Goal: Task Accomplishment & Management: Manage account settings

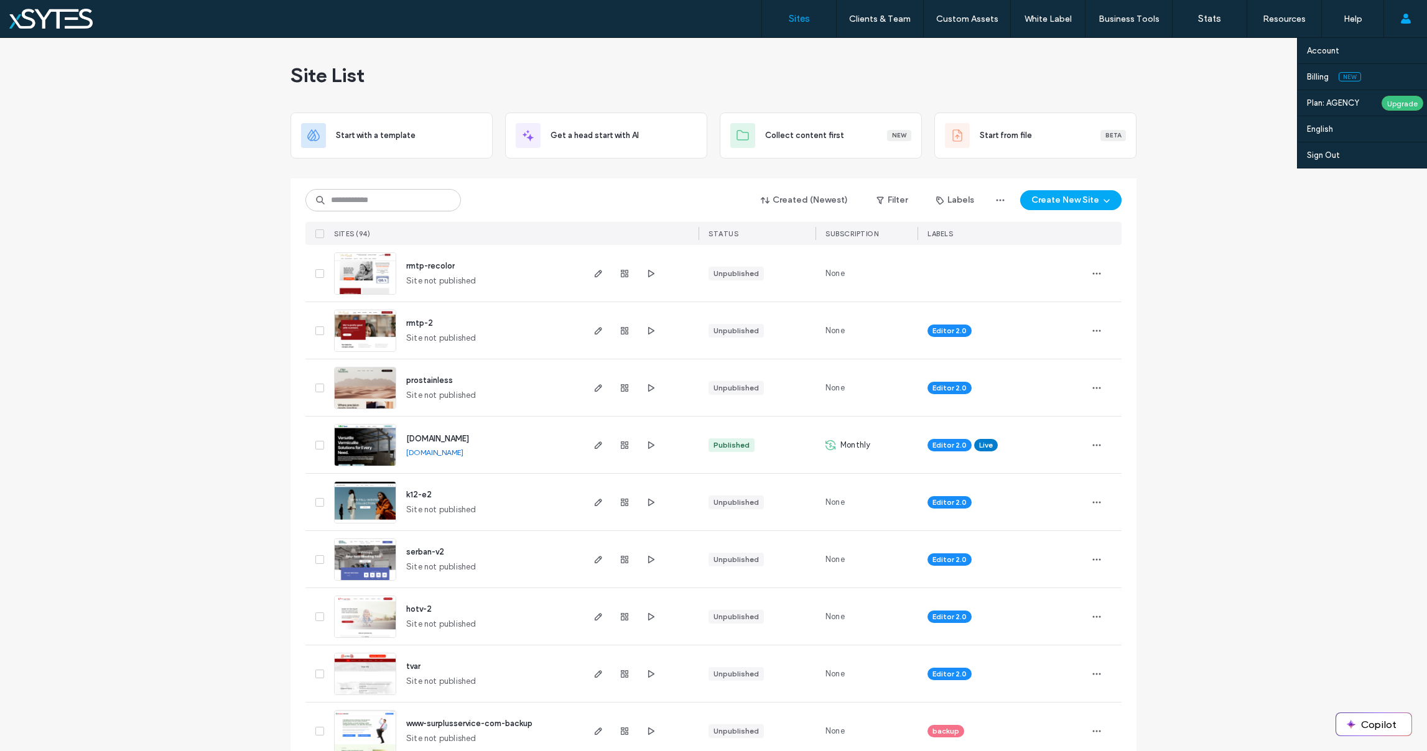
click at [1405, 19] on use at bounding box center [1405, 19] width 10 height 10
click at [1313, 78] on label "Billing" at bounding box center [1318, 76] width 22 height 9
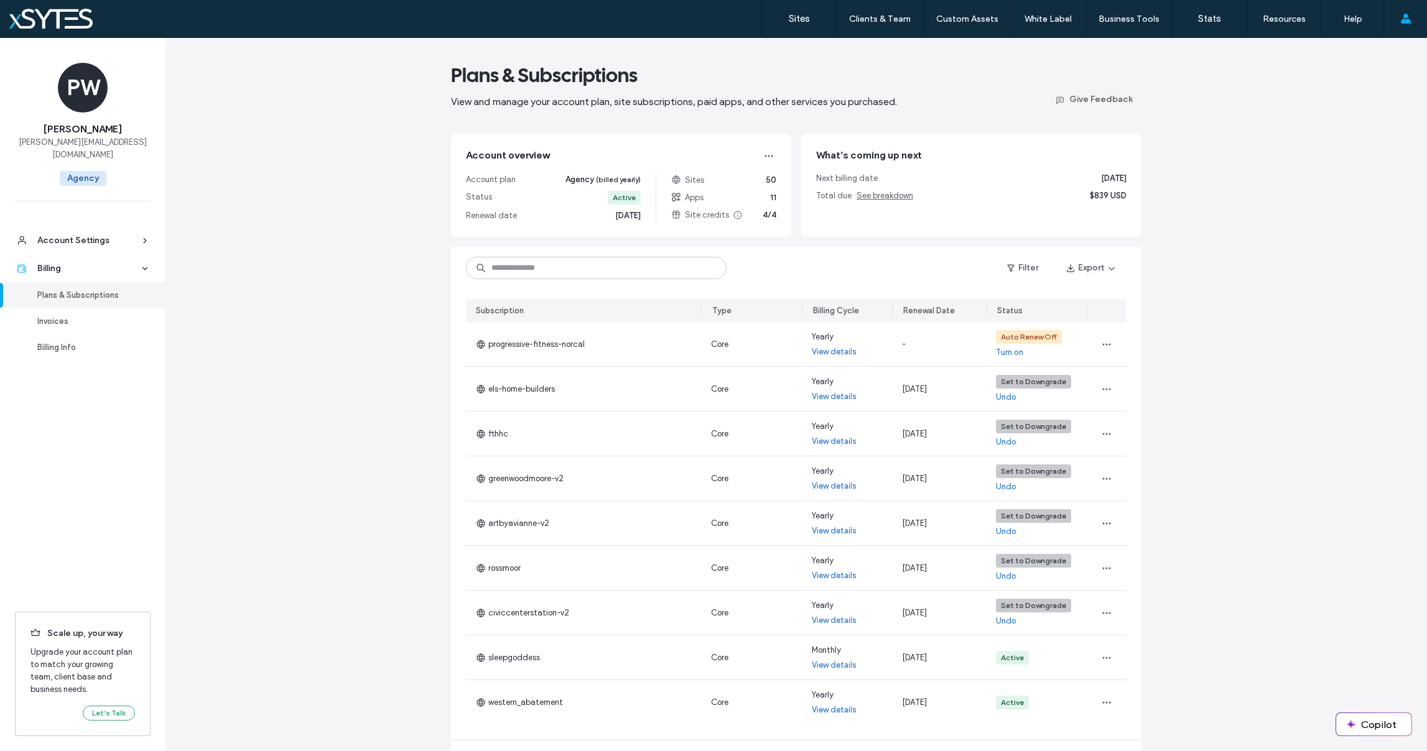
click at [1235, 314] on div "Plans & Subscriptions View and manage your account plan, site subscriptions, pa…" at bounding box center [796, 436] width 1262 height 797
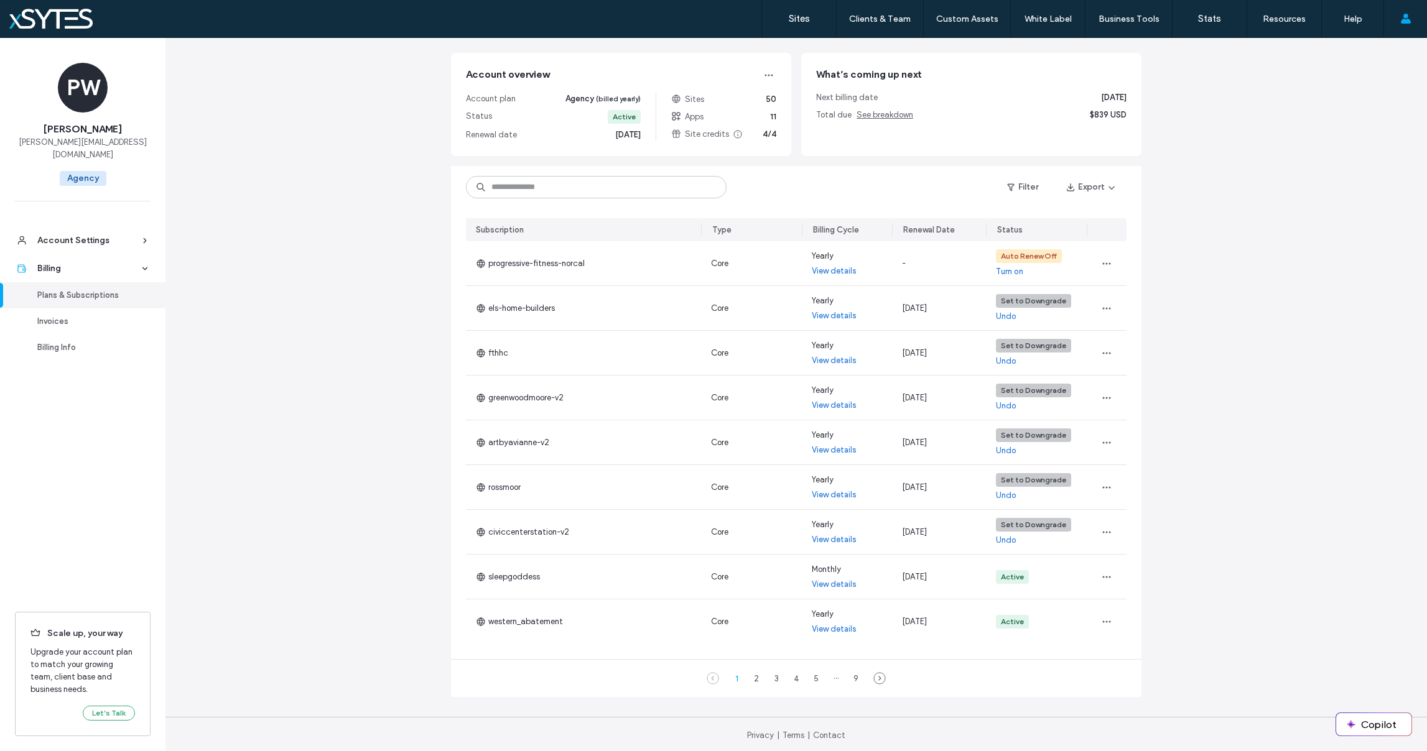
scroll to position [83, 0]
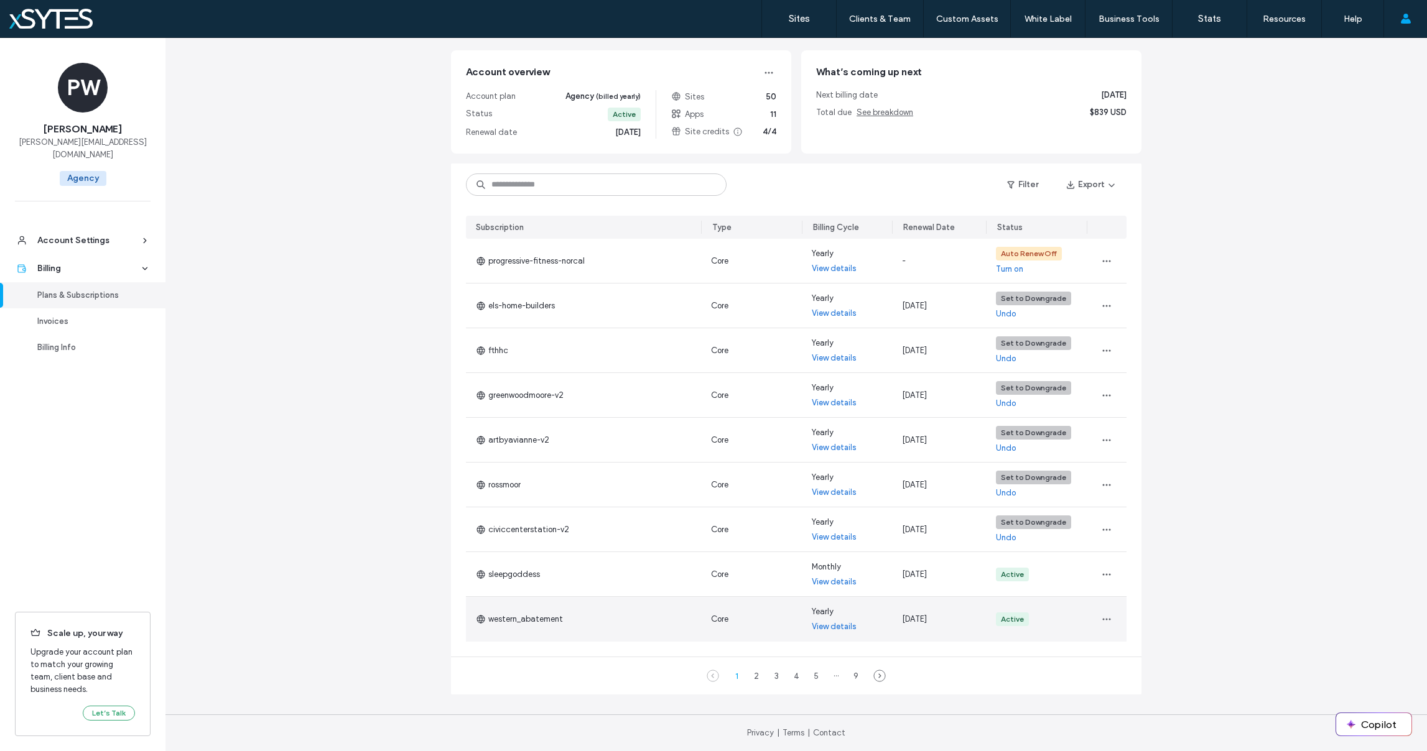
click at [827, 626] on link "View details" at bounding box center [834, 627] width 45 height 12
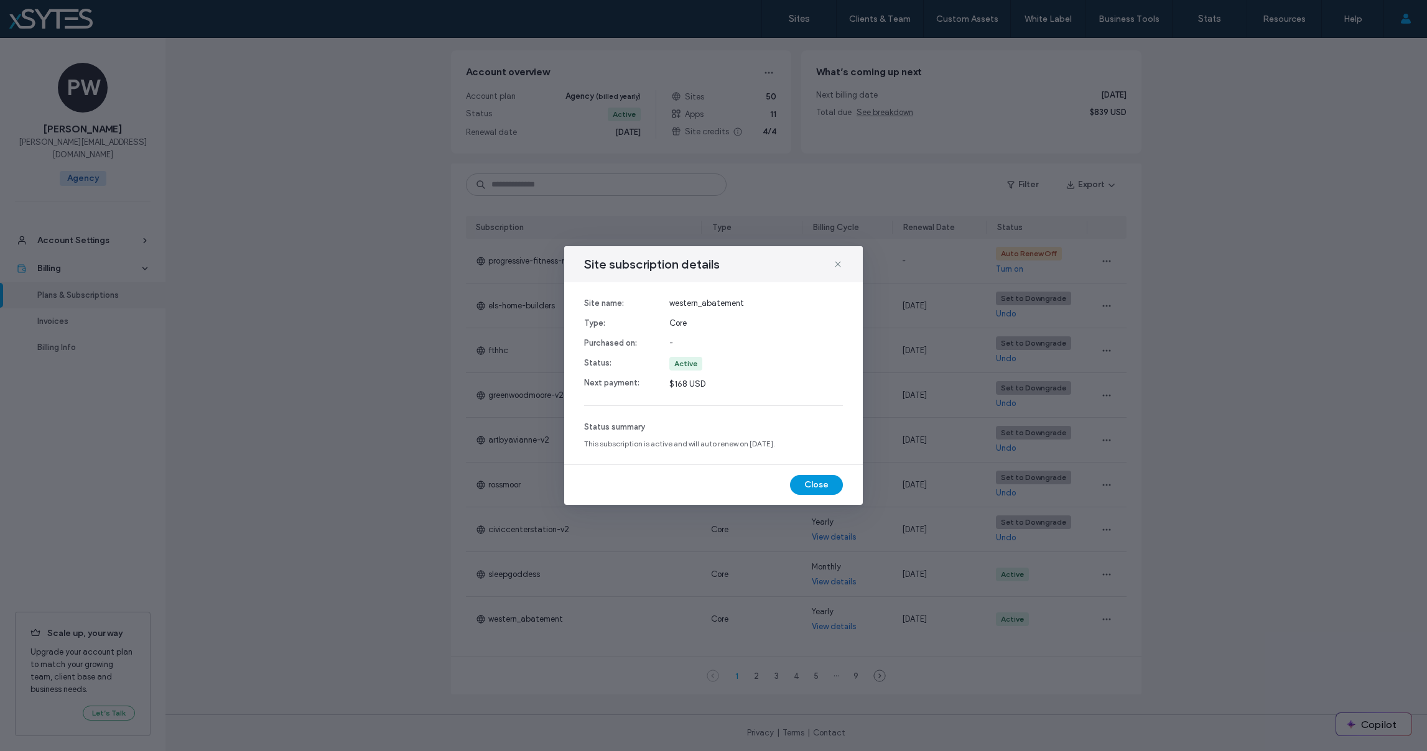
click at [821, 483] on button "Close" at bounding box center [816, 485] width 53 height 20
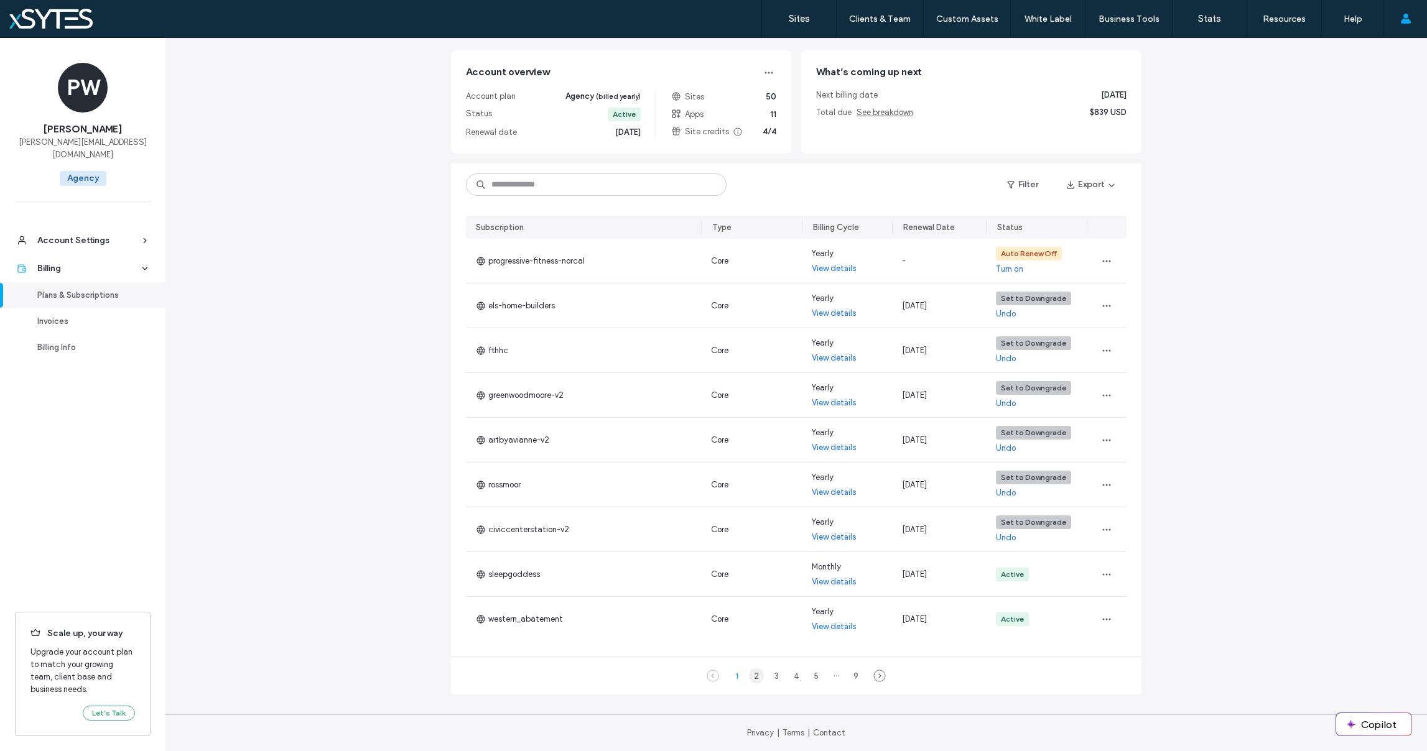
click at [754, 676] on div "2" at bounding box center [756, 676] width 15 height 15
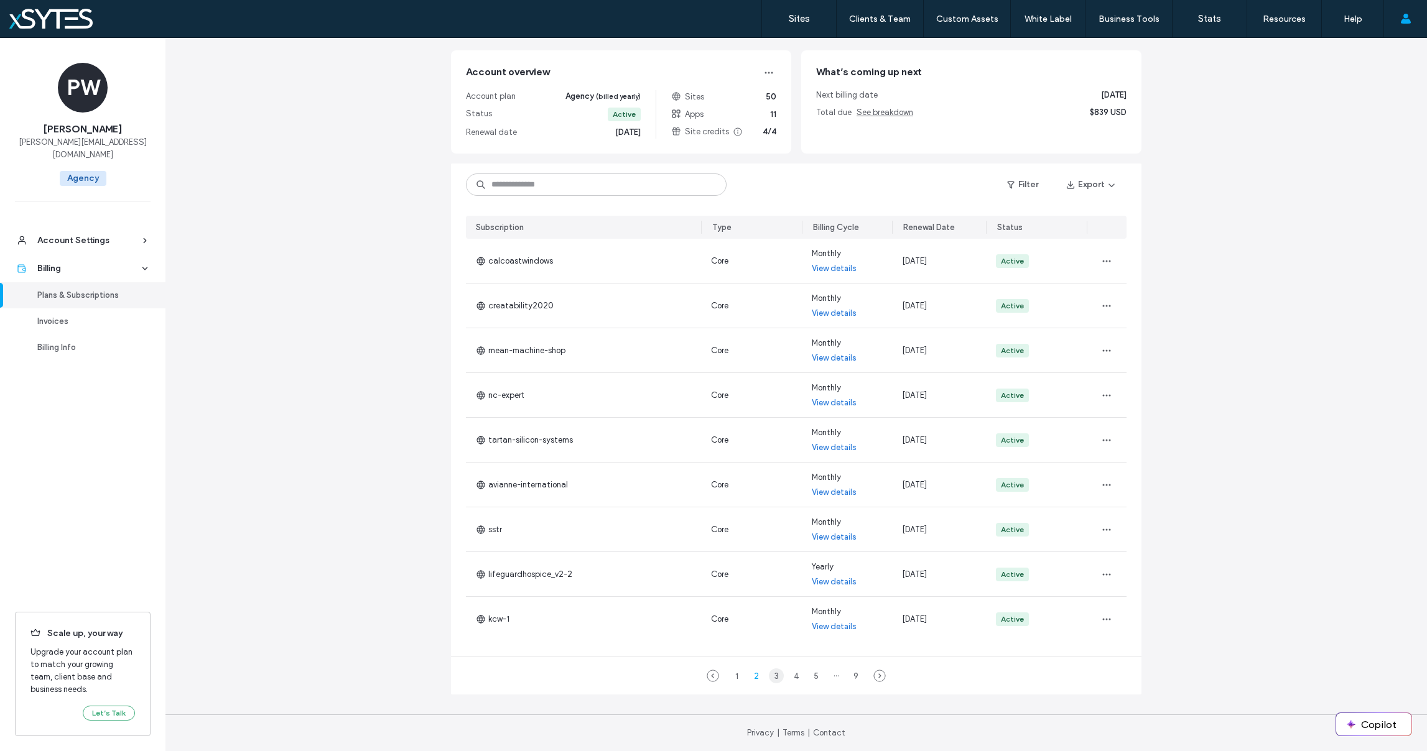
click at [770, 676] on div "3" at bounding box center [776, 676] width 15 height 15
click at [803, 184] on div "Filter Export" at bounding box center [796, 185] width 691 height 42
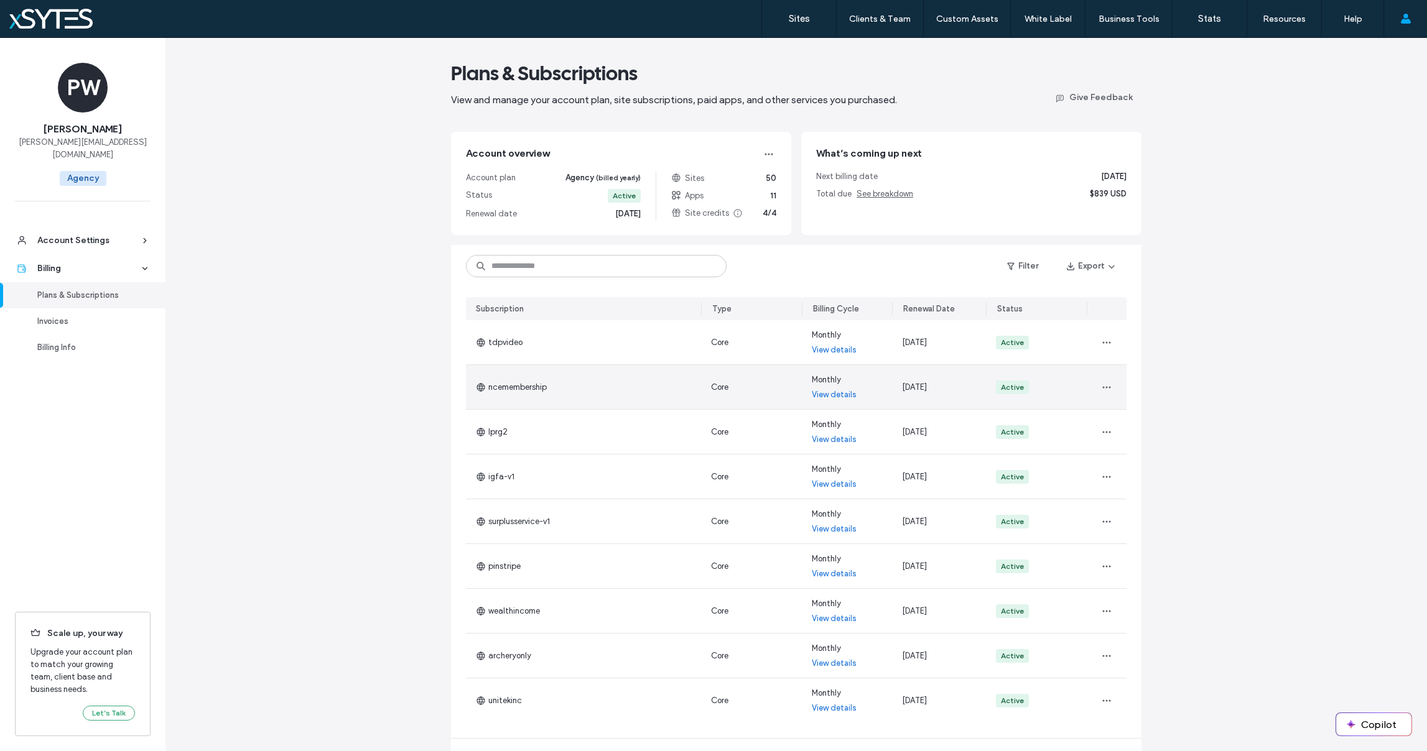
scroll to position [0, 0]
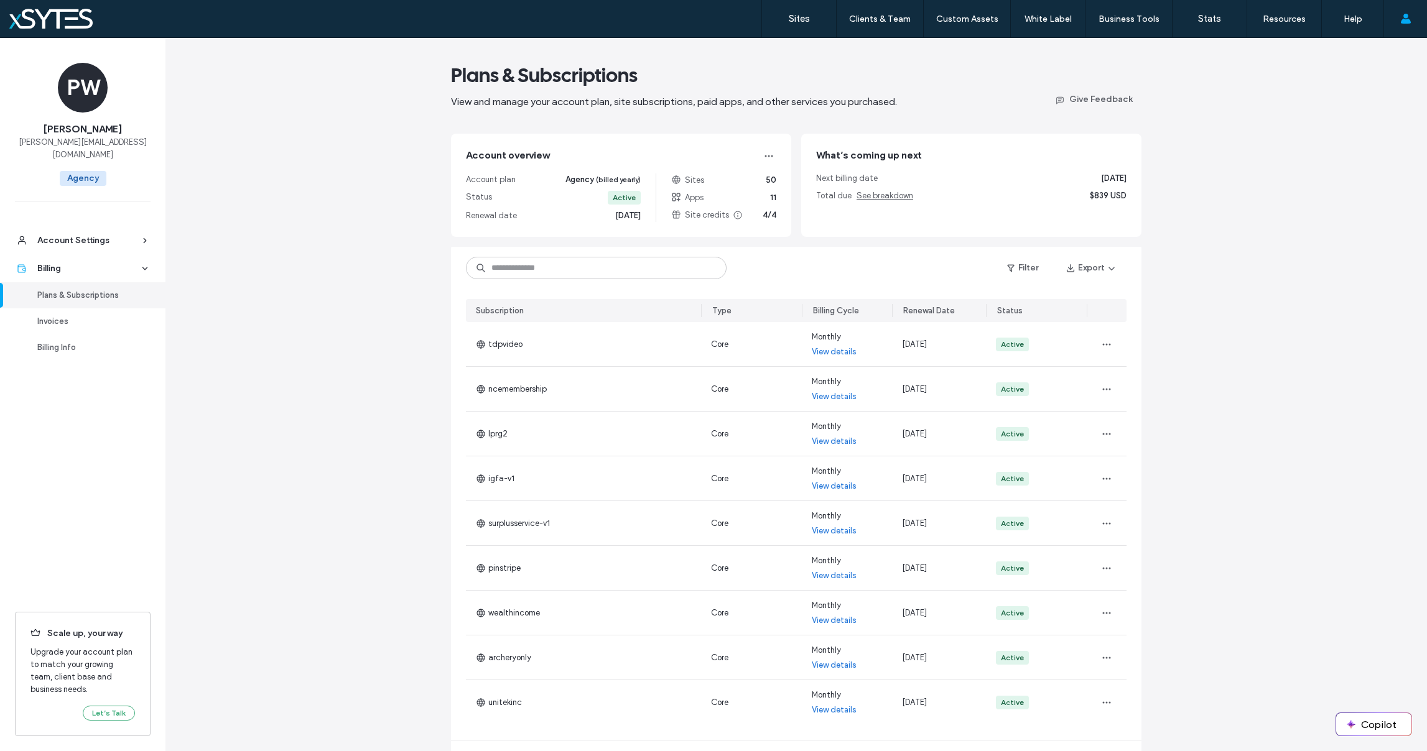
click at [834, 282] on div "Filter Export" at bounding box center [796, 268] width 691 height 42
click at [1264, 266] on div "Plans & Subscriptions View and manage your account plan, site subscriptions, pa…" at bounding box center [796, 436] width 1262 height 797
click at [360, 246] on div "Plans & Subscriptions View and manage your account plan, site subscriptions, pa…" at bounding box center [796, 436] width 1262 height 797
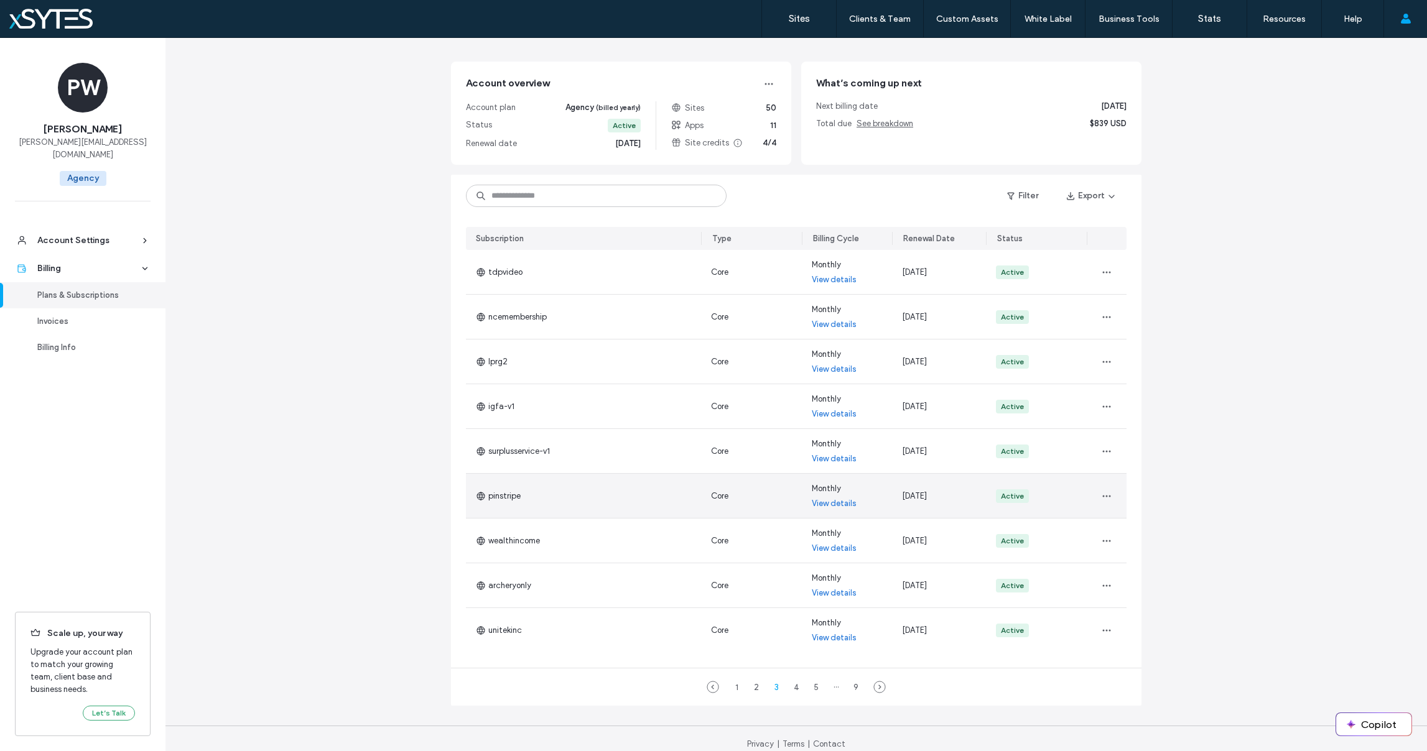
scroll to position [83, 0]
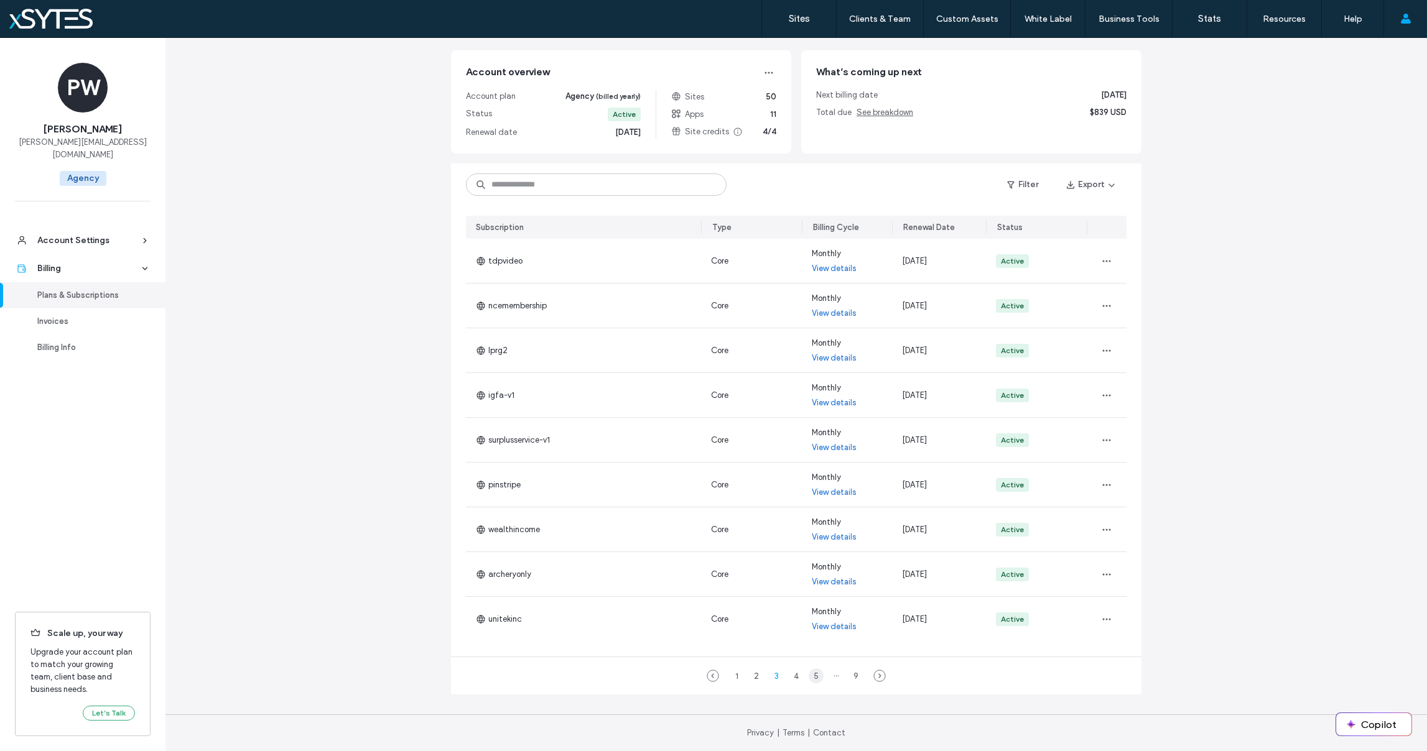
click at [812, 674] on div "5" at bounding box center [816, 676] width 15 height 15
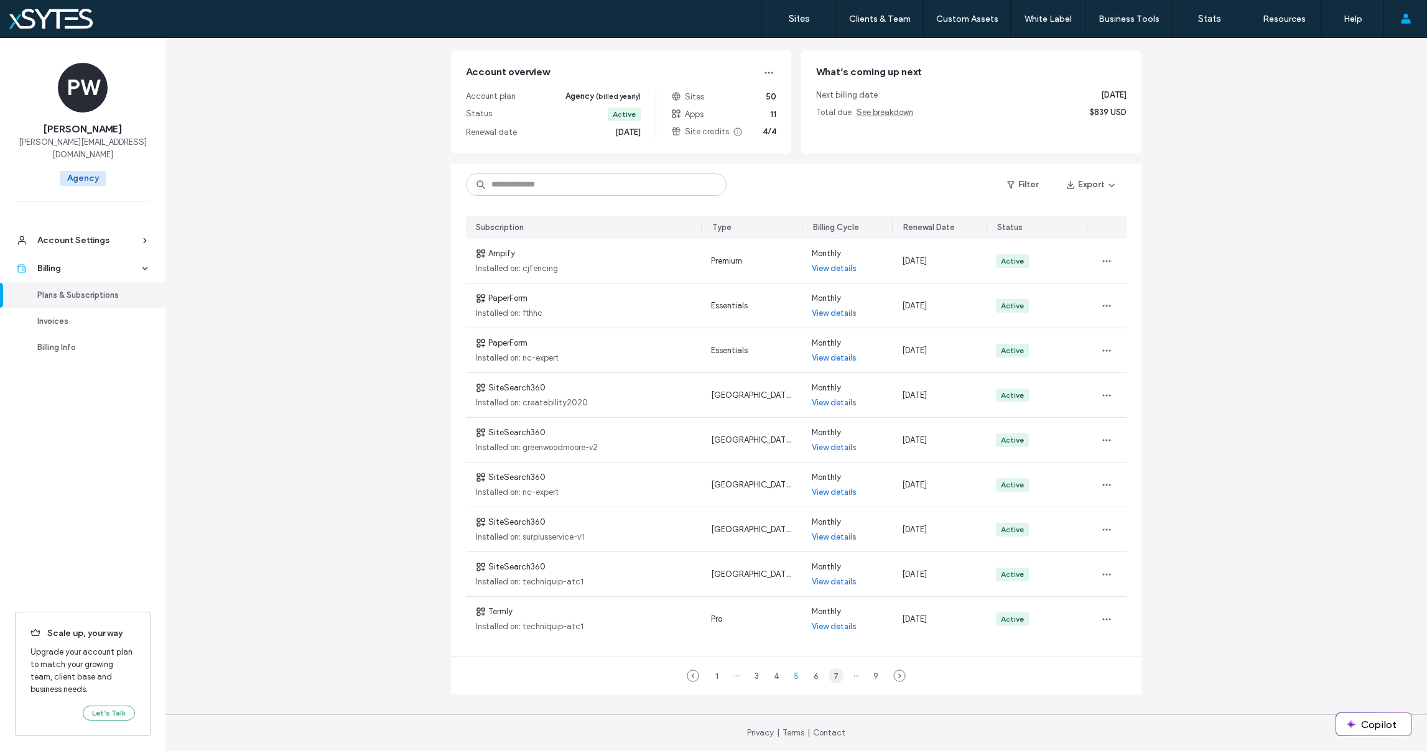
click at [829, 677] on div "7" at bounding box center [836, 676] width 15 height 15
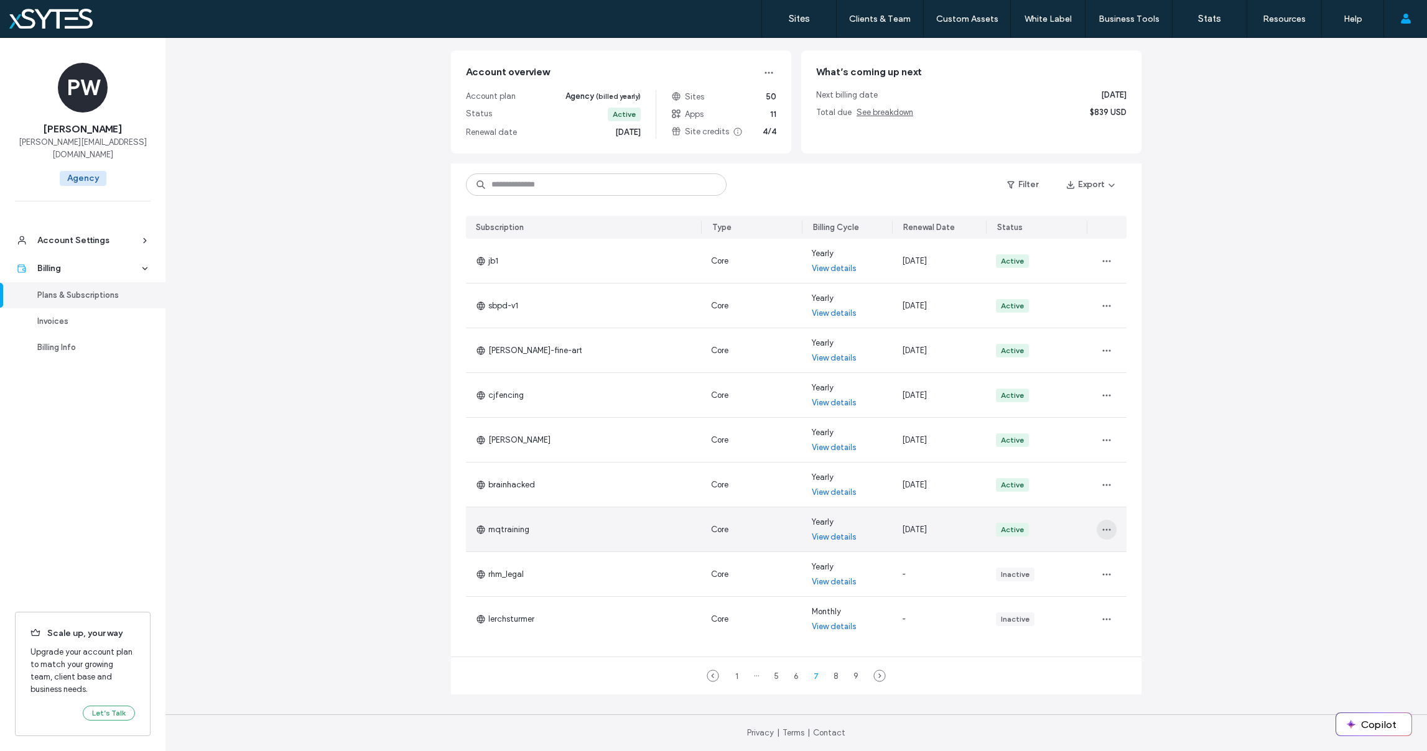
click at [1102, 529] on use "button" at bounding box center [1106, 530] width 8 height 2
click at [1150, 561] on span "Change Billing Cycle" at bounding box center [1141, 562] width 76 height 12
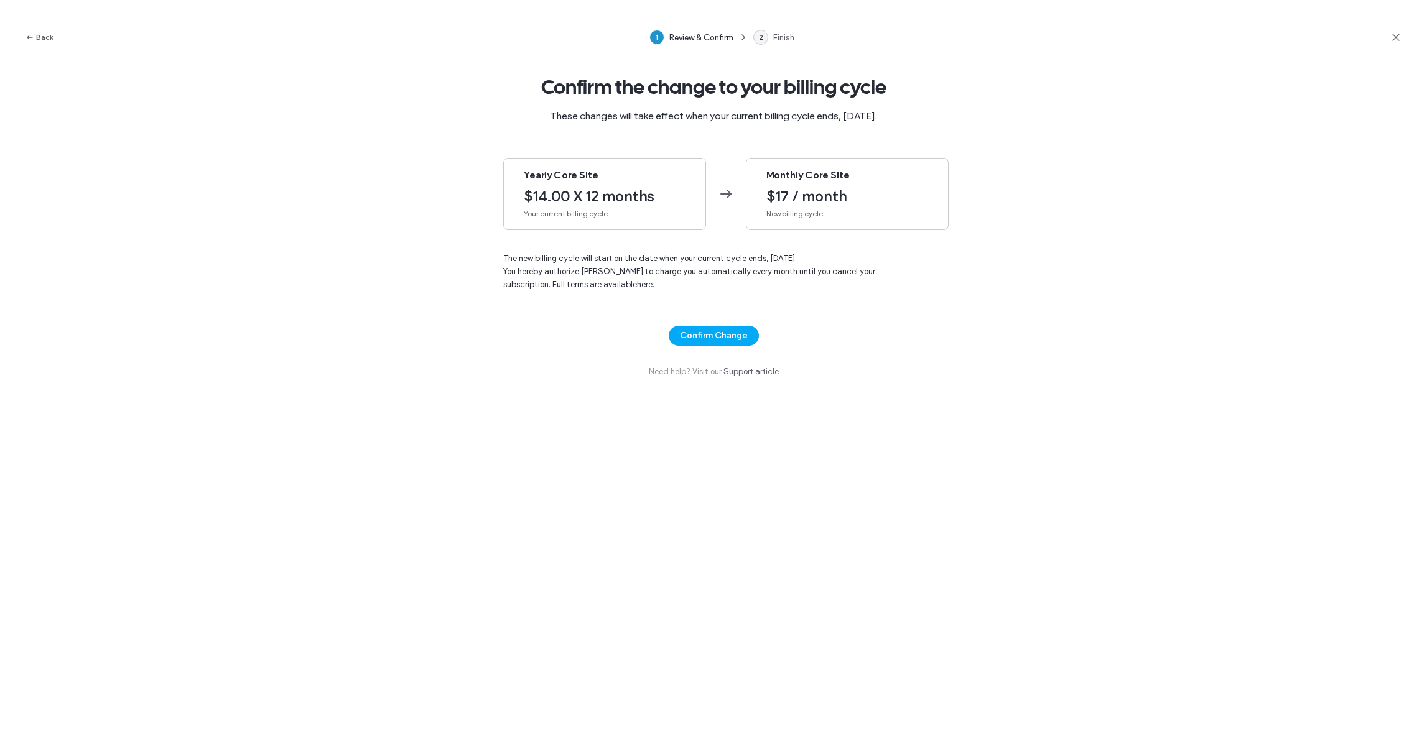
click at [802, 183] on div "Monthly Core Site $17 / month New billing cycle" at bounding box center [847, 194] width 203 height 72
click at [705, 338] on button "Confirm Change" at bounding box center [714, 336] width 90 height 20
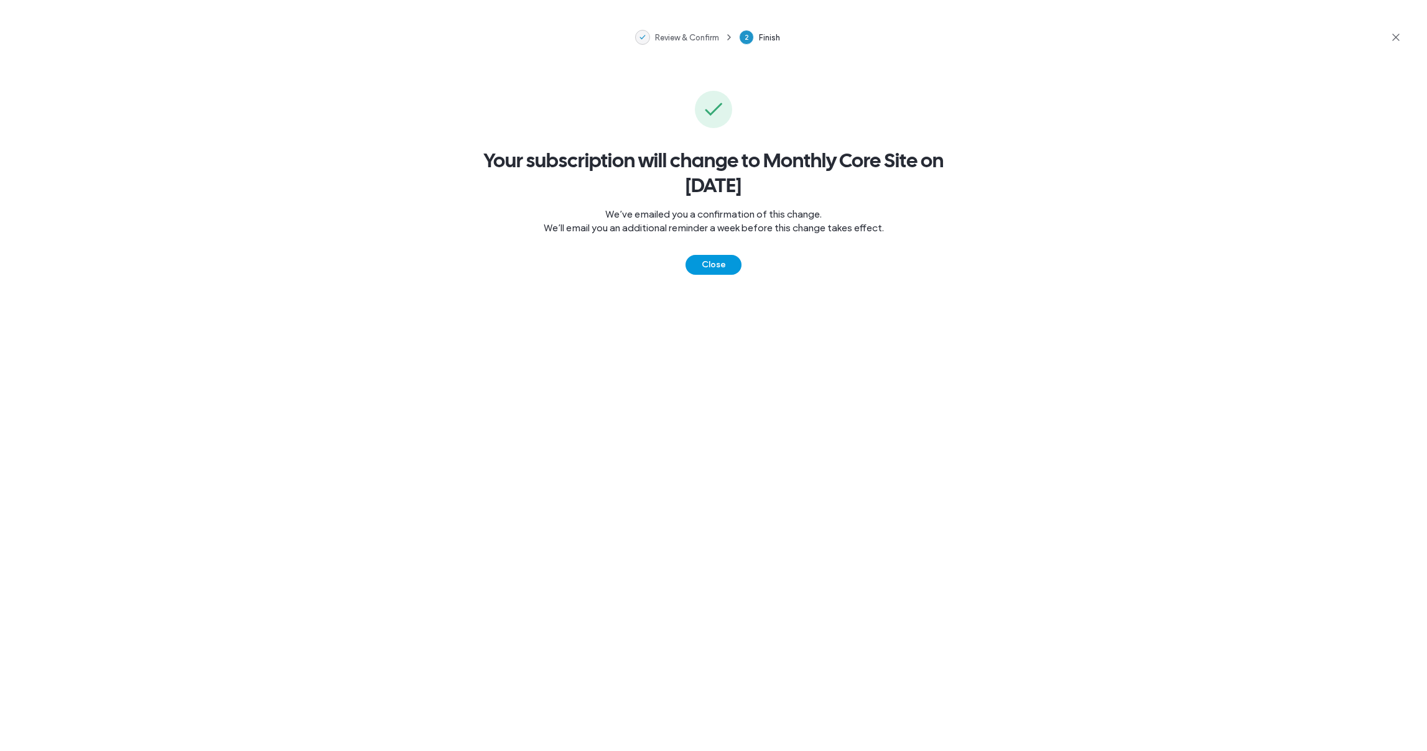
click at [696, 260] on button "Close" at bounding box center [714, 265] width 56 height 20
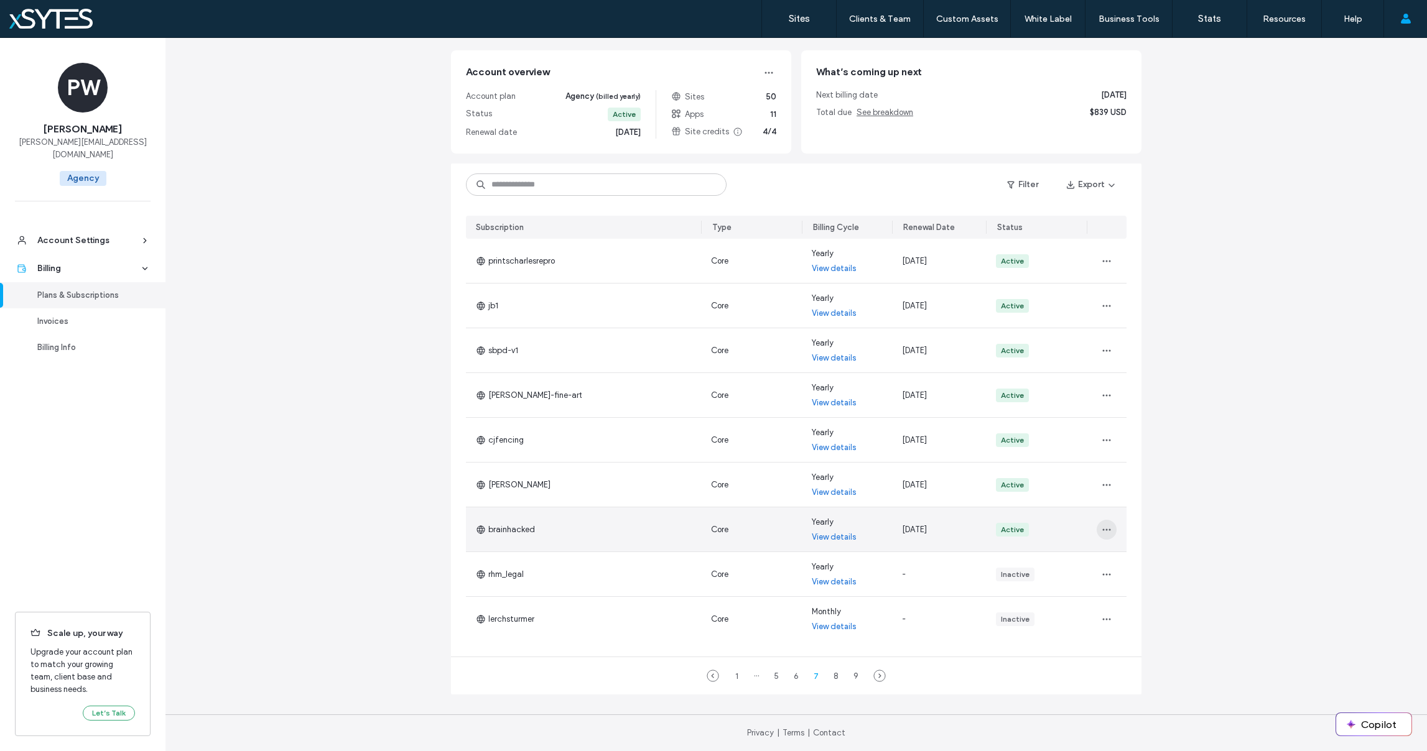
click at [1105, 529] on use "button" at bounding box center [1106, 530] width 8 height 2
click at [1133, 564] on span "Change Billing Cycle" at bounding box center [1141, 562] width 76 height 12
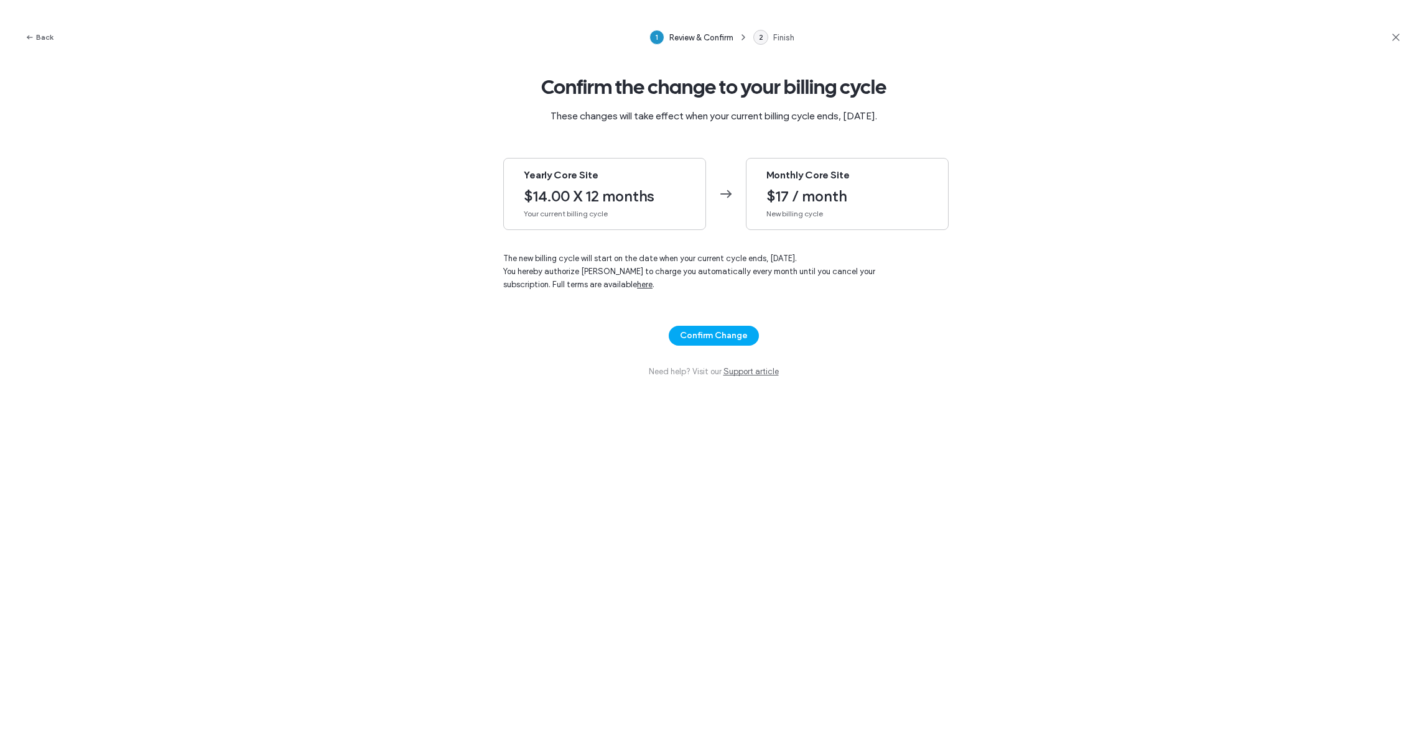
click at [819, 184] on div "Monthly Core Site $17 / month New billing cycle" at bounding box center [847, 194] width 203 height 72
click at [724, 332] on button "Confirm Change" at bounding box center [714, 336] width 90 height 20
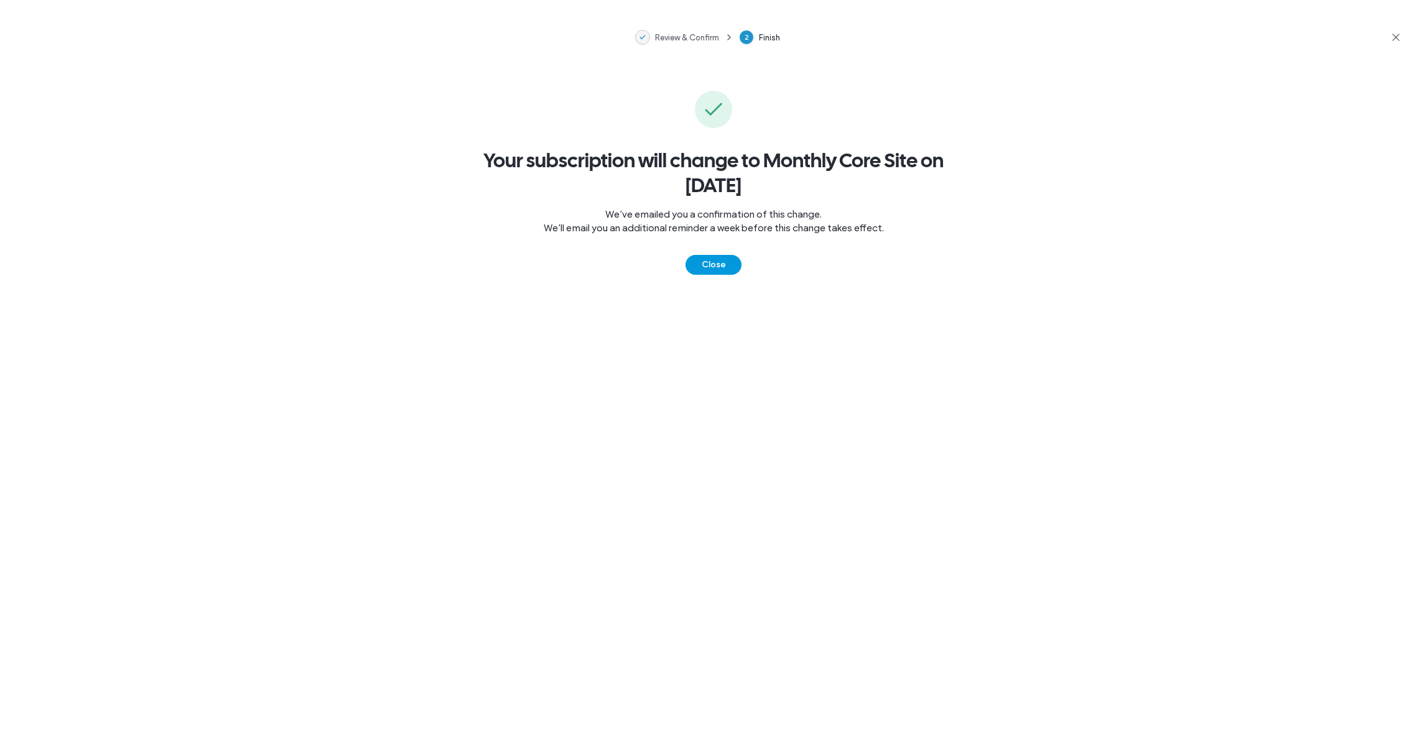
click at [719, 259] on button "Close" at bounding box center [714, 265] width 56 height 20
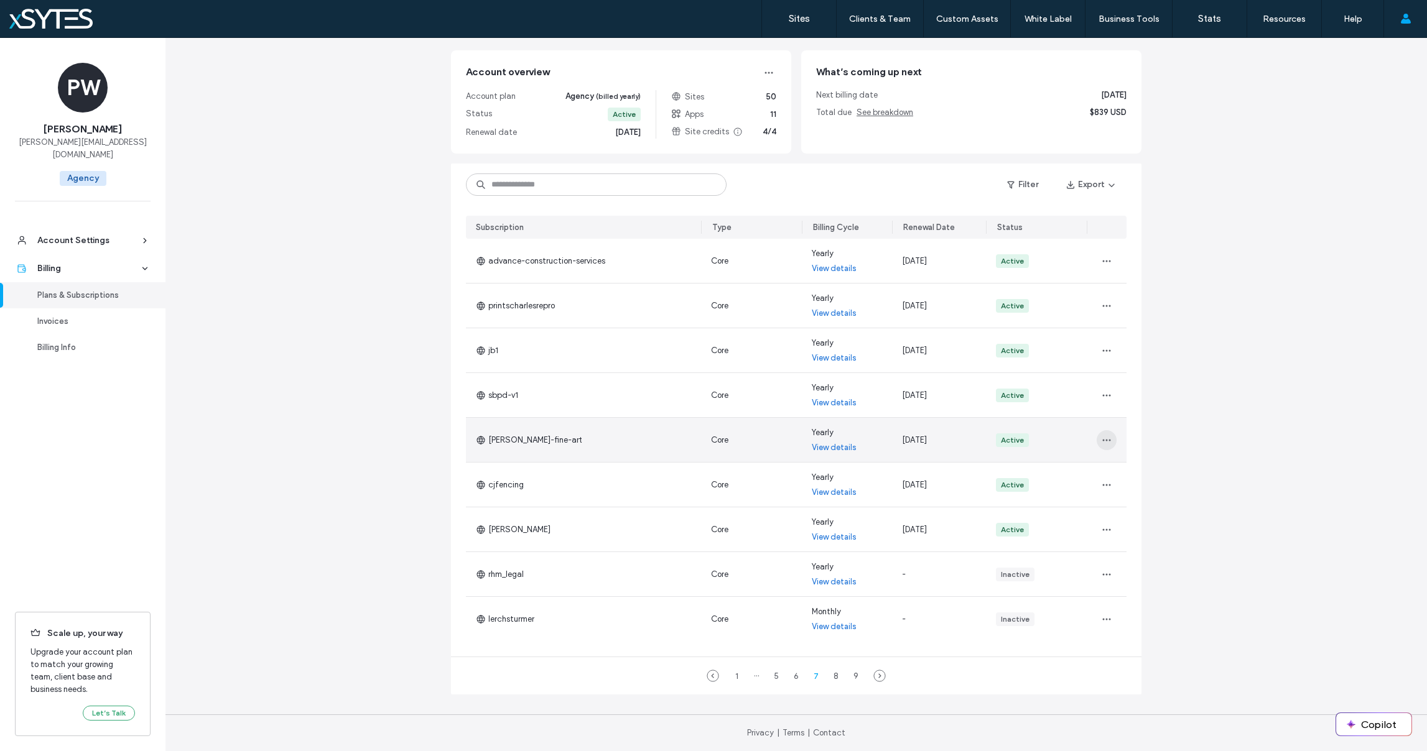
click at [1104, 443] on icon "button" at bounding box center [1107, 440] width 10 height 10
click at [1135, 470] on span "Change Billing Cycle" at bounding box center [1141, 473] width 76 height 12
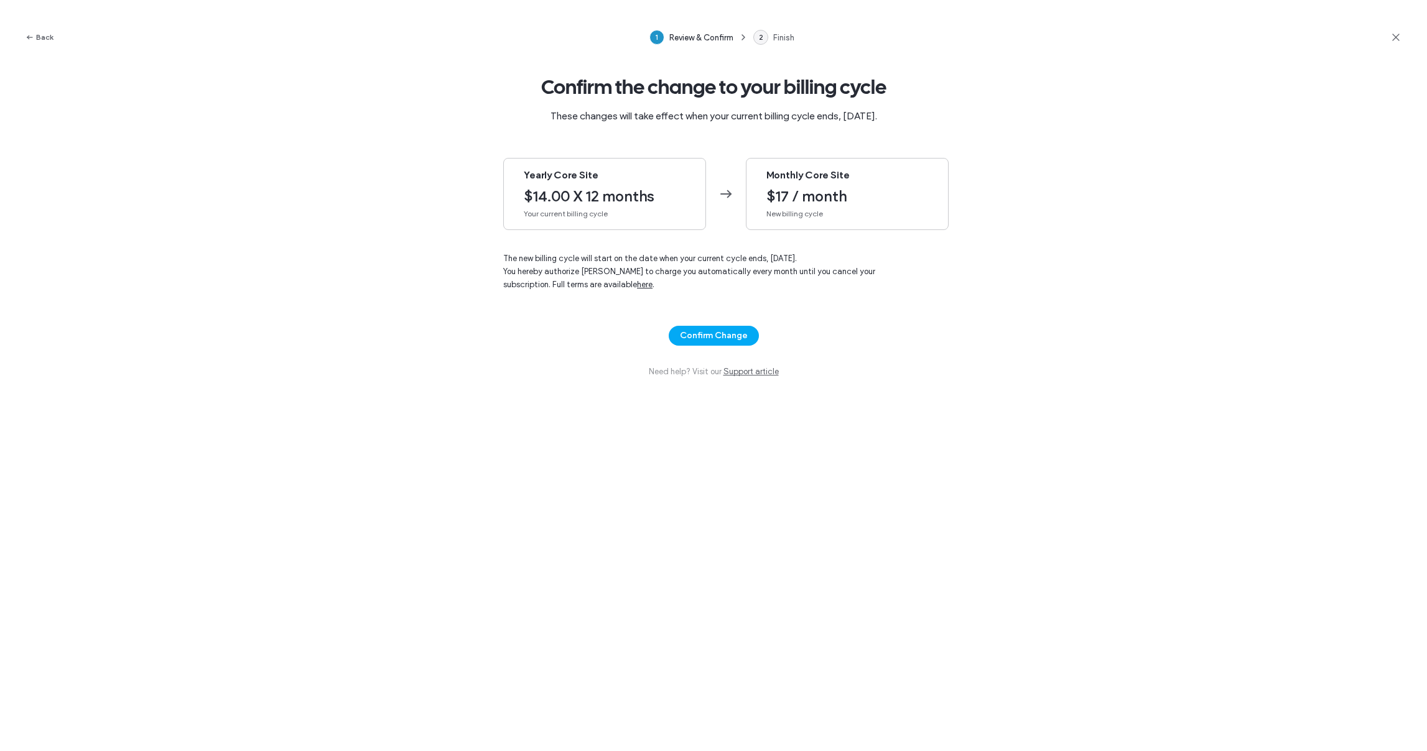
click at [852, 213] on span "New billing cycle" at bounding box center [847, 213] width 162 height 11
click at [692, 338] on button "Confirm Change" at bounding box center [714, 336] width 90 height 20
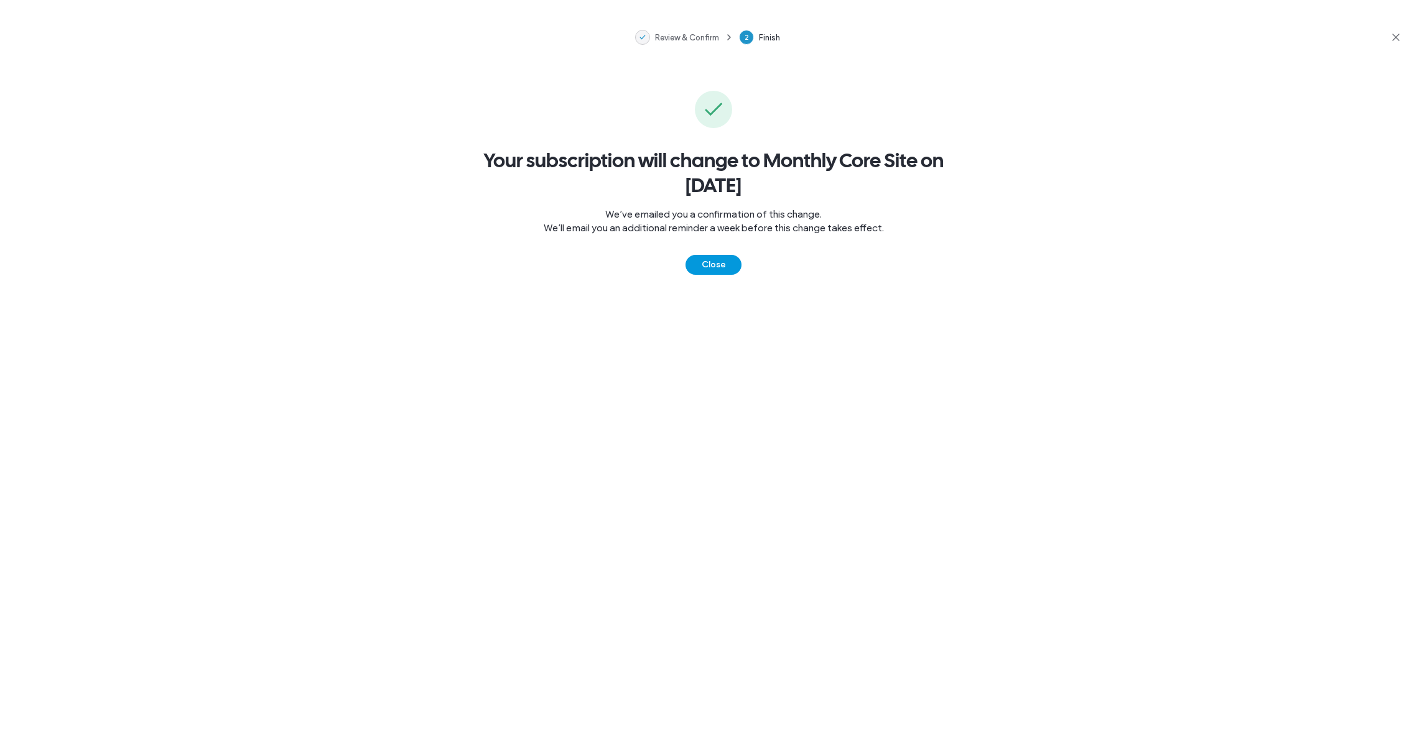
click at [711, 267] on button "Close" at bounding box center [714, 265] width 56 height 20
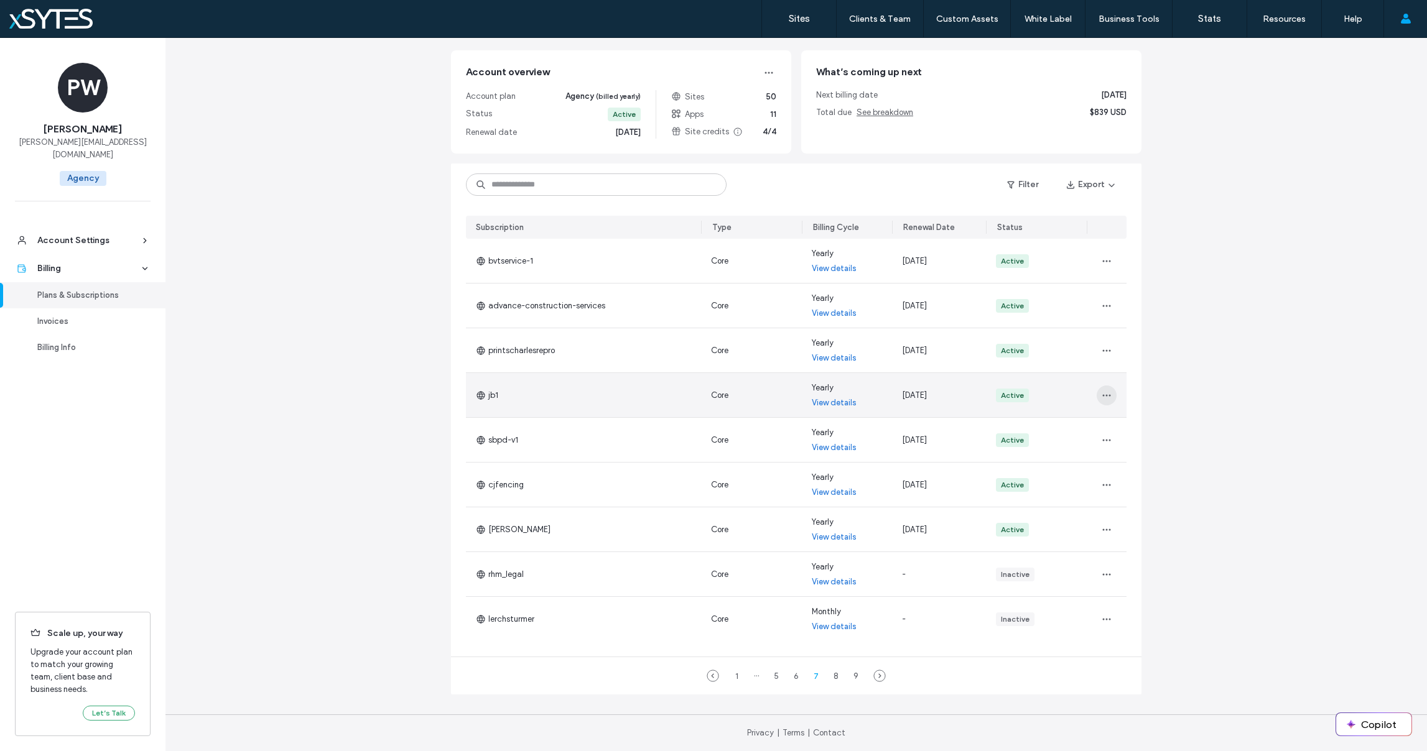
click at [1102, 393] on icon "button" at bounding box center [1107, 396] width 10 height 10
click at [1118, 423] on span "Change Billing Cycle" at bounding box center [1141, 428] width 76 height 12
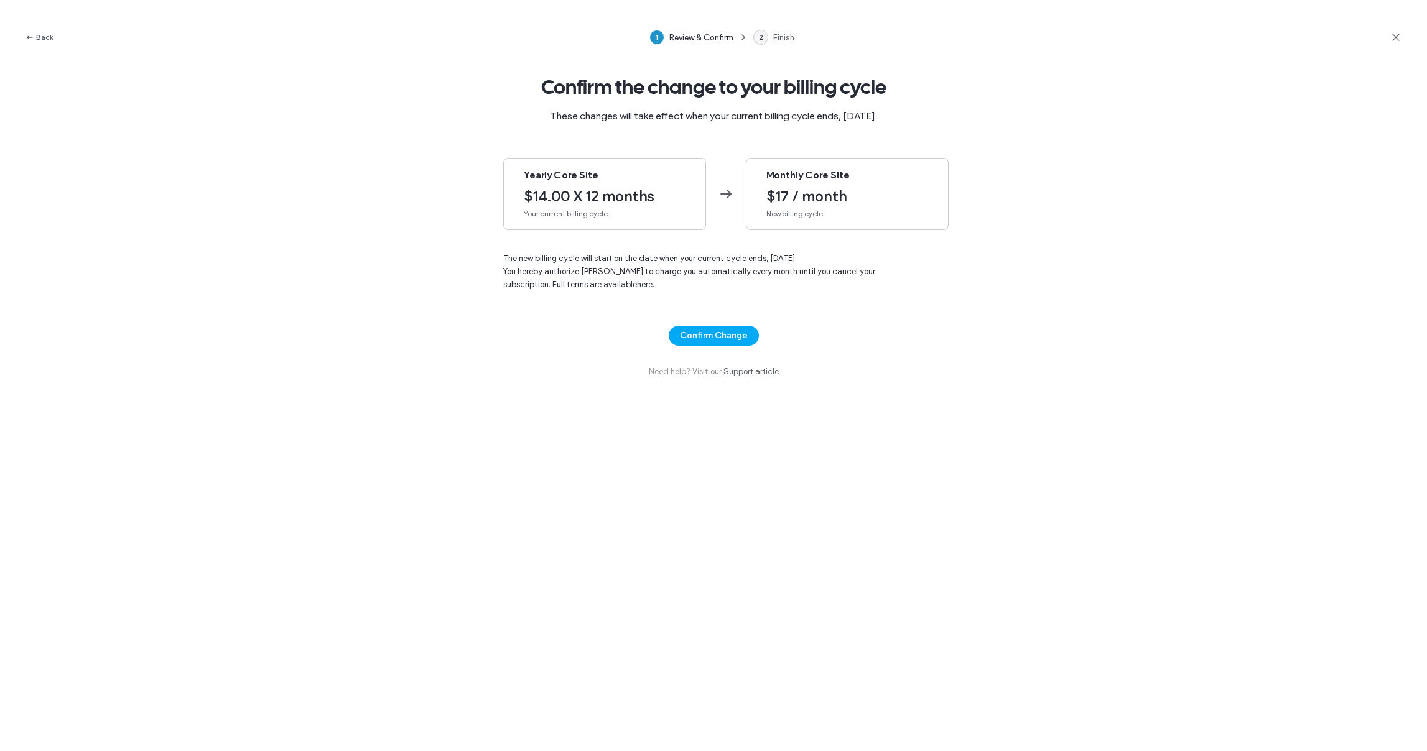
click at [880, 207] on div "Monthly Core Site $17 / month New billing cycle" at bounding box center [847, 194] width 203 height 72
click at [713, 338] on button "Confirm Change" at bounding box center [714, 336] width 90 height 20
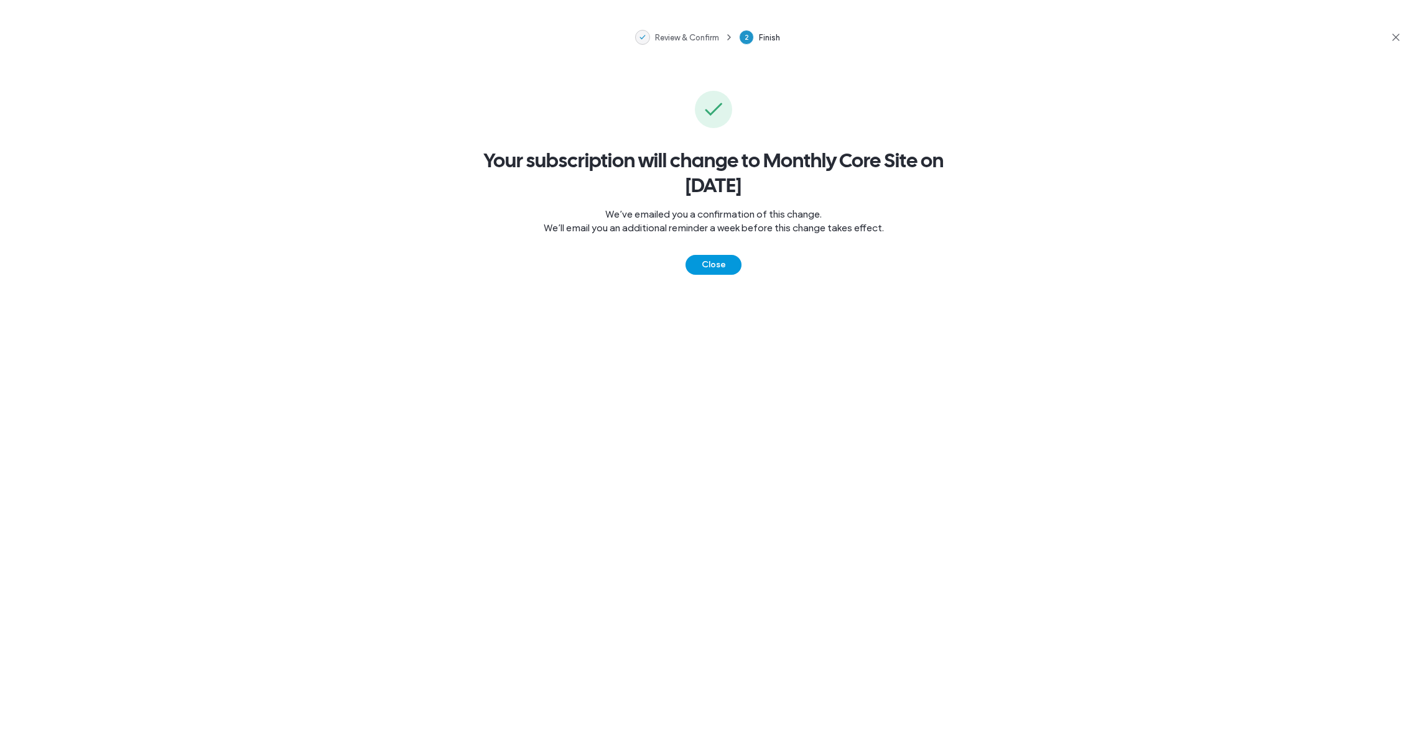
click at [714, 260] on button "Close" at bounding box center [714, 265] width 56 height 20
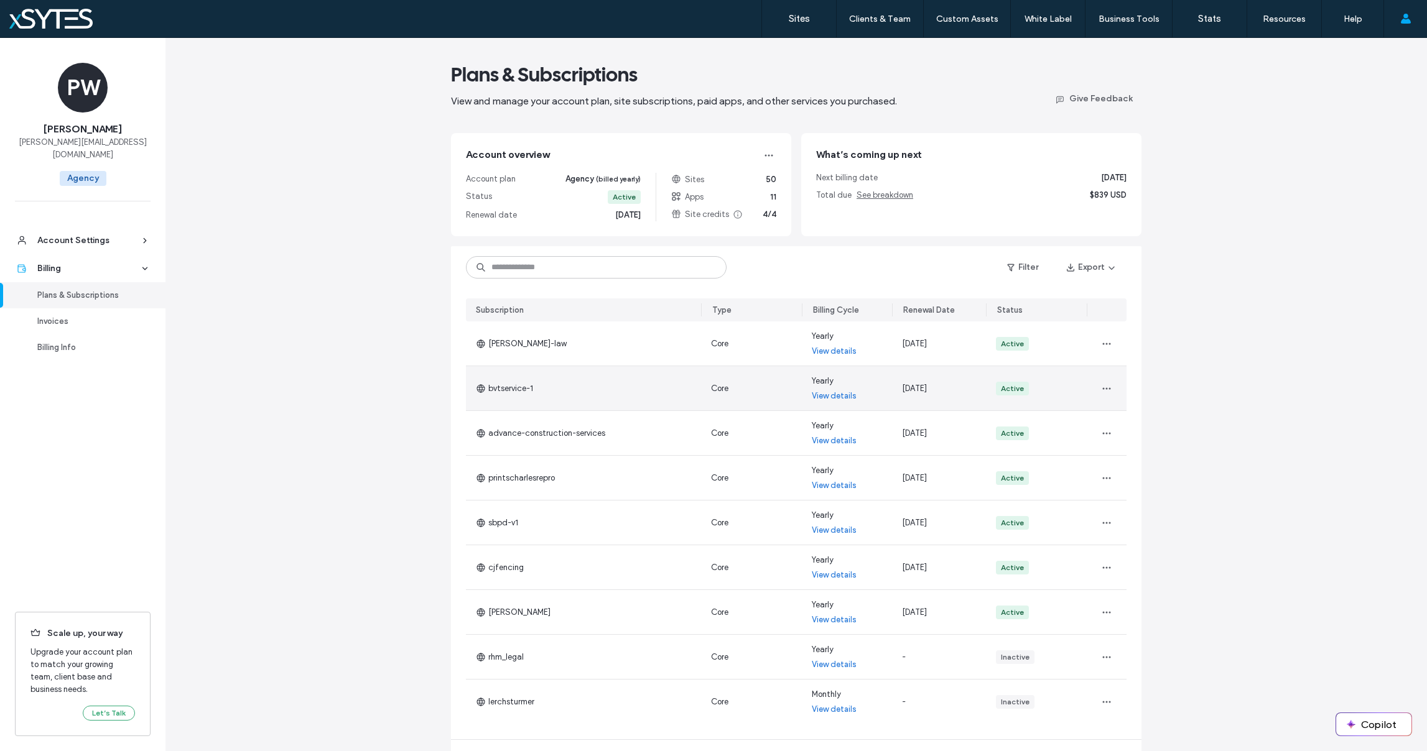
scroll to position [0, 0]
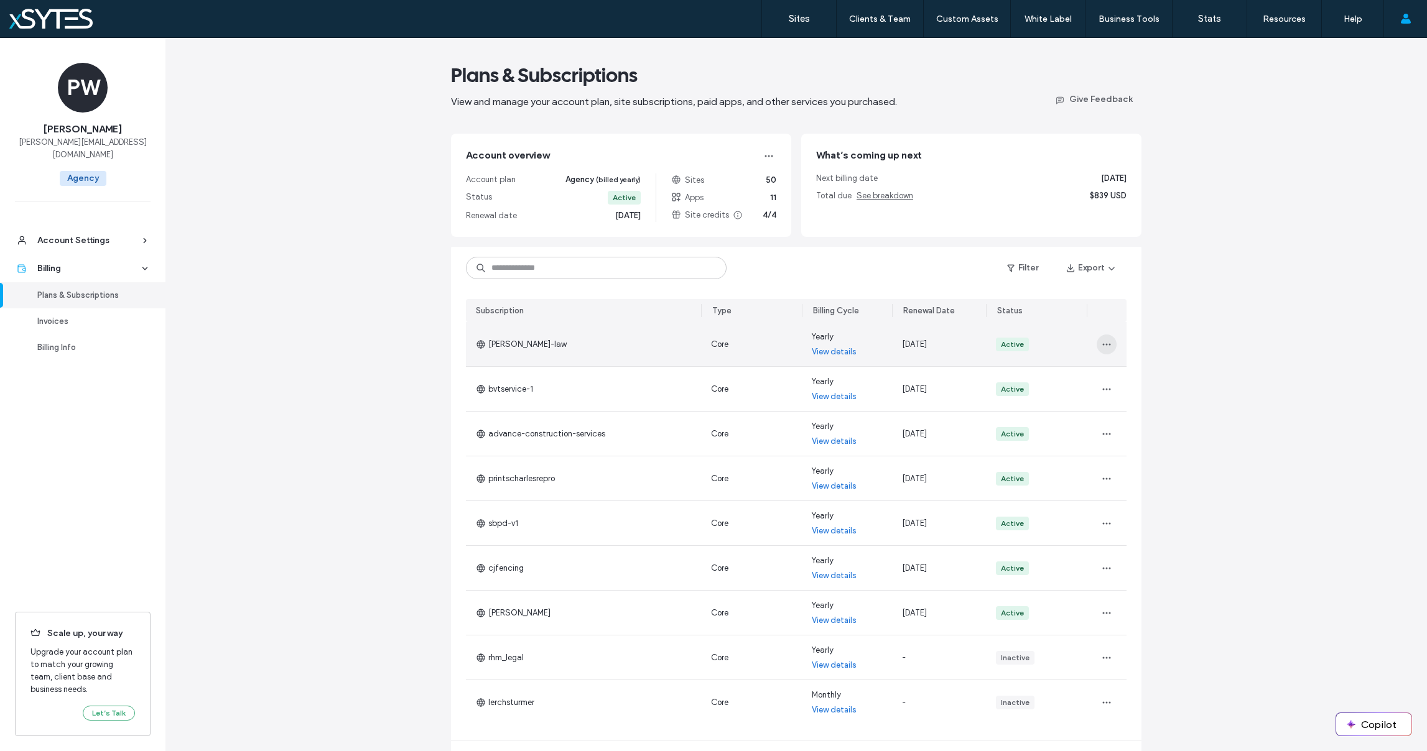
click at [1102, 343] on icon "button" at bounding box center [1107, 345] width 10 height 10
click at [1132, 376] on span "Change Billing Cycle" at bounding box center [1141, 377] width 76 height 12
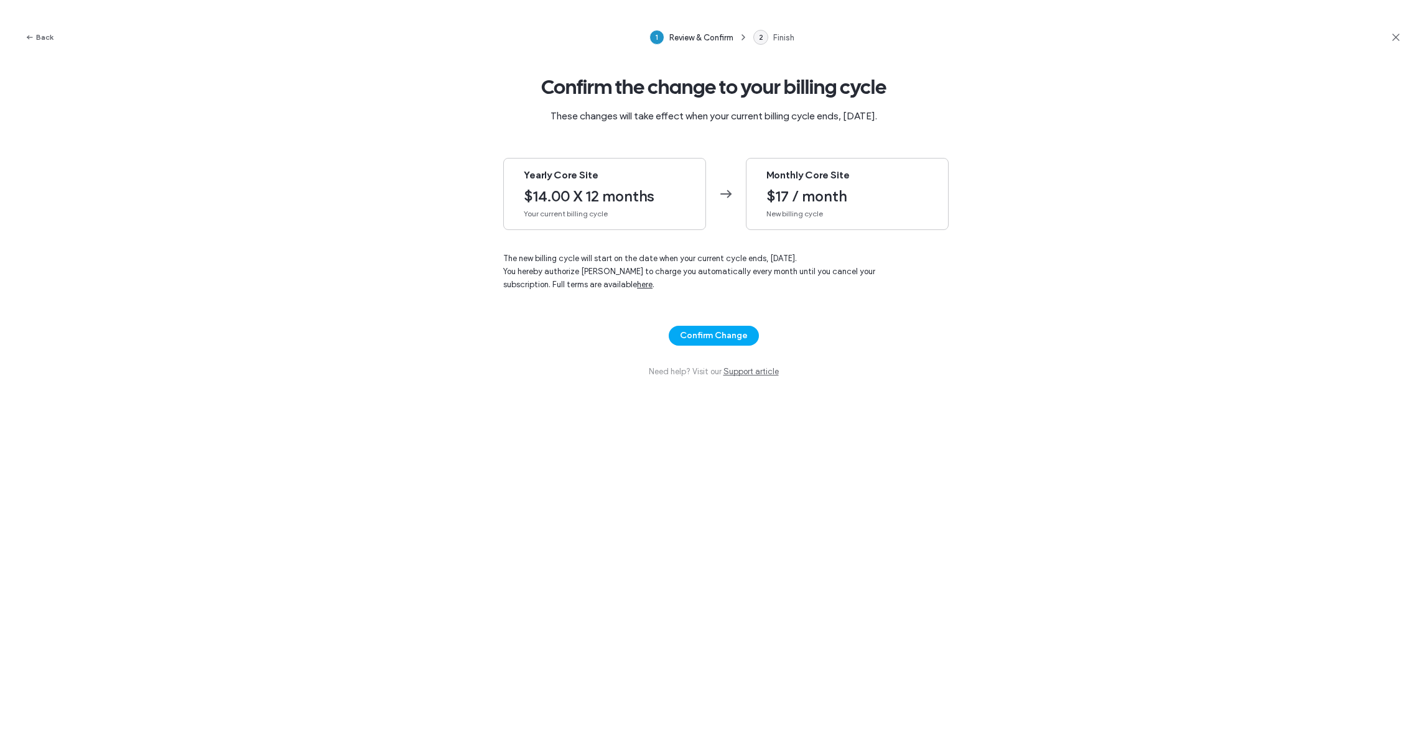
click at [832, 204] on span "$17 / month" at bounding box center [847, 196] width 162 height 19
click at [715, 339] on button "Confirm Change" at bounding box center [714, 336] width 90 height 20
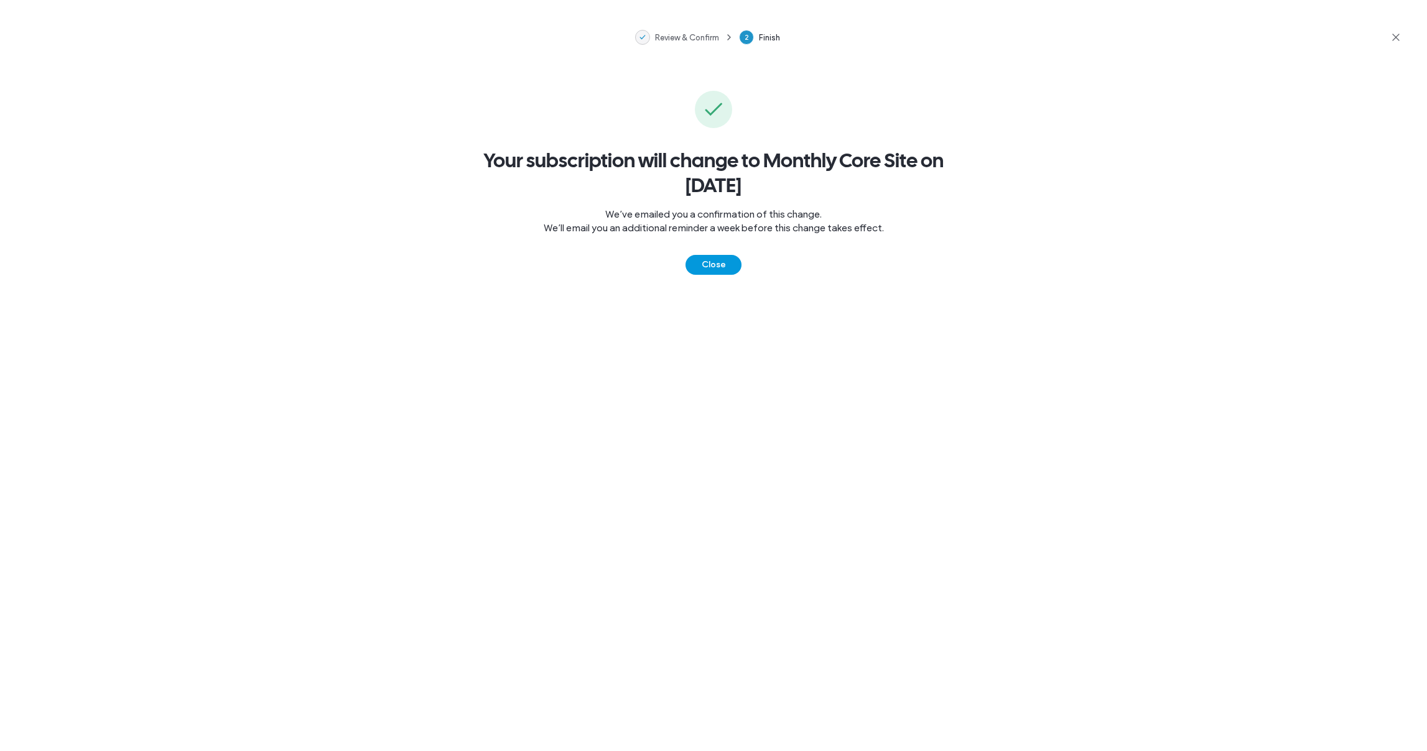
click at [725, 262] on button "Close" at bounding box center [714, 265] width 56 height 20
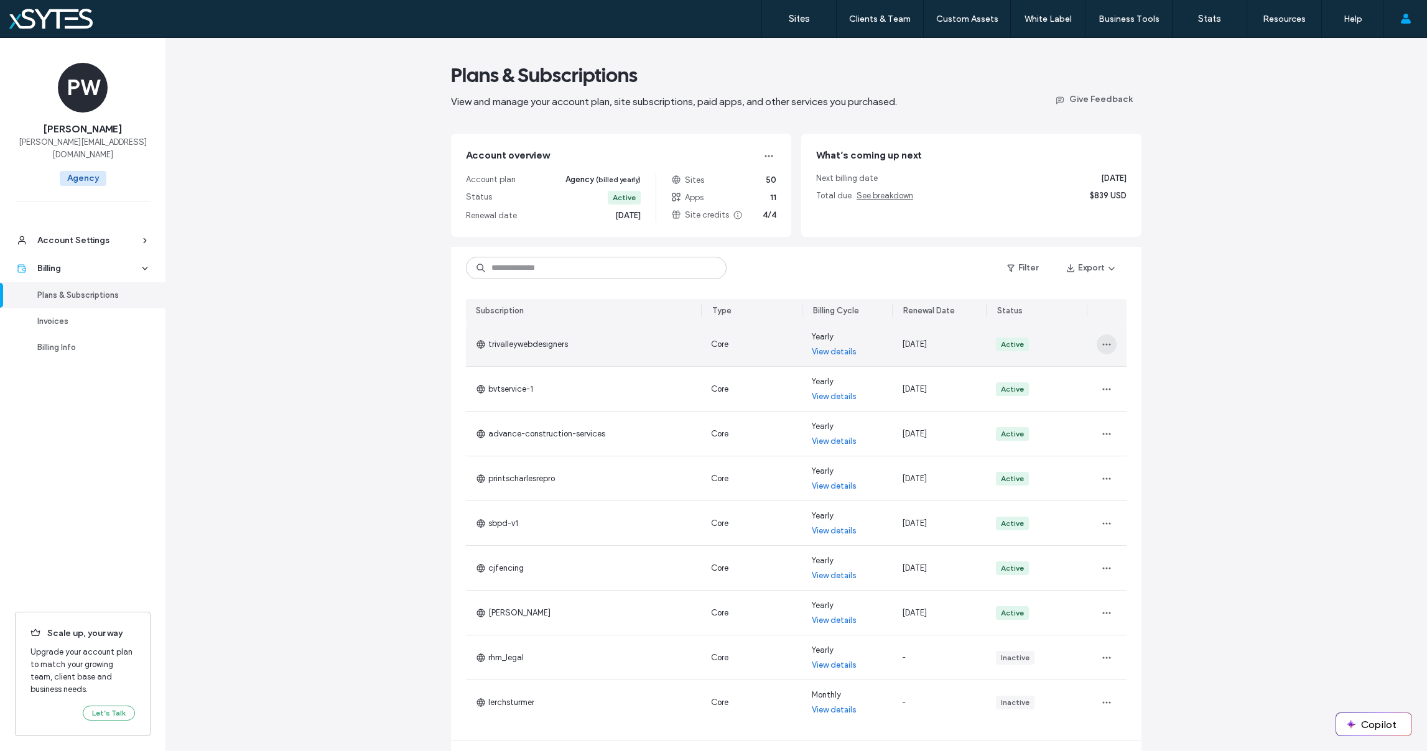
click at [1102, 345] on icon "button" at bounding box center [1107, 345] width 10 height 10
click at [1130, 371] on span "Change Billing Cycle" at bounding box center [1141, 377] width 76 height 12
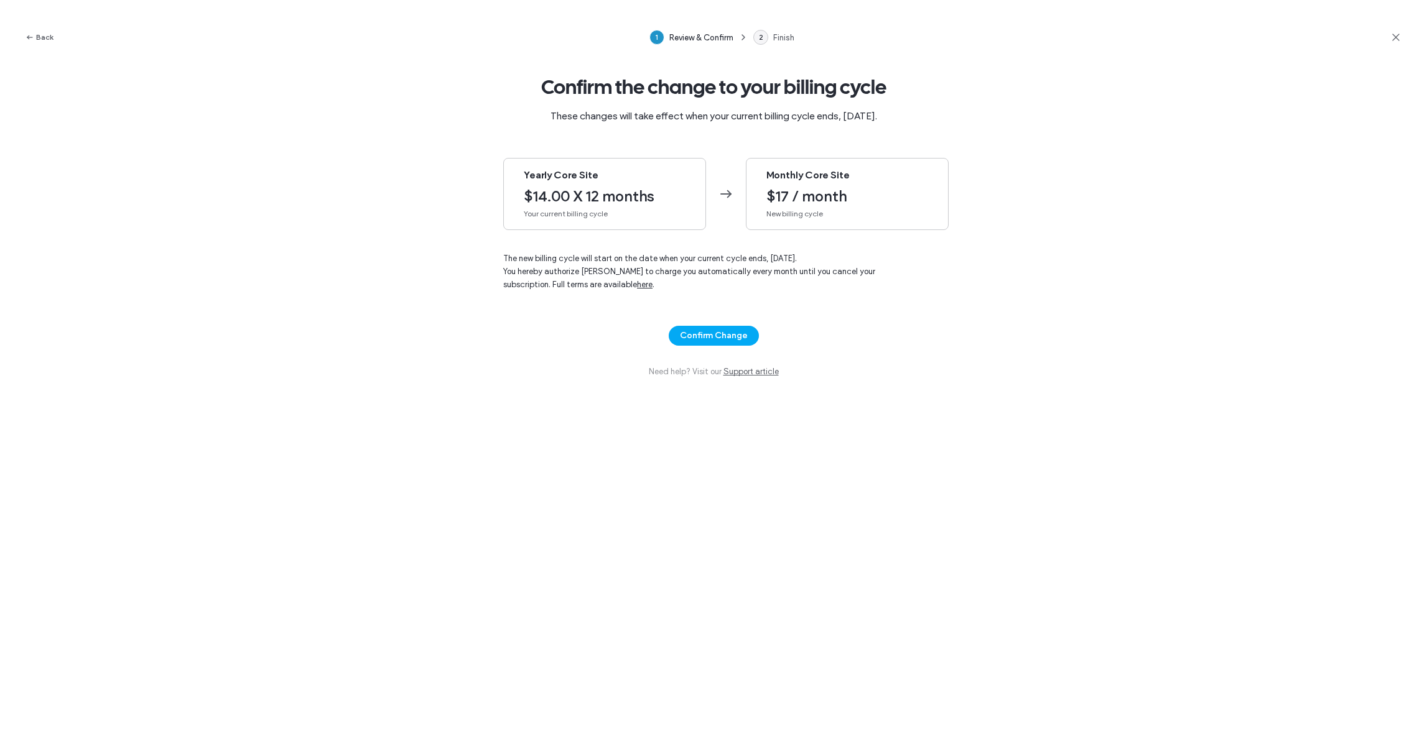
click at [803, 213] on span "New billing cycle" at bounding box center [847, 213] width 162 height 11
click at [711, 336] on button "Confirm Change" at bounding box center [714, 336] width 90 height 20
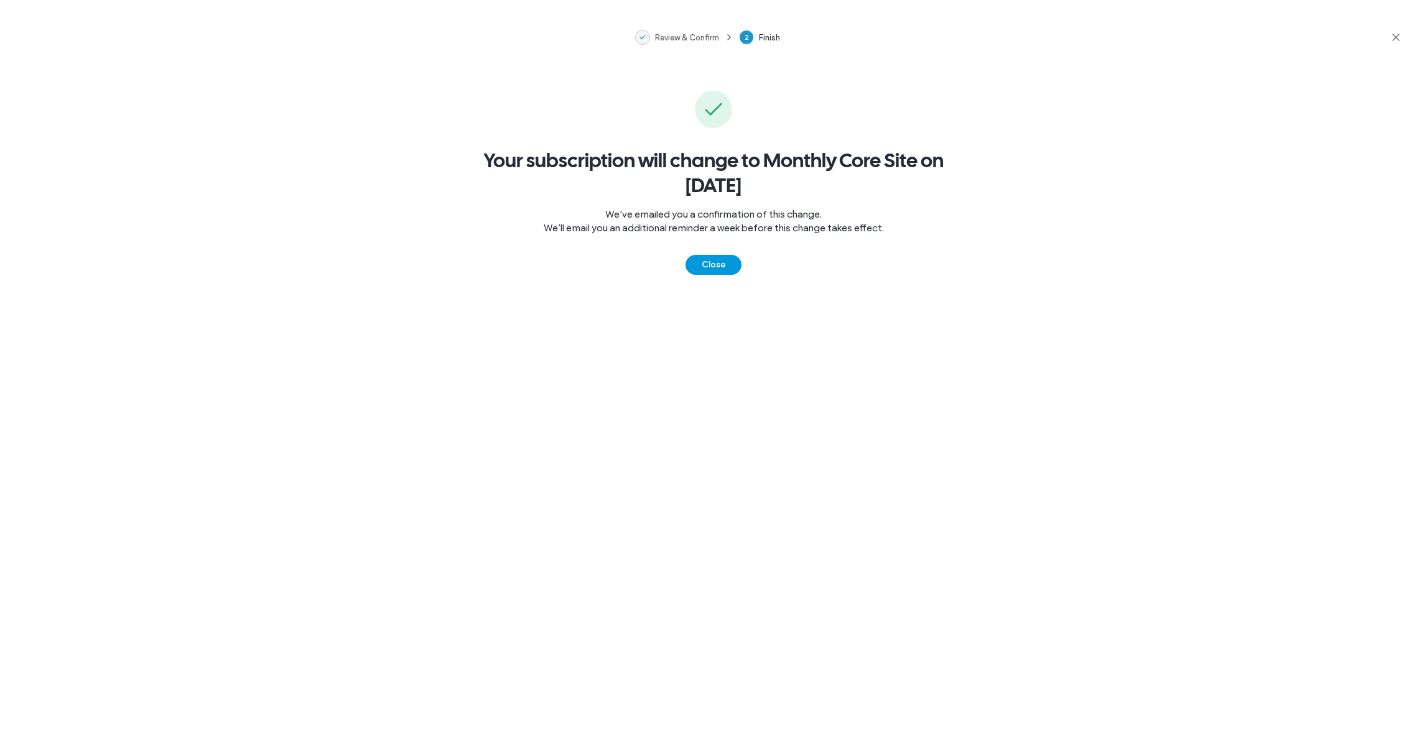
click at [712, 265] on button "Close" at bounding box center [714, 265] width 56 height 20
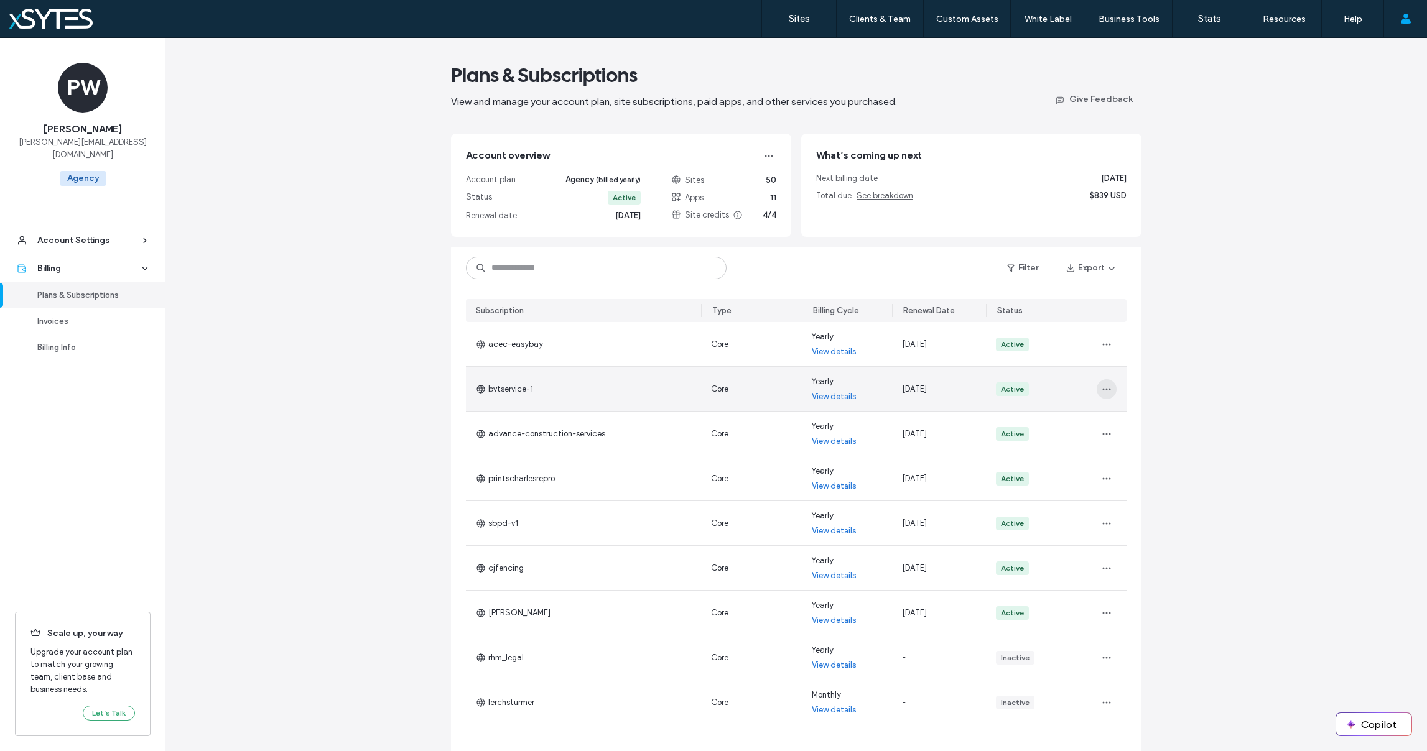
click at [1105, 392] on icon "button" at bounding box center [1107, 389] width 10 height 10
click at [1122, 421] on span "Change Billing Cycle" at bounding box center [1141, 422] width 76 height 12
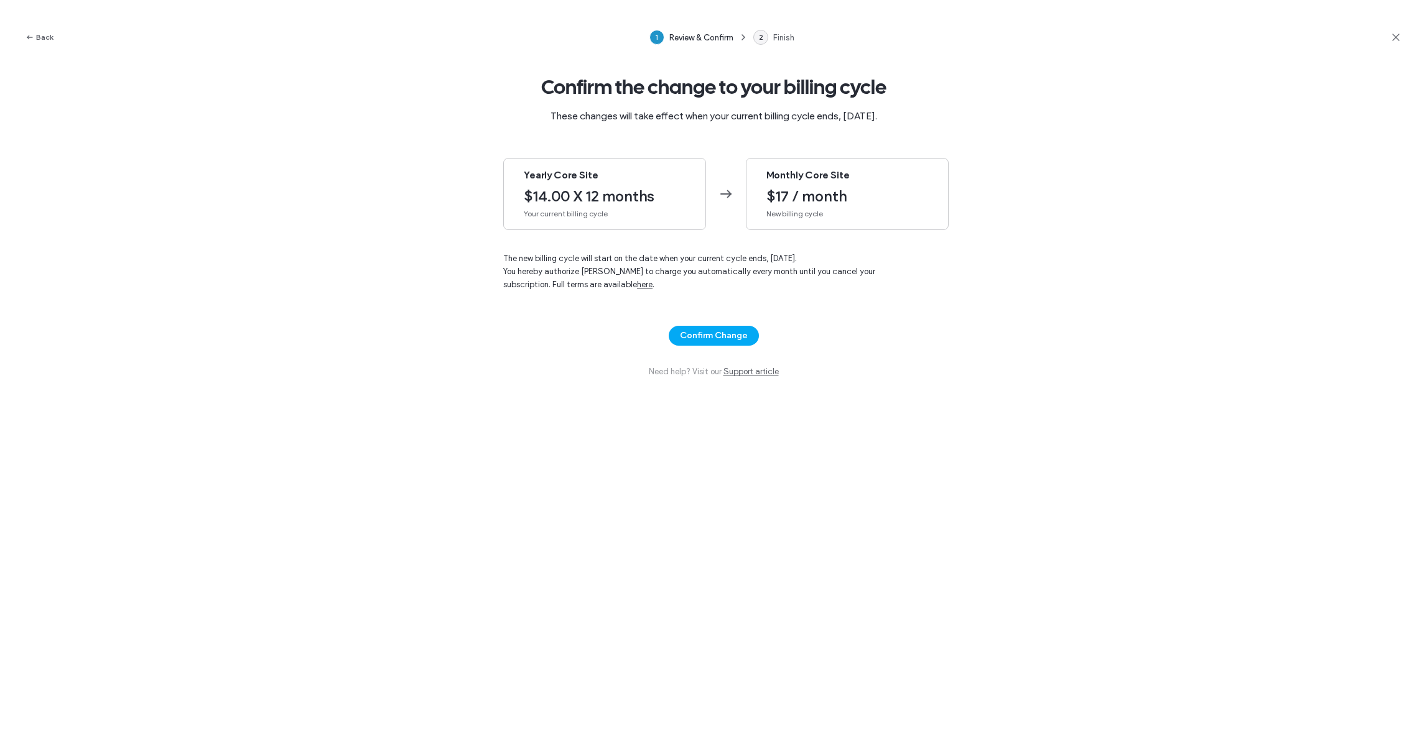
click at [885, 210] on span "New billing cycle" at bounding box center [847, 213] width 162 height 11
click at [709, 332] on button "Confirm Change" at bounding box center [714, 336] width 90 height 20
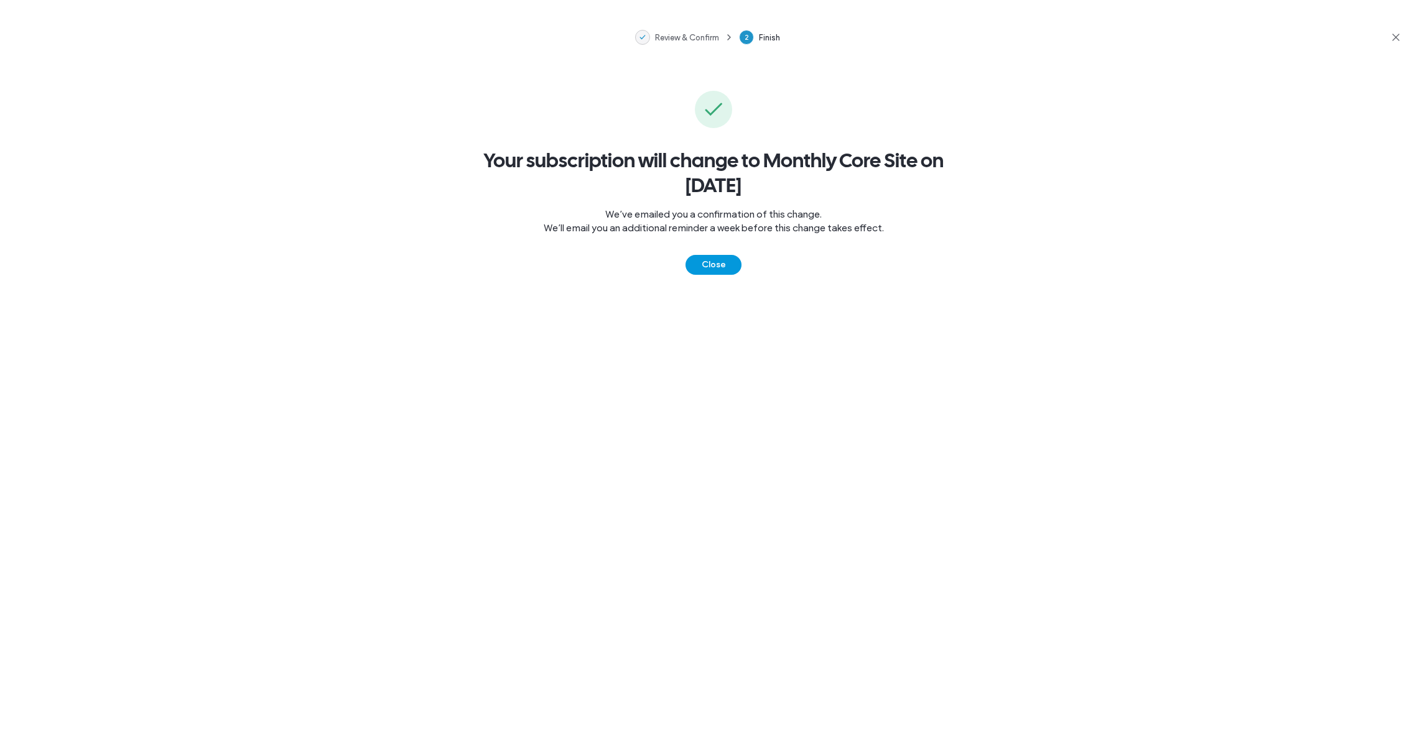
click at [717, 264] on button "Close" at bounding box center [714, 265] width 56 height 20
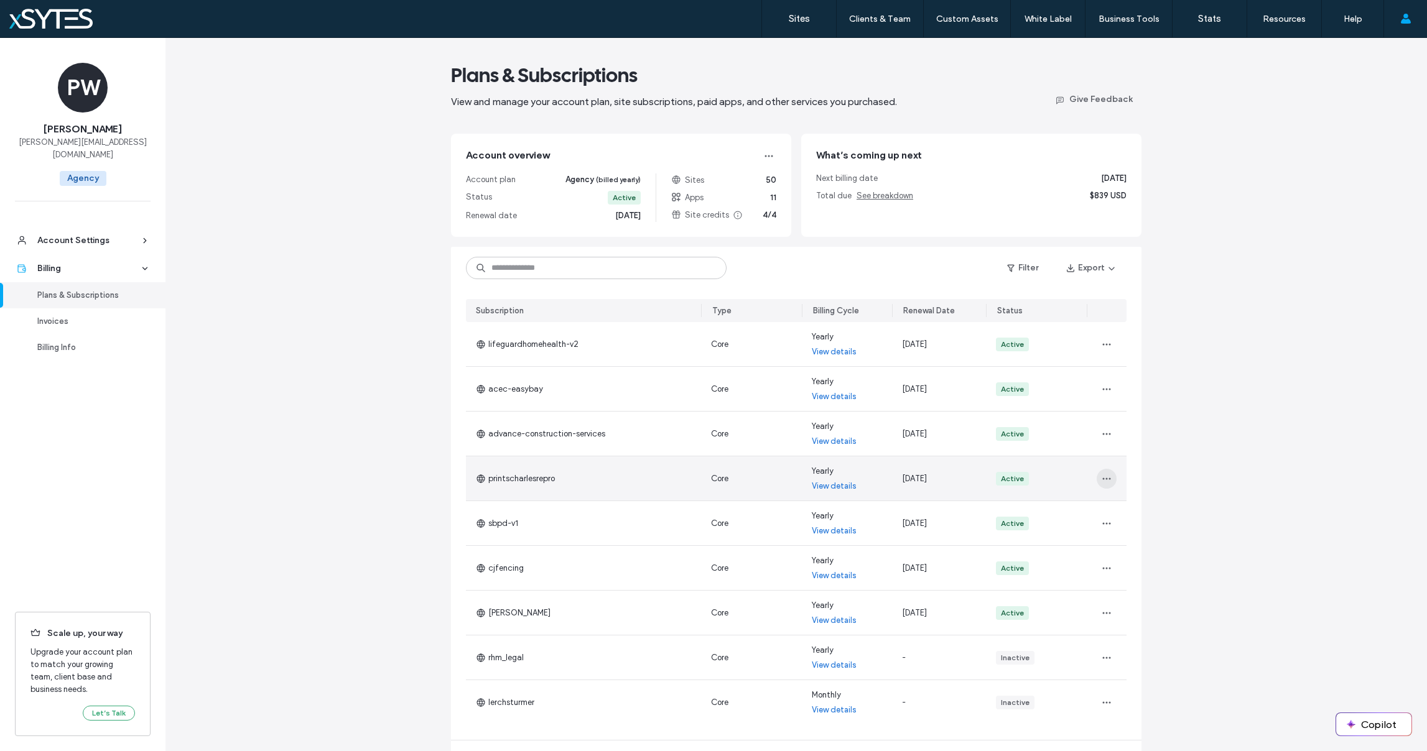
click at [1106, 478] on use "button" at bounding box center [1106, 479] width 8 height 2
click at [1115, 510] on span "Change Billing Cycle" at bounding box center [1141, 511] width 76 height 12
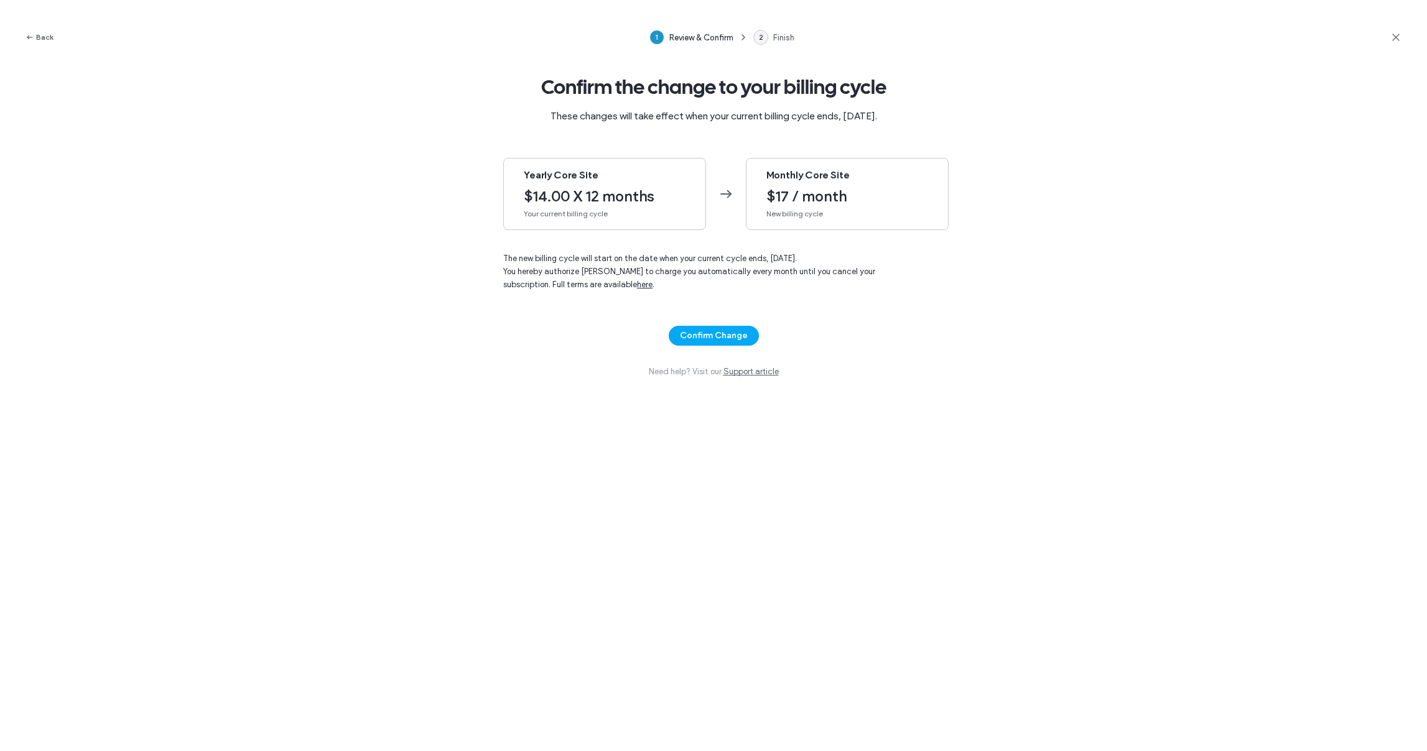
click at [791, 201] on span "$17 / month" at bounding box center [847, 196] width 162 height 19
click at [702, 335] on button "Confirm Change" at bounding box center [714, 336] width 90 height 20
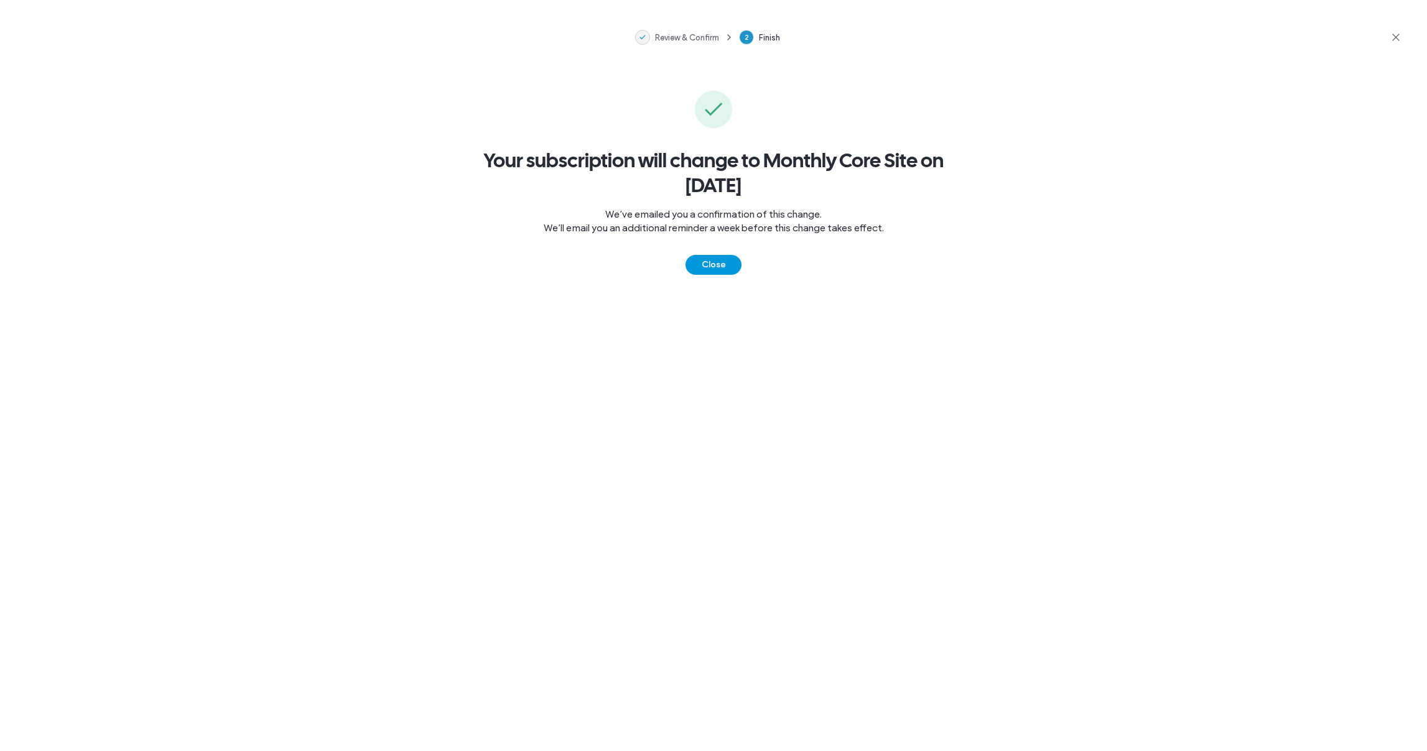
click at [694, 266] on button "Close" at bounding box center [714, 265] width 56 height 20
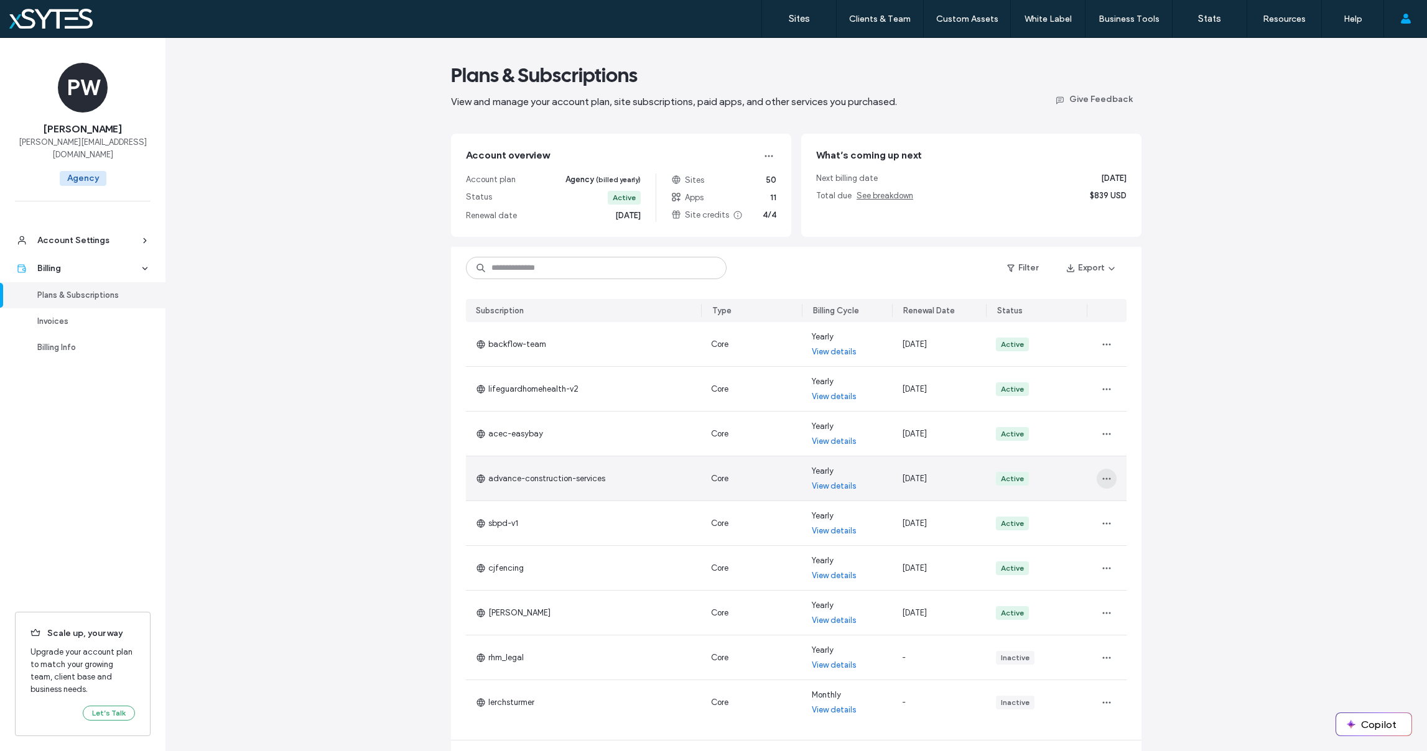
click at [1104, 476] on icon "button" at bounding box center [1107, 479] width 10 height 10
click at [1143, 509] on span "Change Billing Cycle" at bounding box center [1141, 511] width 76 height 12
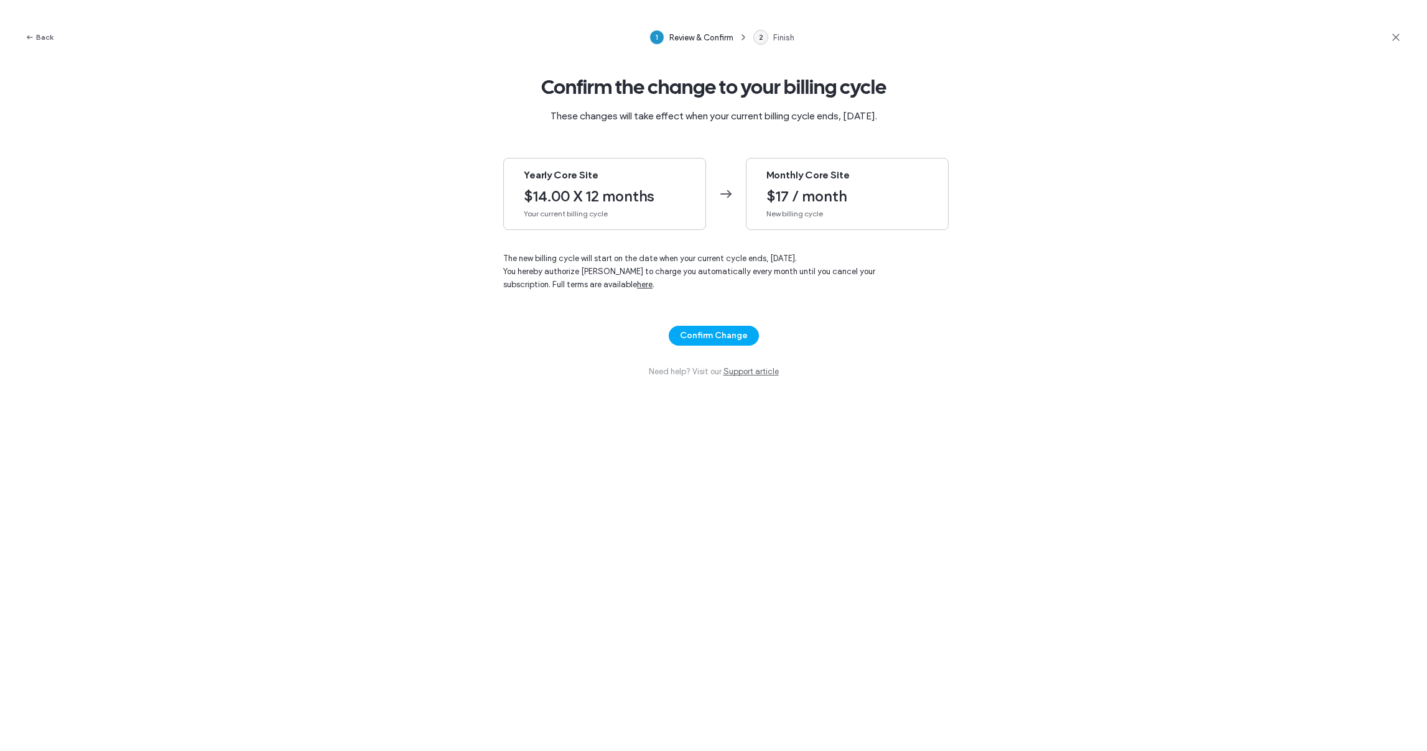
click at [824, 220] on div "Monthly Core Site $17 / month New billing cycle" at bounding box center [847, 194] width 203 height 72
click at [697, 342] on button "Confirm Change" at bounding box center [714, 336] width 90 height 20
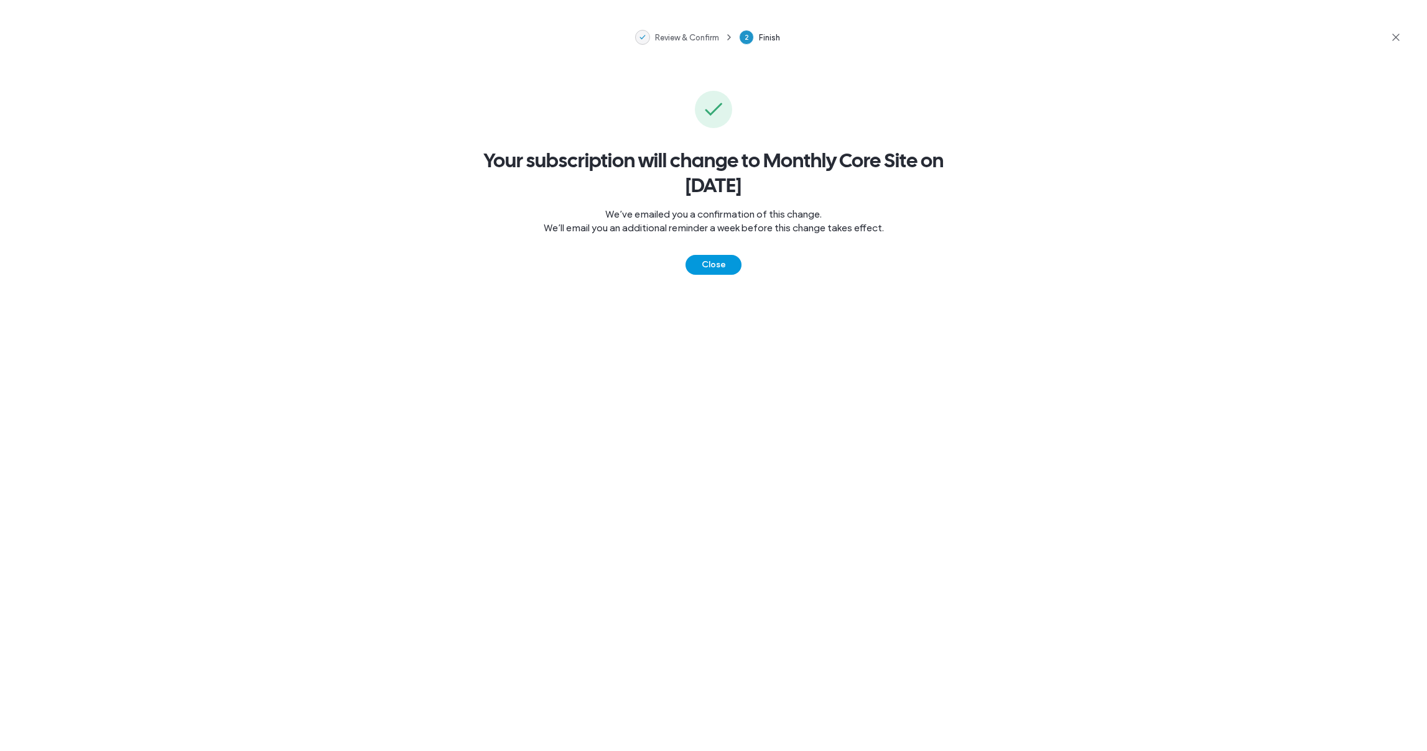
click at [723, 263] on button "Close" at bounding box center [714, 265] width 56 height 20
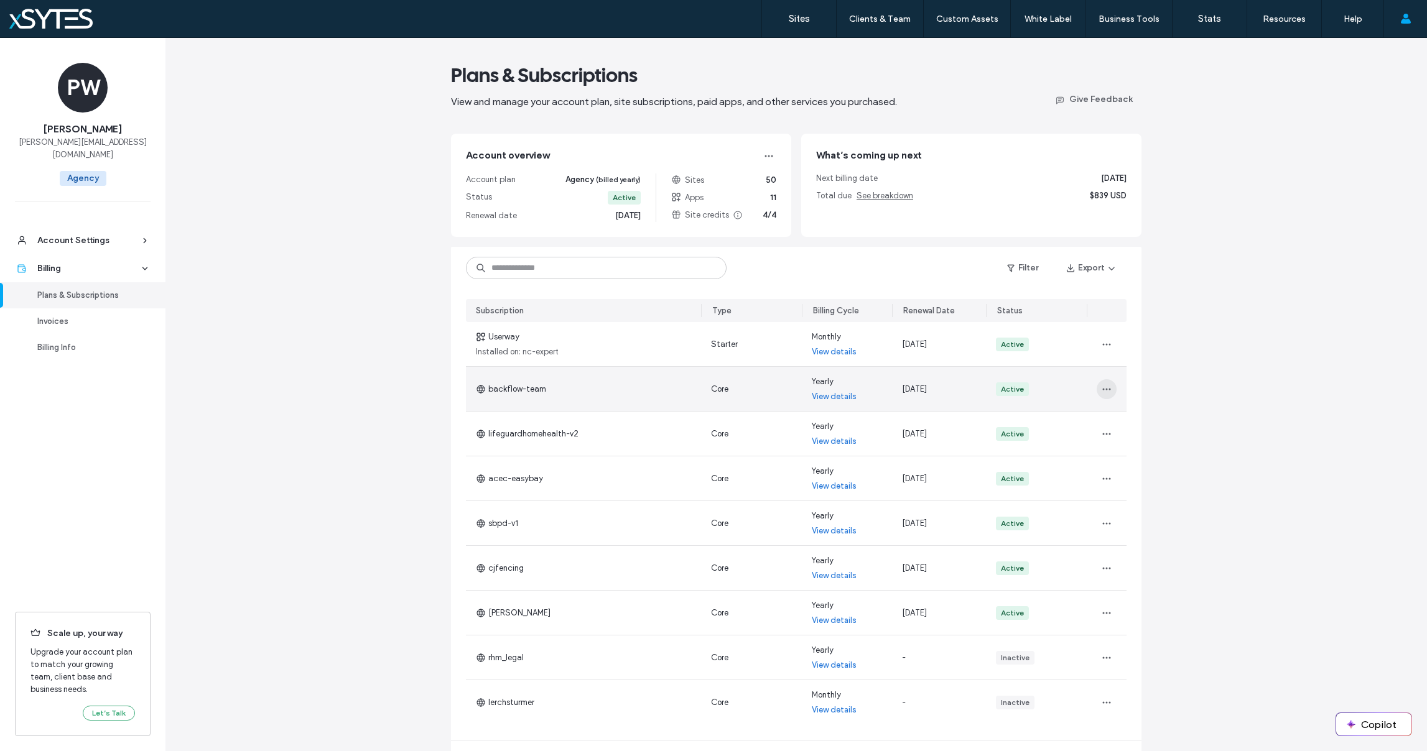
click at [1104, 387] on icon "button" at bounding box center [1107, 389] width 10 height 10
click at [1125, 412] on div "Change Billing Cycle" at bounding box center [1148, 422] width 111 height 24
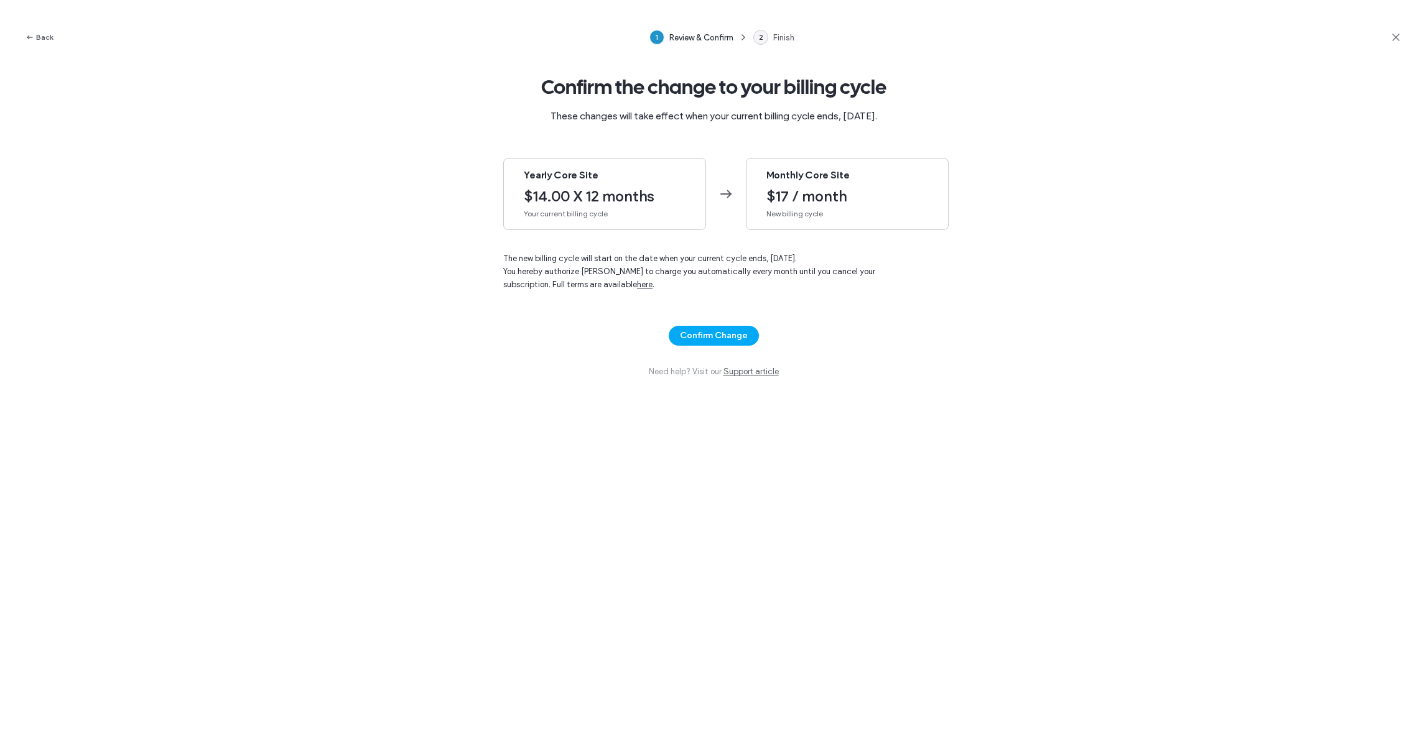
click at [790, 192] on span "$17 / month" at bounding box center [847, 196] width 162 height 19
click at [732, 337] on button "Confirm Change" at bounding box center [714, 336] width 90 height 20
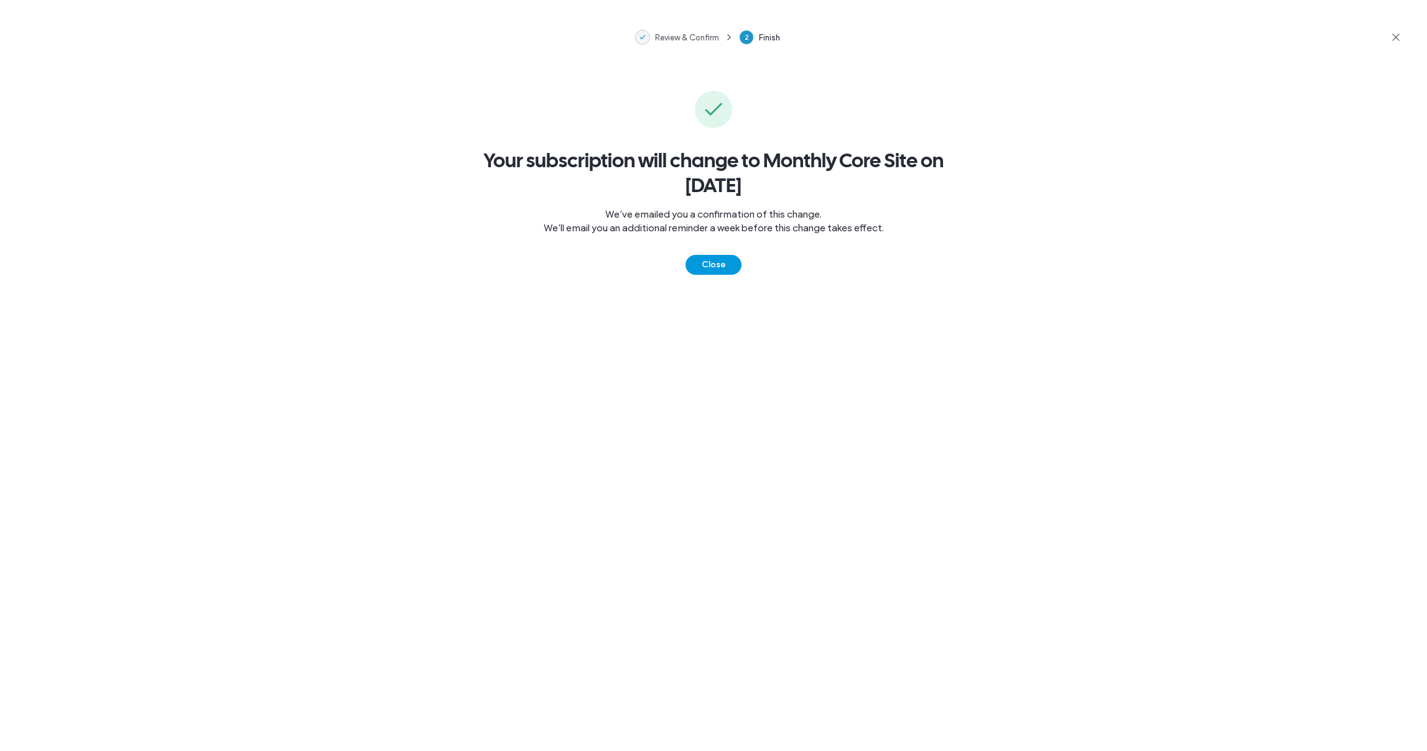
click at [714, 262] on button "Close" at bounding box center [714, 265] width 56 height 20
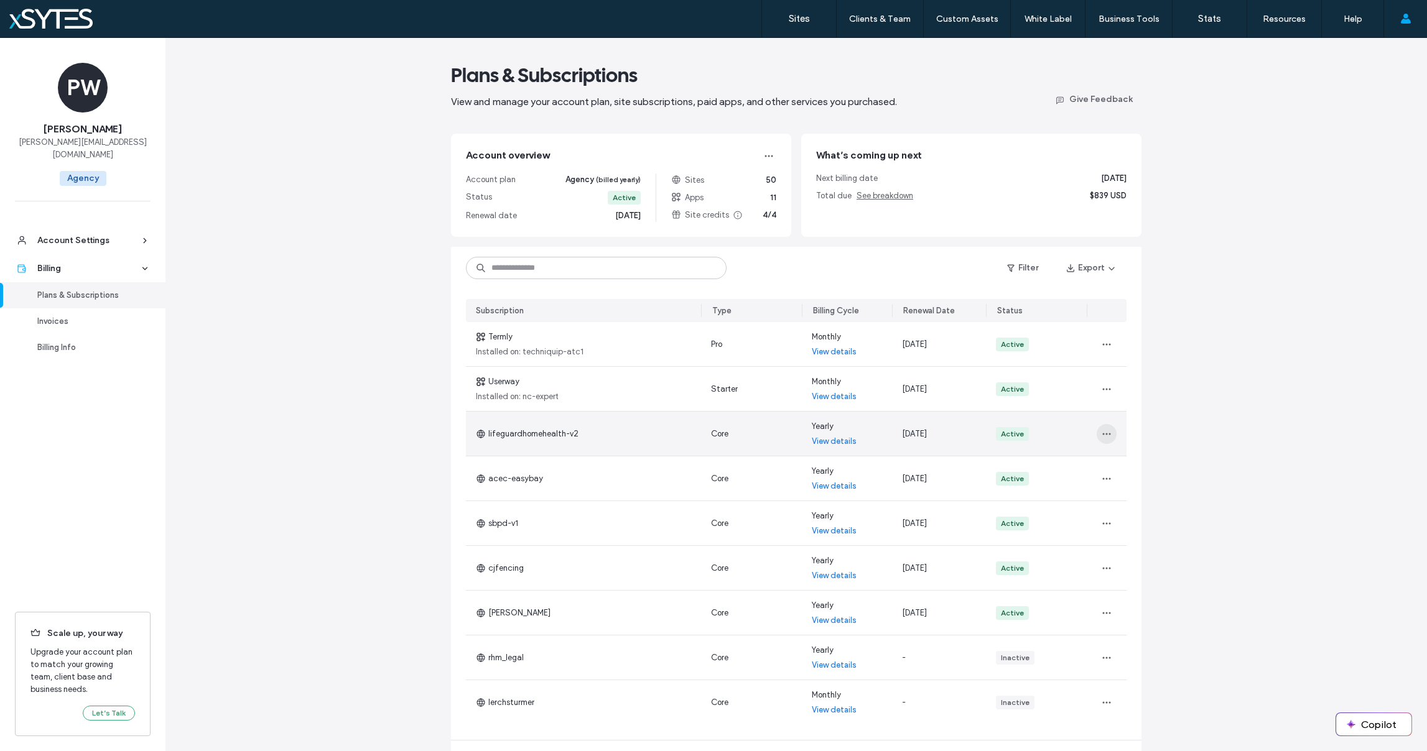
click at [1102, 430] on icon "button" at bounding box center [1107, 434] width 10 height 10
click at [1146, 460] on div "Change Billing Cycle" at bounding box center [1148, 467] width 111 height 24
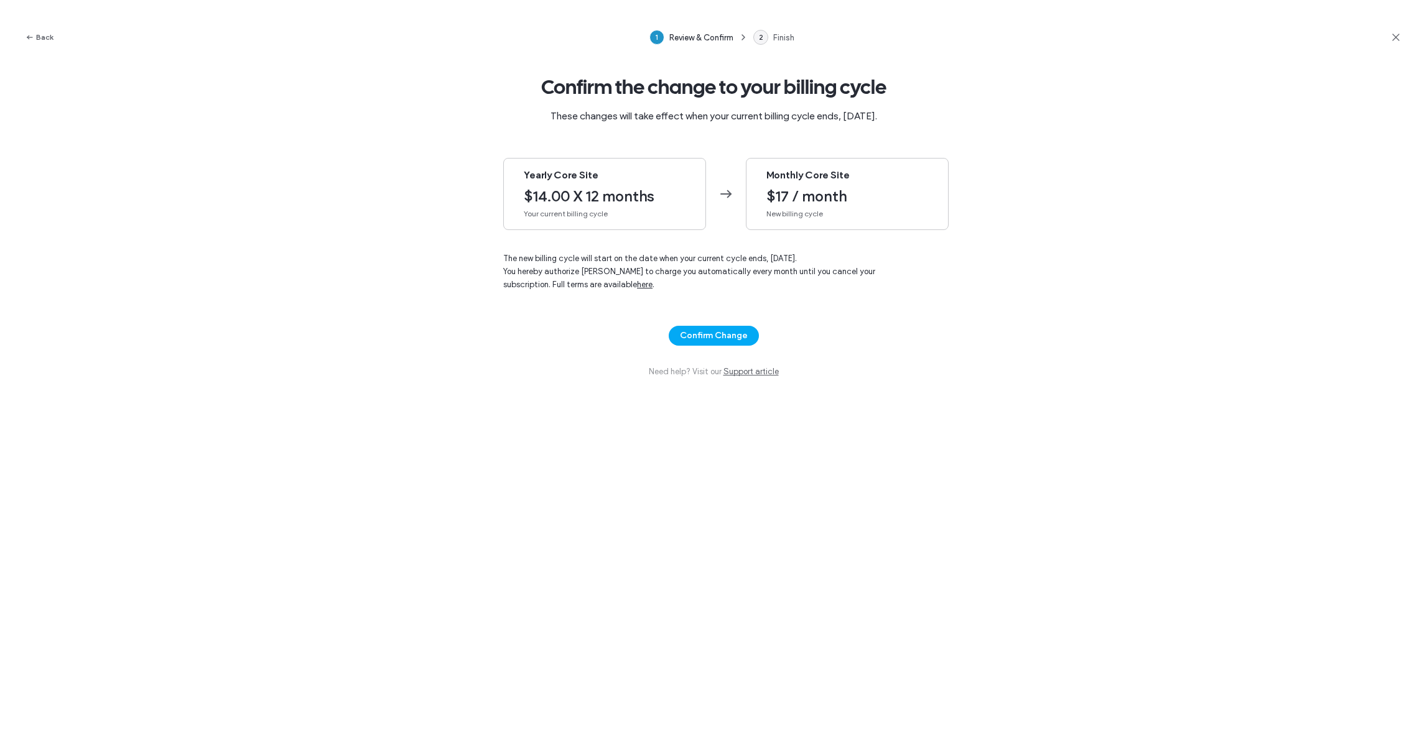
click at [766, 202] on span "$17 / month" at bounding box center [847, 196] width 162 height 19
click at [730, 339] on button "Confirm Change" at bounding box center [714, 336] width 90 height 20
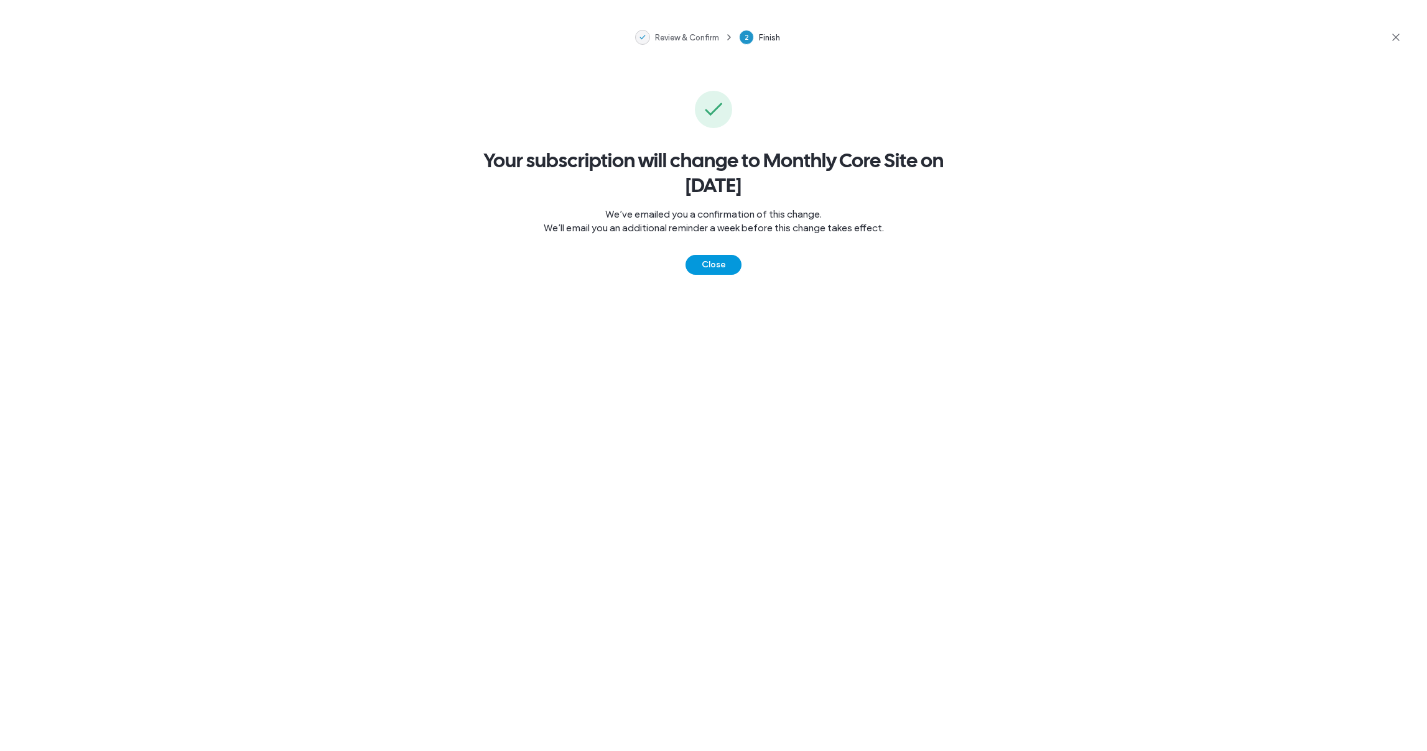
click at [717, 263] on button "Close" at bounding box center [714, 265] width 56 height 20
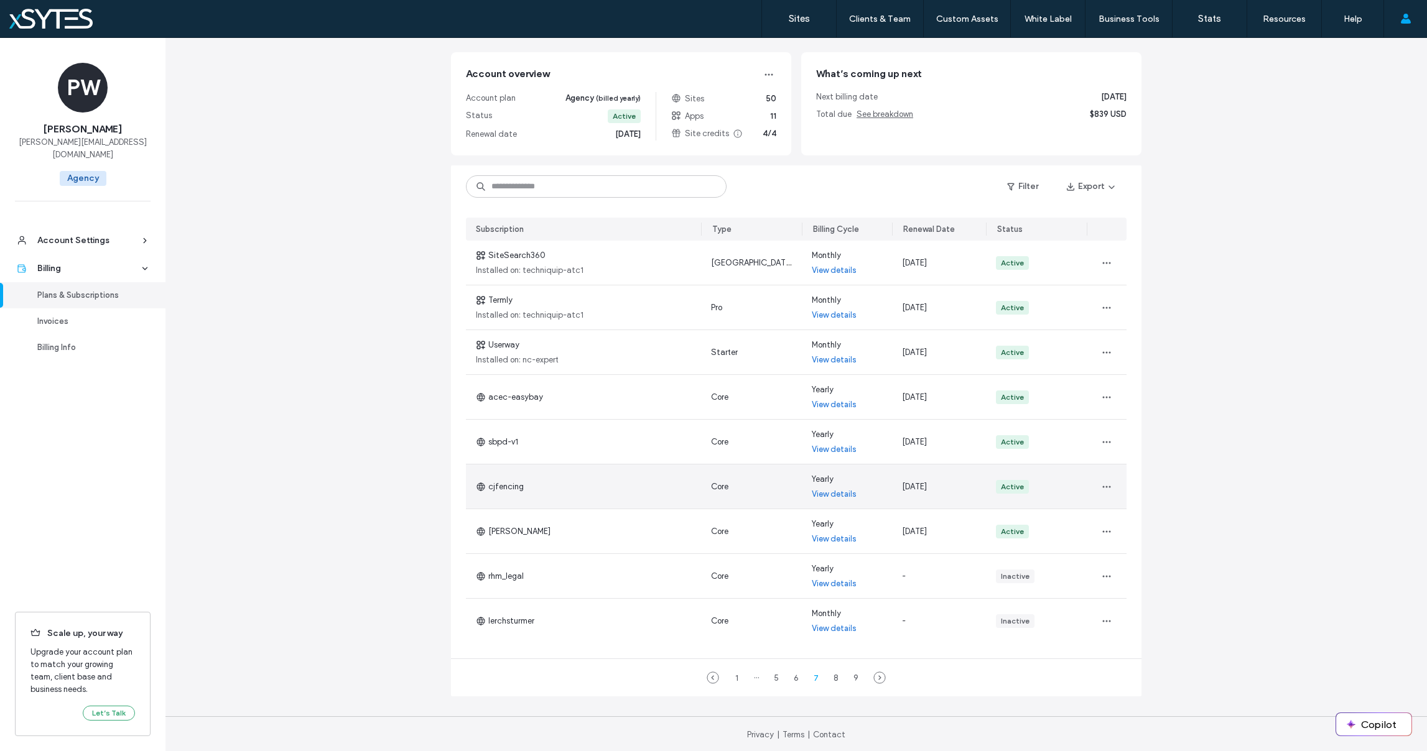
scroll to position [83, 0]
click at [735, 672] on div "1" at bounding box center [736, 676] width 15 height 15
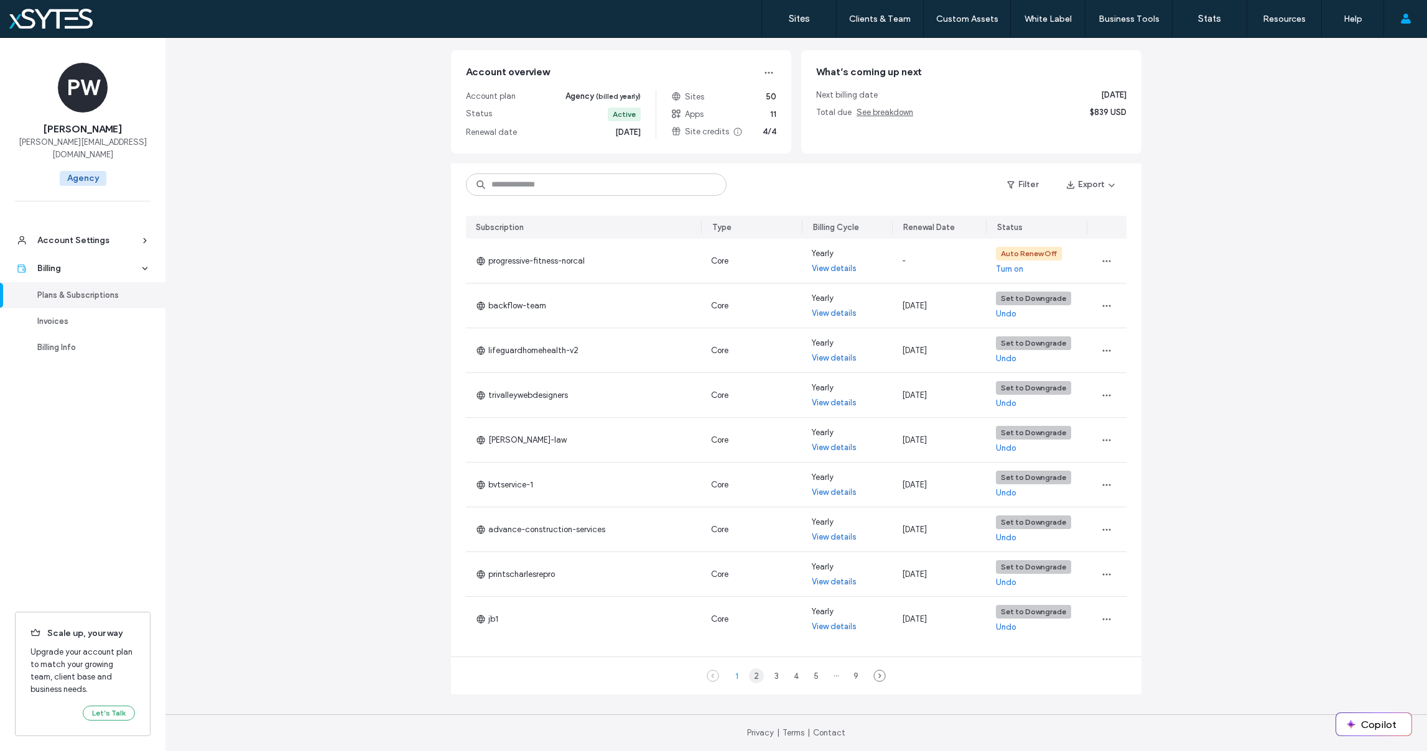
click at [753, 679] on div "2" at bounding box center [756, 676] width 15 height 15
click at [773, 677] on div "3" at bounding box center [776, 676] width 15 height 15
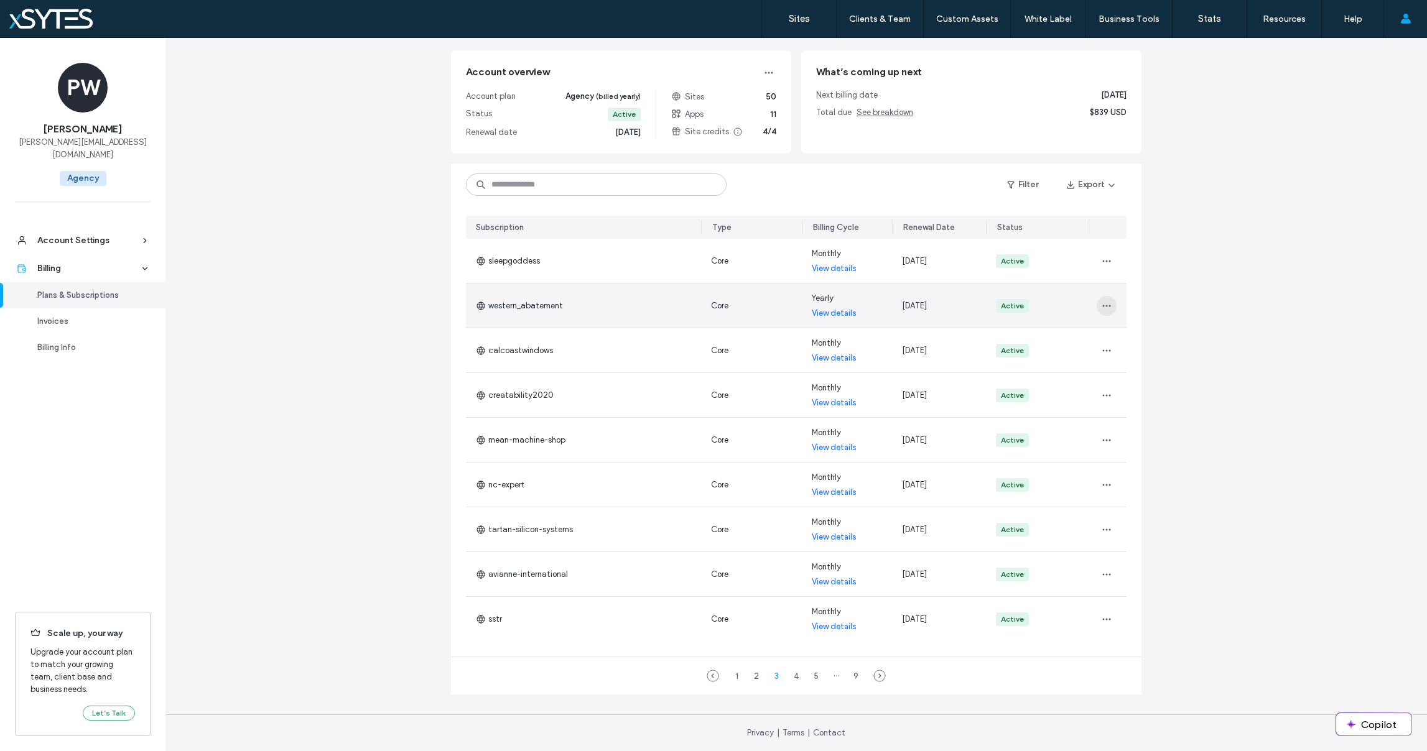
click at [1105, 305] on use "button" at bounding box center [1106, 306] width 8 height 2
click at [1118, 335] on span "Change Billing Cycle" at bounding box center [1141, 338] width 76 height 12
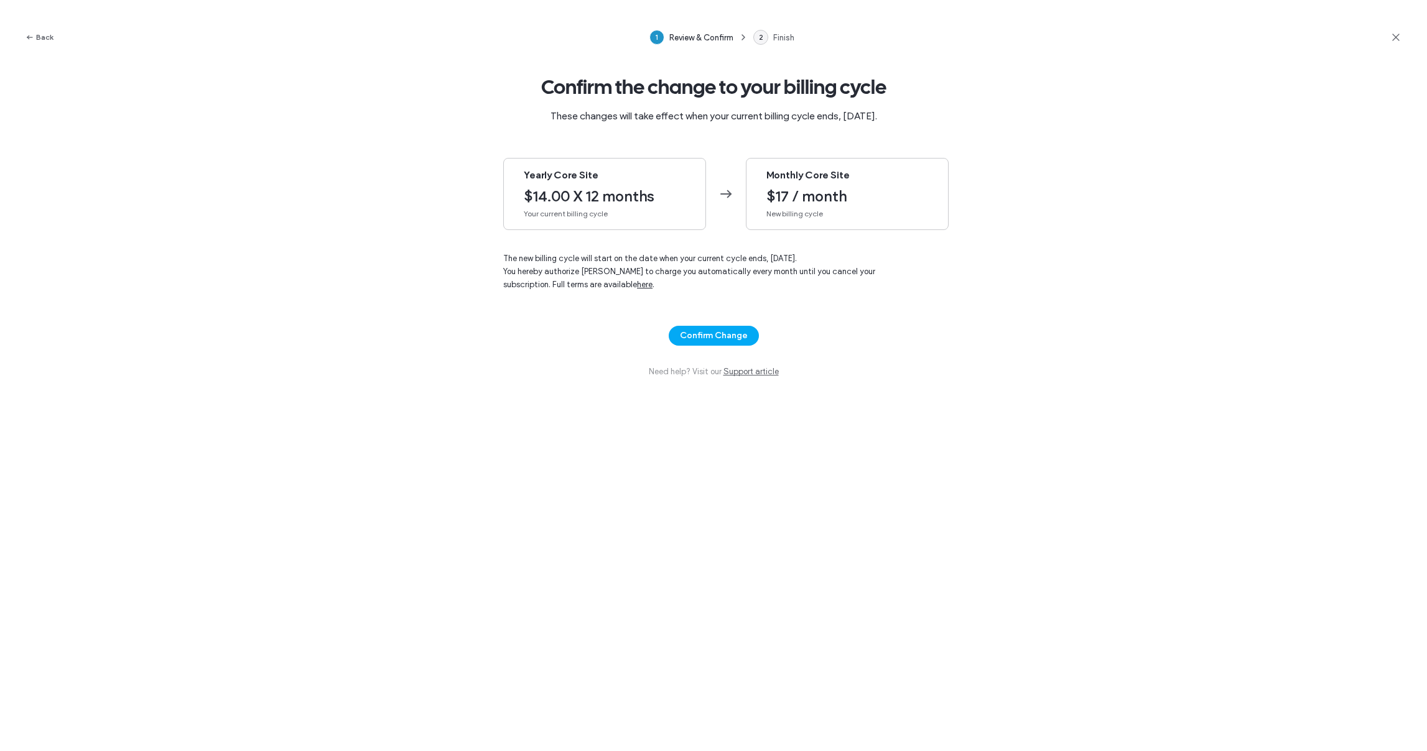
click at [775, 183] on div "Monthly Core Site $17 / month New billing cycle" at bounding box center [847, 194] width 203 height 72
click at [722, 338] on button "Confirm Change" at bounding box center [714, 336] width 90 height 20
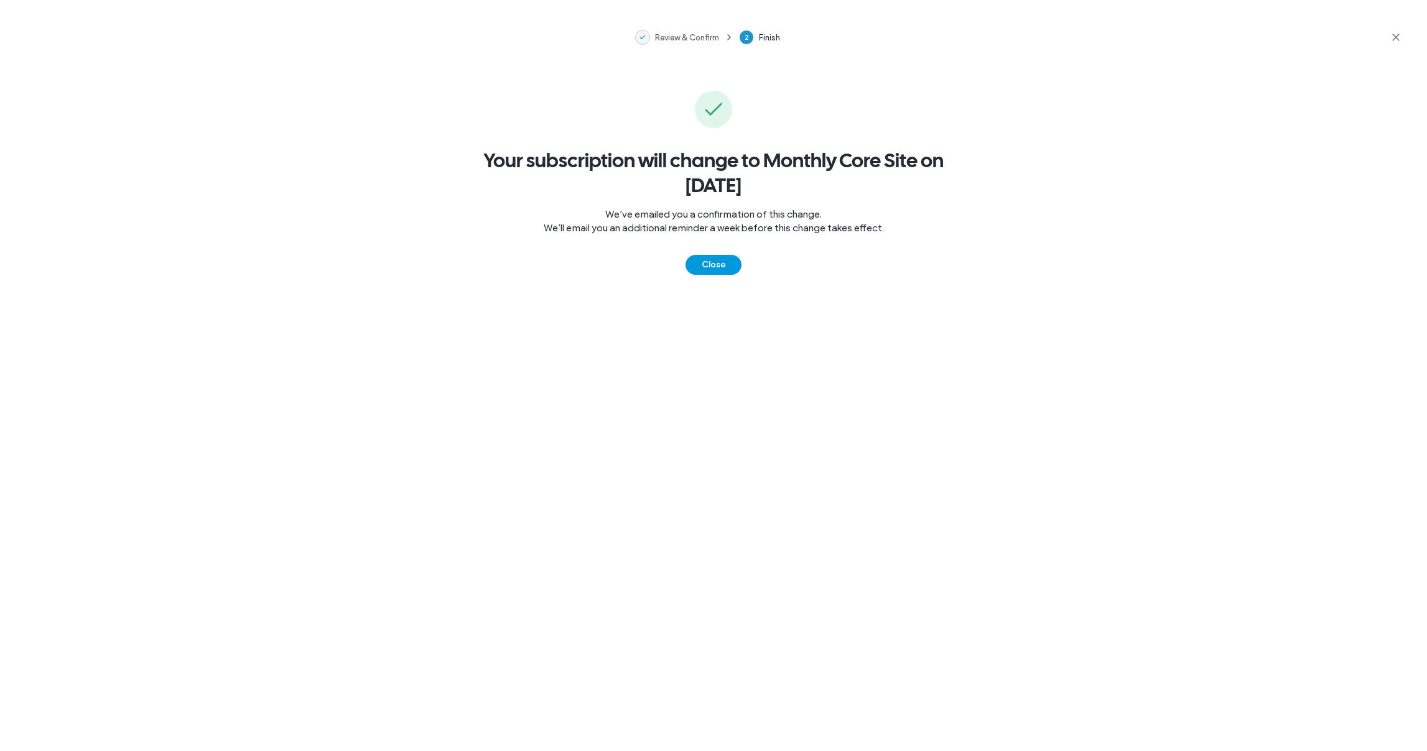
click at [706, 262] on button "Close" at bounding box center [714, 265] width 56 height 20
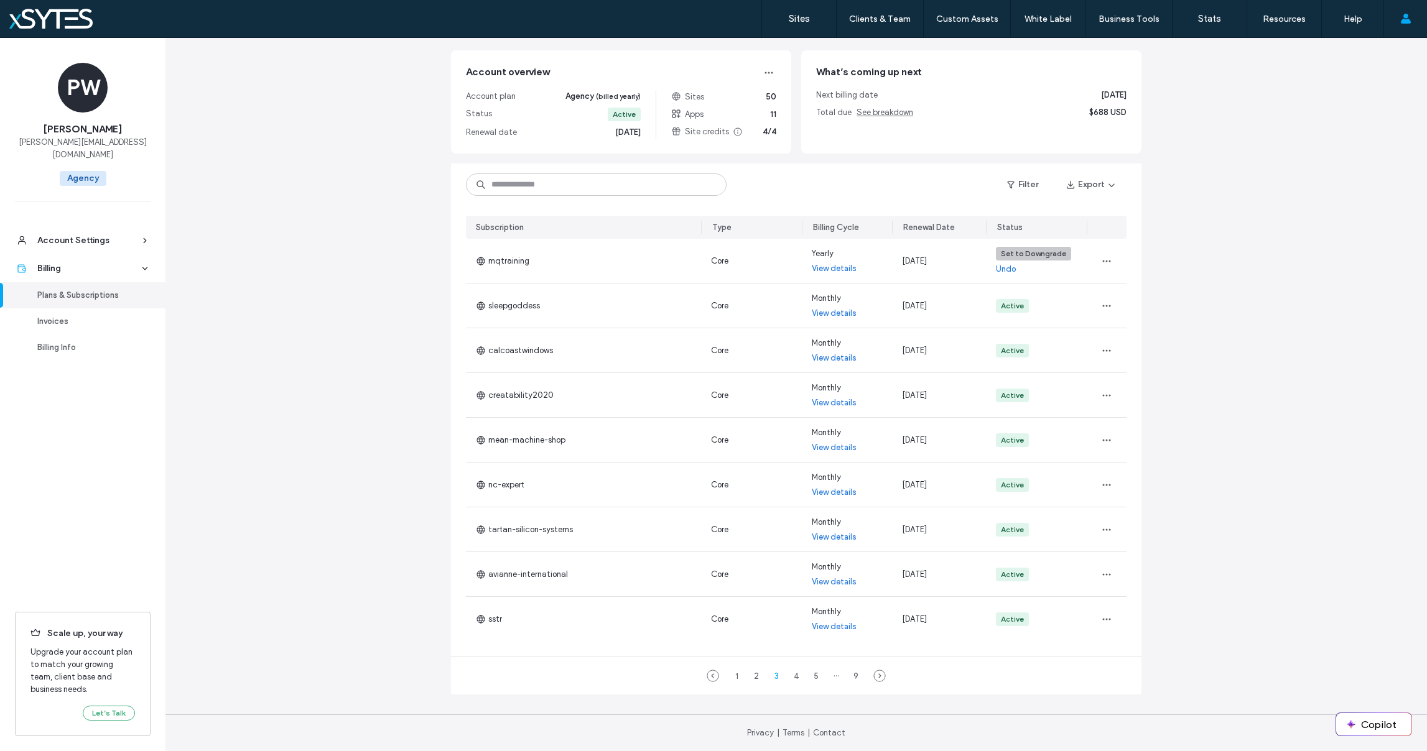
click at [931, 226] on div "Renewal Date" at bounding box center [929, 227] width 52 height 12
click at [1016, 182] on button "Filter" at bounding box center [1023, 185] width 56 height 20
click at [863, 213] on span at bounding box center [863, 216] width 9 height 9
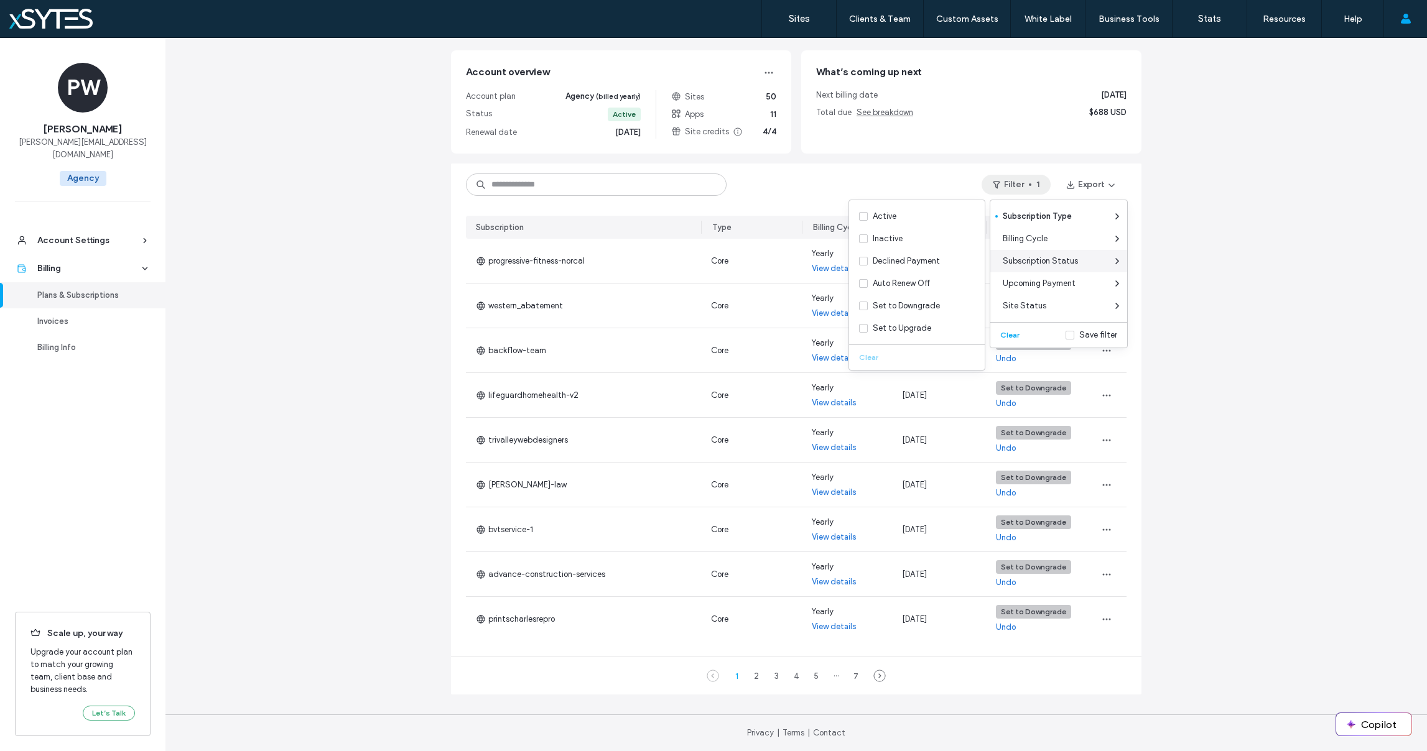
click at [1115, 260] on icon at bounding box center [1117, 261] width 10 height 10
click at [1114, 304] on icon at bounding box center [1117, 306] width 10 height 10
click at [1201, 327] on div "Plans & Subscriptions View and manage your account plan, site subscriptions, pa…" at bounding box center [796, 353] width 1262 height 797
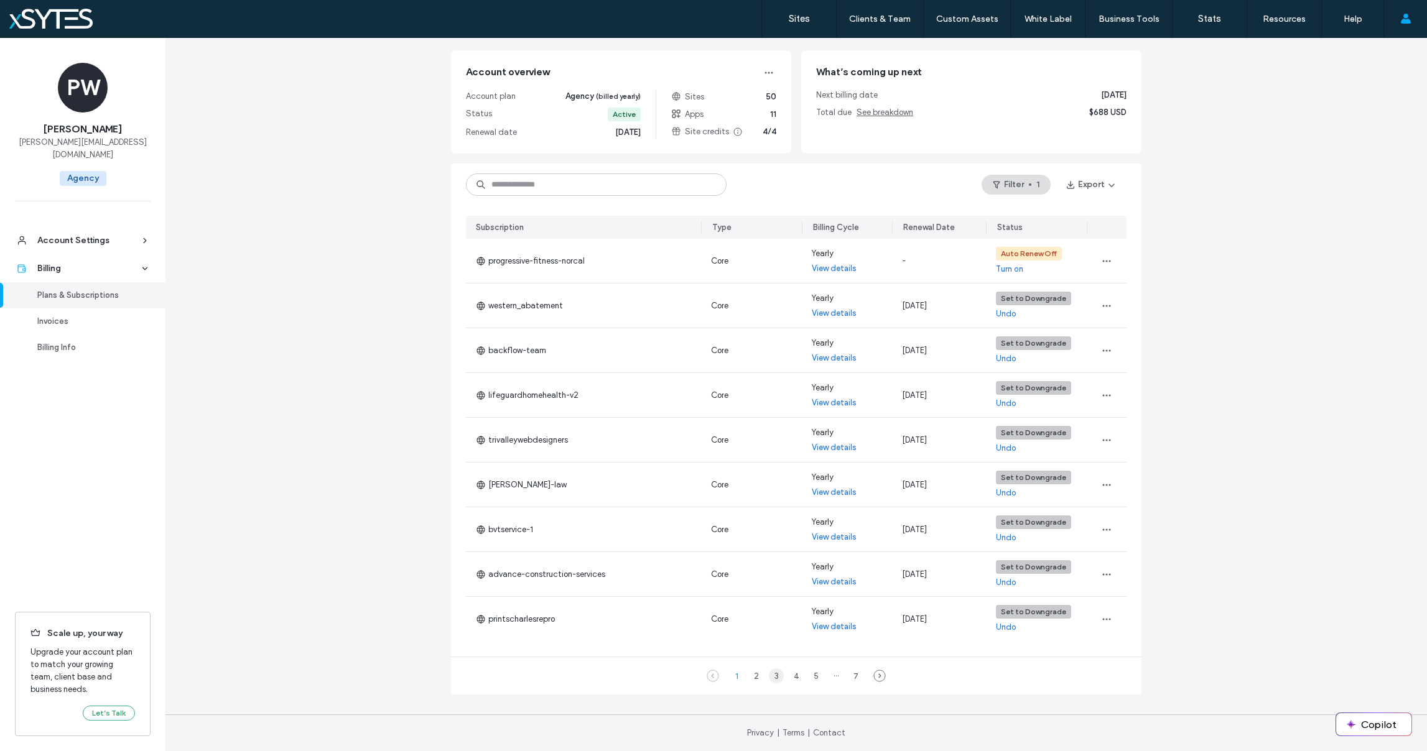
click at [769, 676] on div "3" at bounding box center [776, 676] width 15 height 15
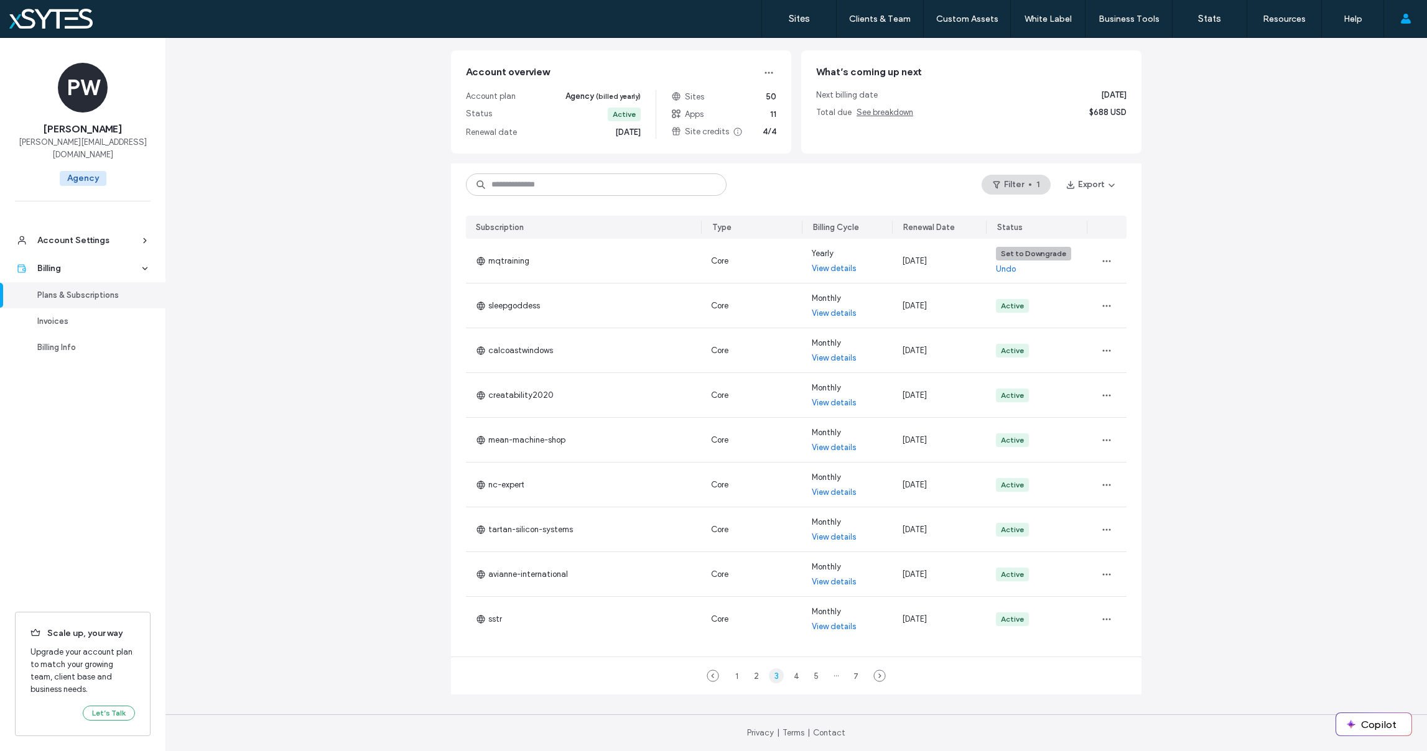
click at [770, 676] on div "3" at bounding box center [776, 676] width 15 height 15
click at [749, 673] on div "2" at bounding box center [756, 676] width 15 height 15
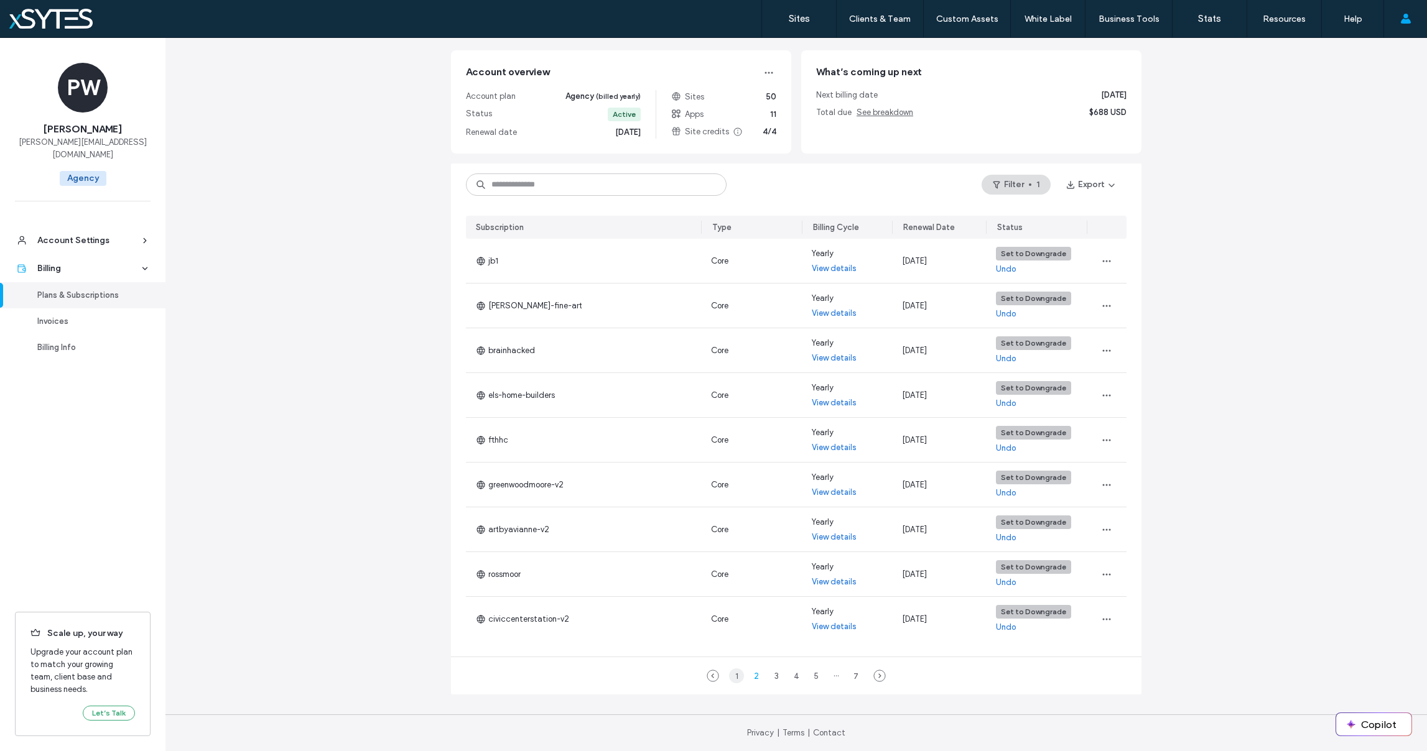
click at [730, 679] on div "1" at bounding box center [736, 676] width 15 height 15
click at [769, 678] on div "3" at bounding box center [776, 676] width 15 height 15
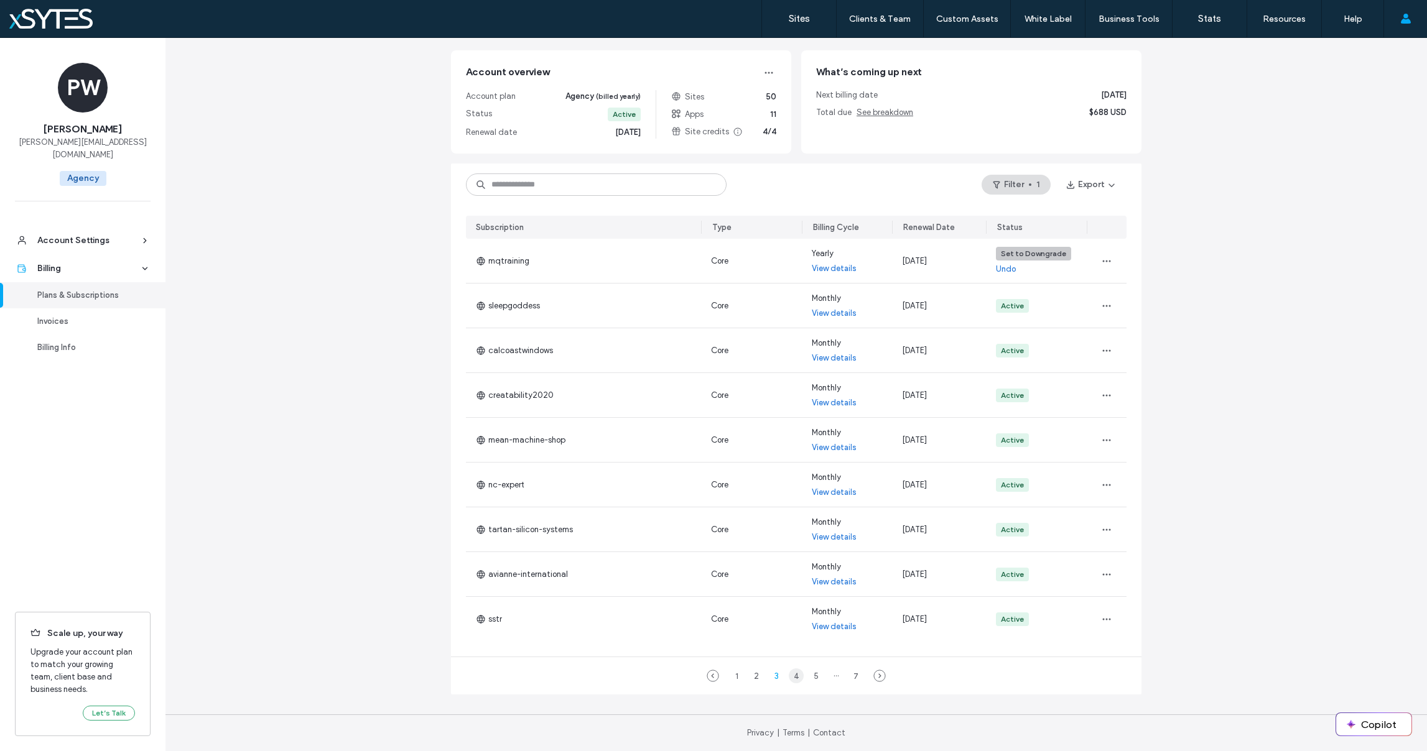
click at [793, 676] on div "4" at bounding box center [796, 676] width 15 height 15
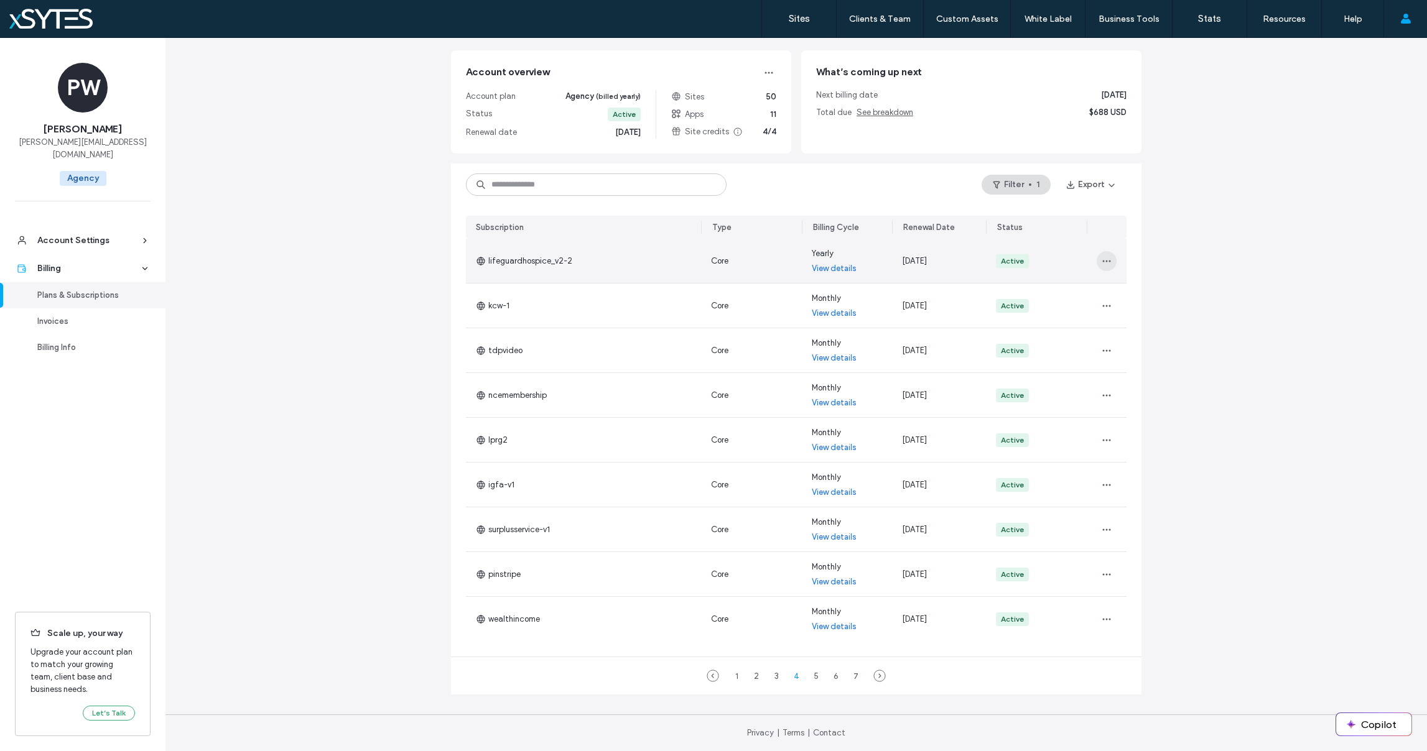
click at [1104, 260] on use "button" at bounding box center [1106, 261] width 8 height 2
click at [1122, 291] on span "Change Billing Cycle" at bounding box center [1141, 293] width 76 height 12
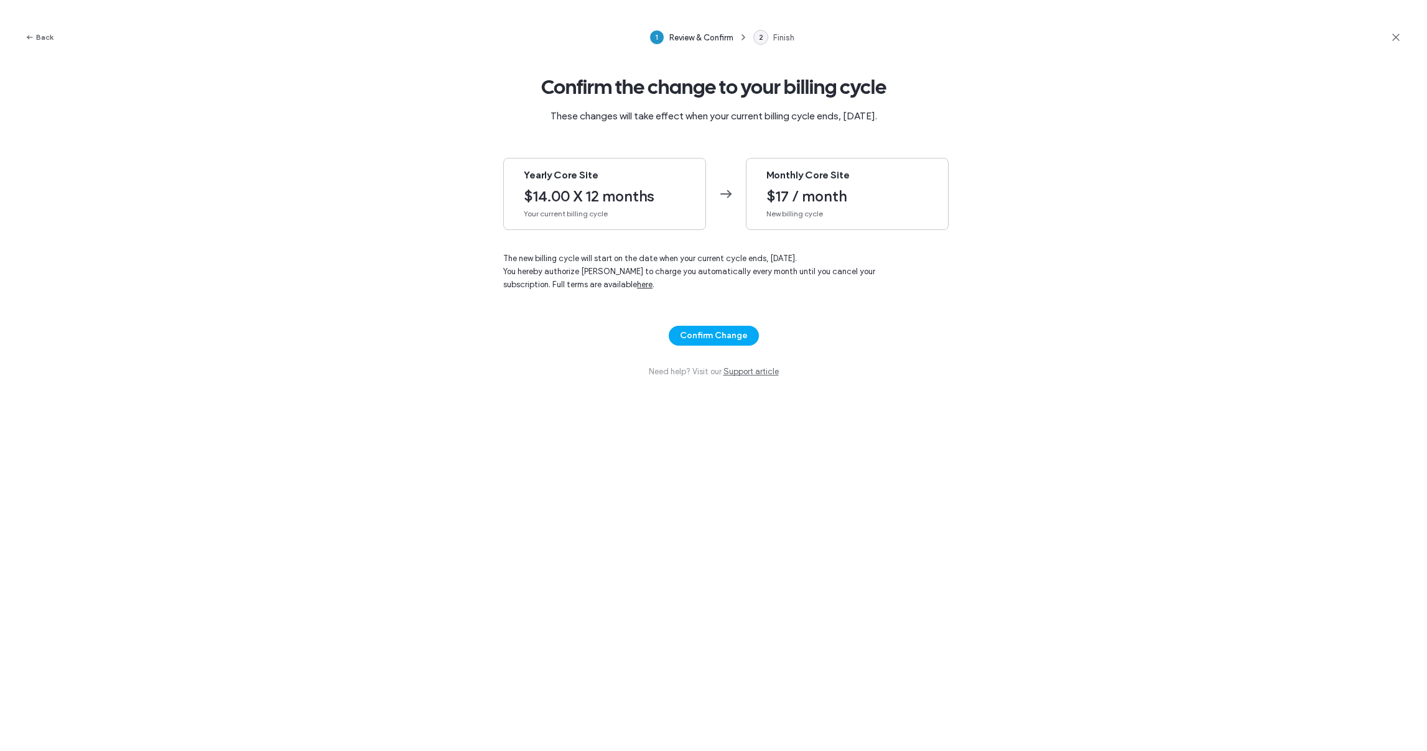
click at [819, 182] on div "Monthly Core Site $17 / month New billing cycle" at bounding box center [847, 194] width 203 height 72
click at [723, 336] on button "Confirm Change" at bounding box center [714, 336] width 90 height 20
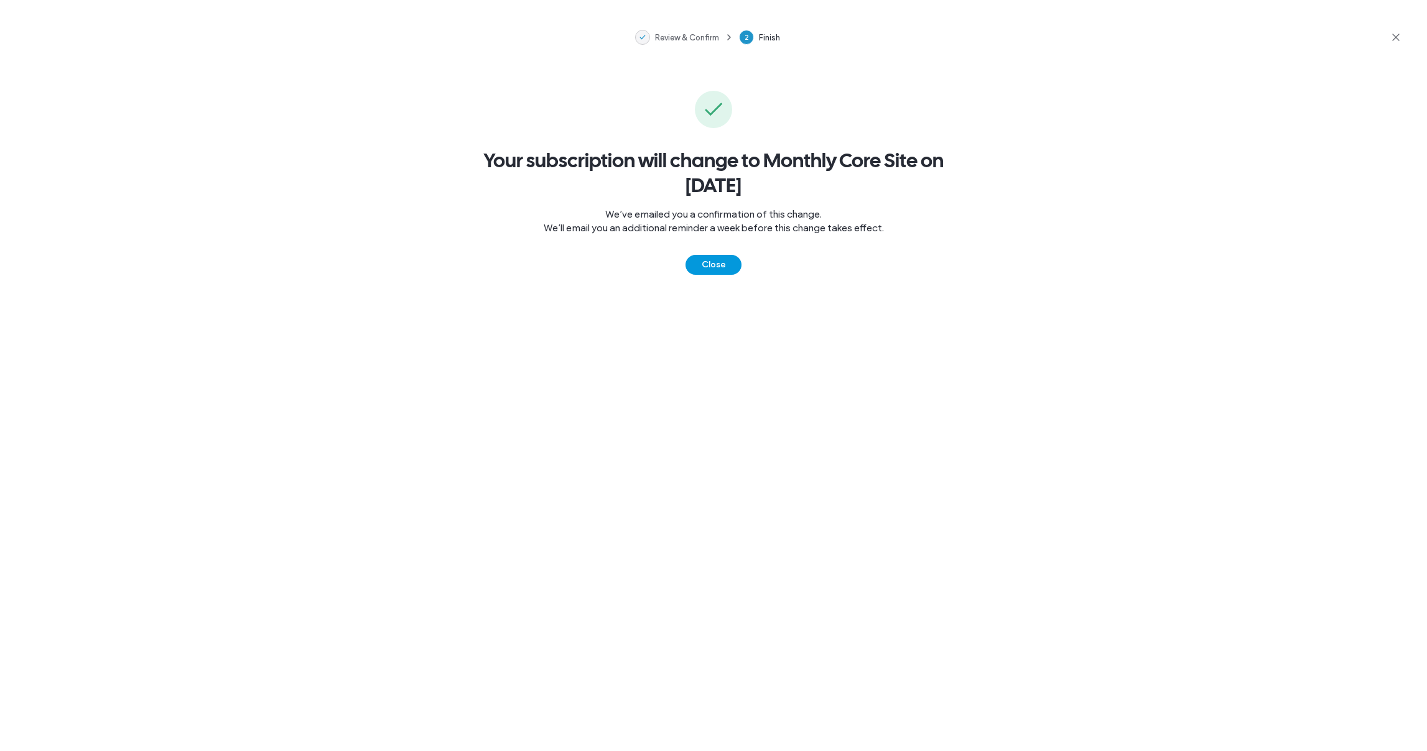
click at [708, 261] on button "Close" at bounding box center [714, 265] width 56 height 20
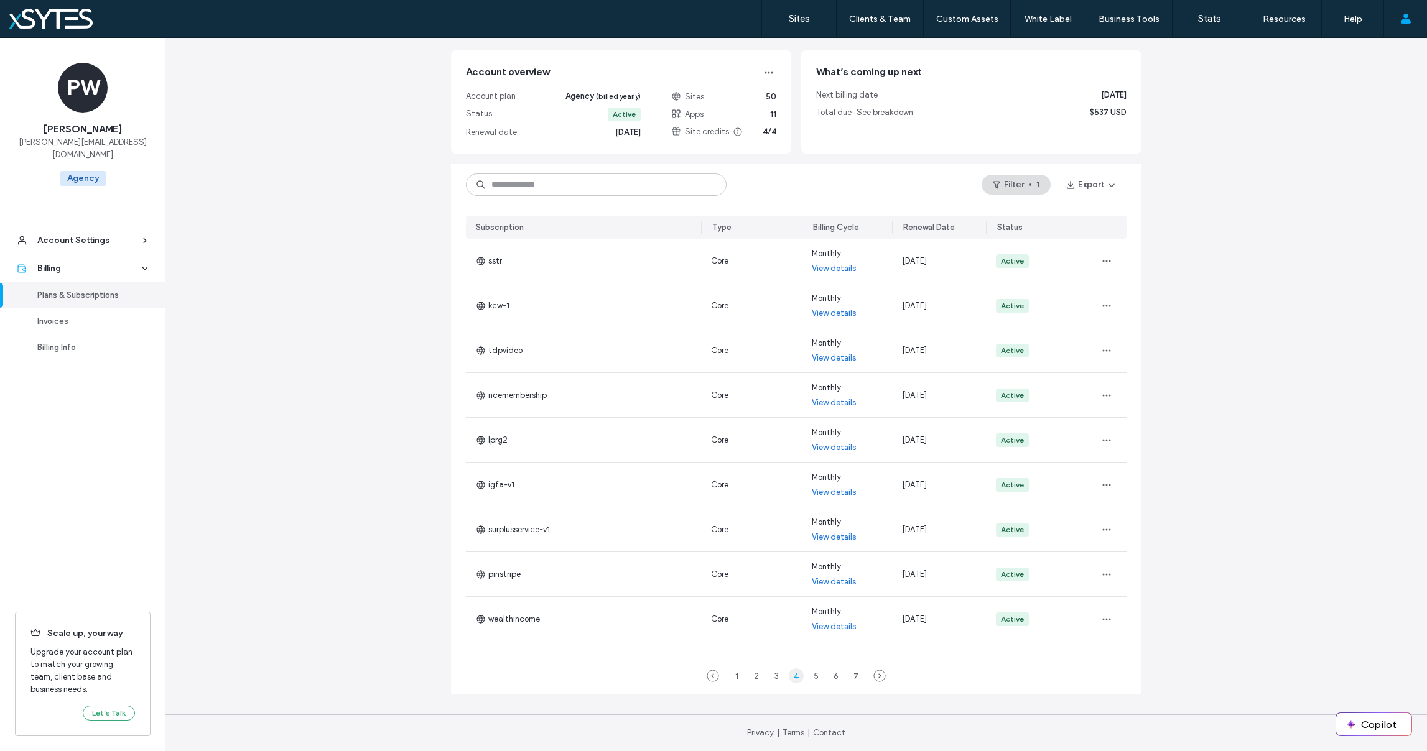
click at [791, 676] on div "4" at bounding box center [796, 676] width 15 height 15
click at [776, 677] on div "3" at bounding box center [776, 676] width 15 height 15
click at [793, 674] on div "4" at bounding box center [796, 676] width 15 height 15
click at [837, 677] on div "6" at bounding box center [836, 676] width 15 height 15
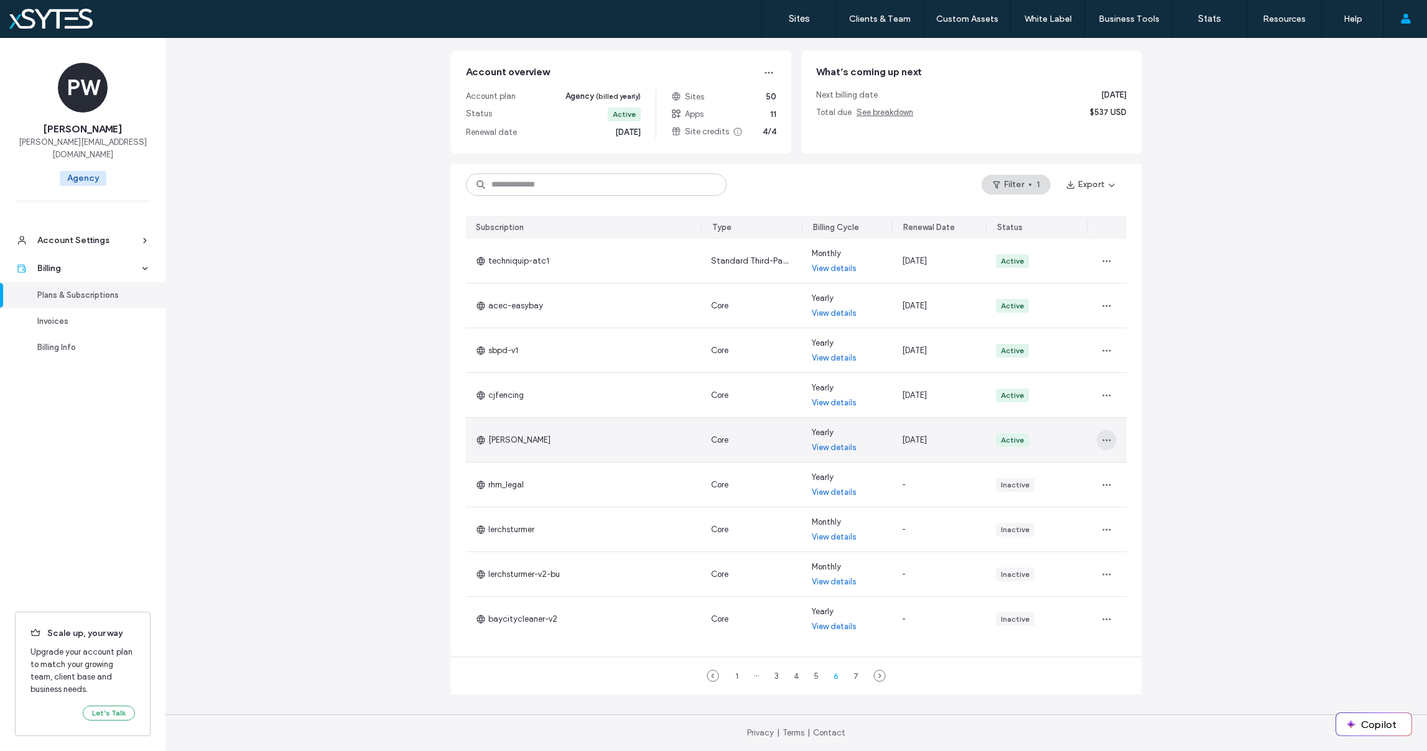
click at [1105, 439] on icon "button" at bounding box center [1107, 440] width 10 height 10
click at [1115, 472] on span "Change Billing Cycle" at bounding box center [1141, 473] width 76 height 12
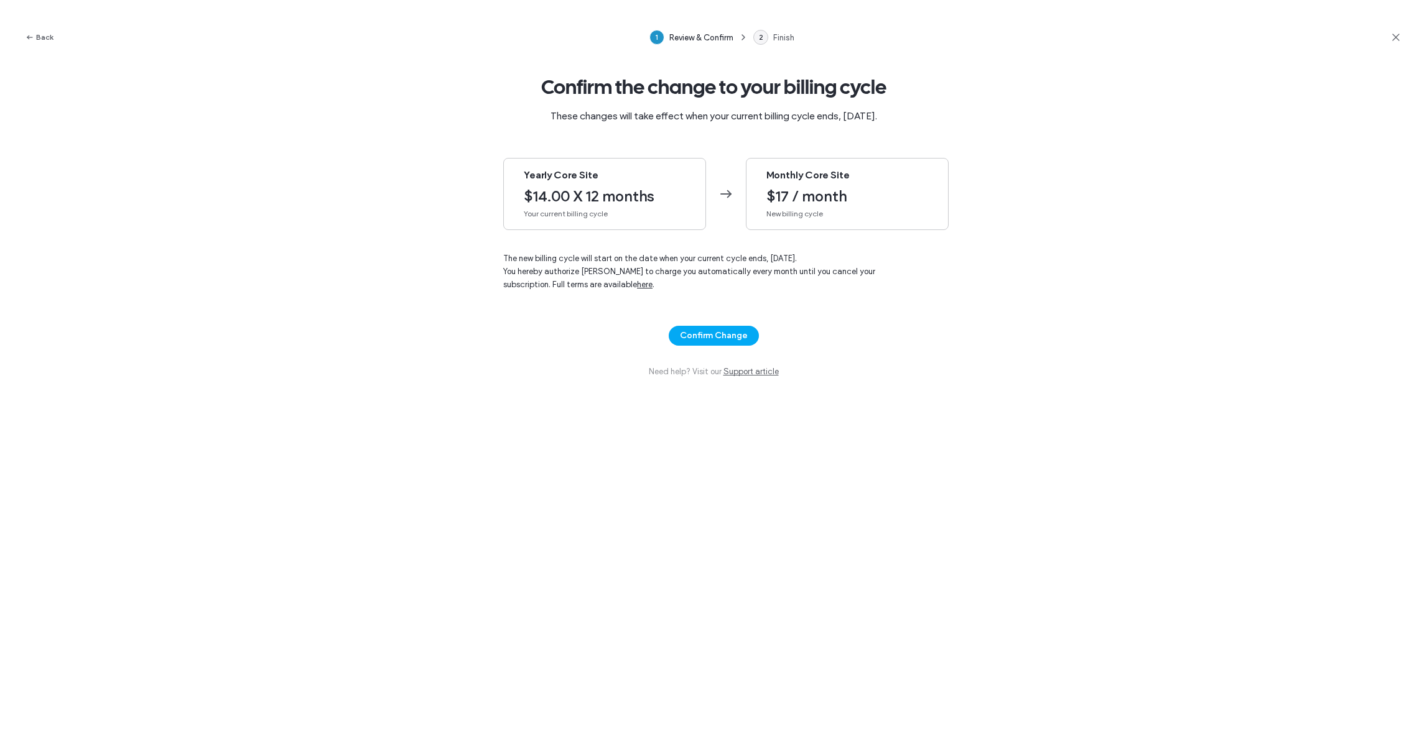
click at [837, 174] on span "Monthly Core Site" at bounding box center [847, 176] width 162 height 14
click at [717, 329] on button "Confirm Change" at bounding box center [714, 336] width 90 height 20
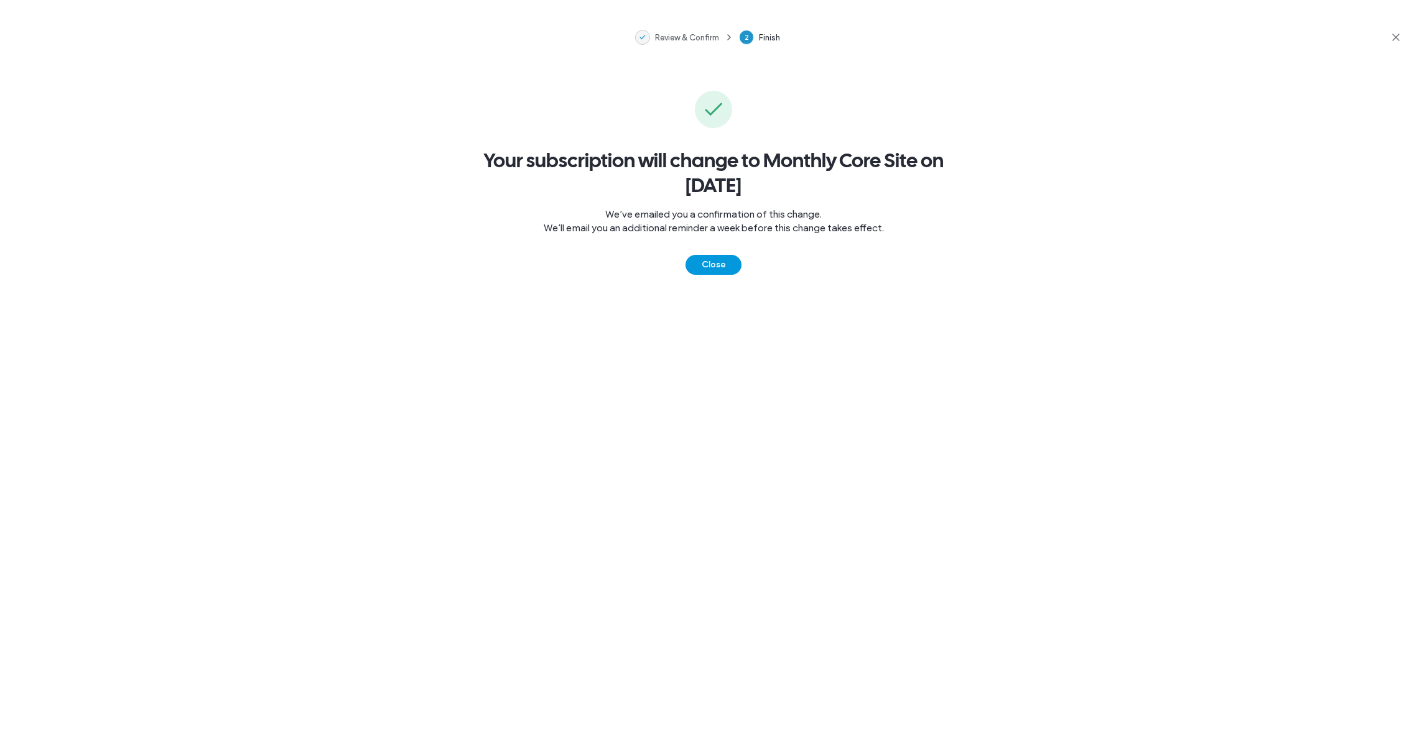
click at [736, 268] on button "Close" at bounding box center [714, 265] width 56 height 20
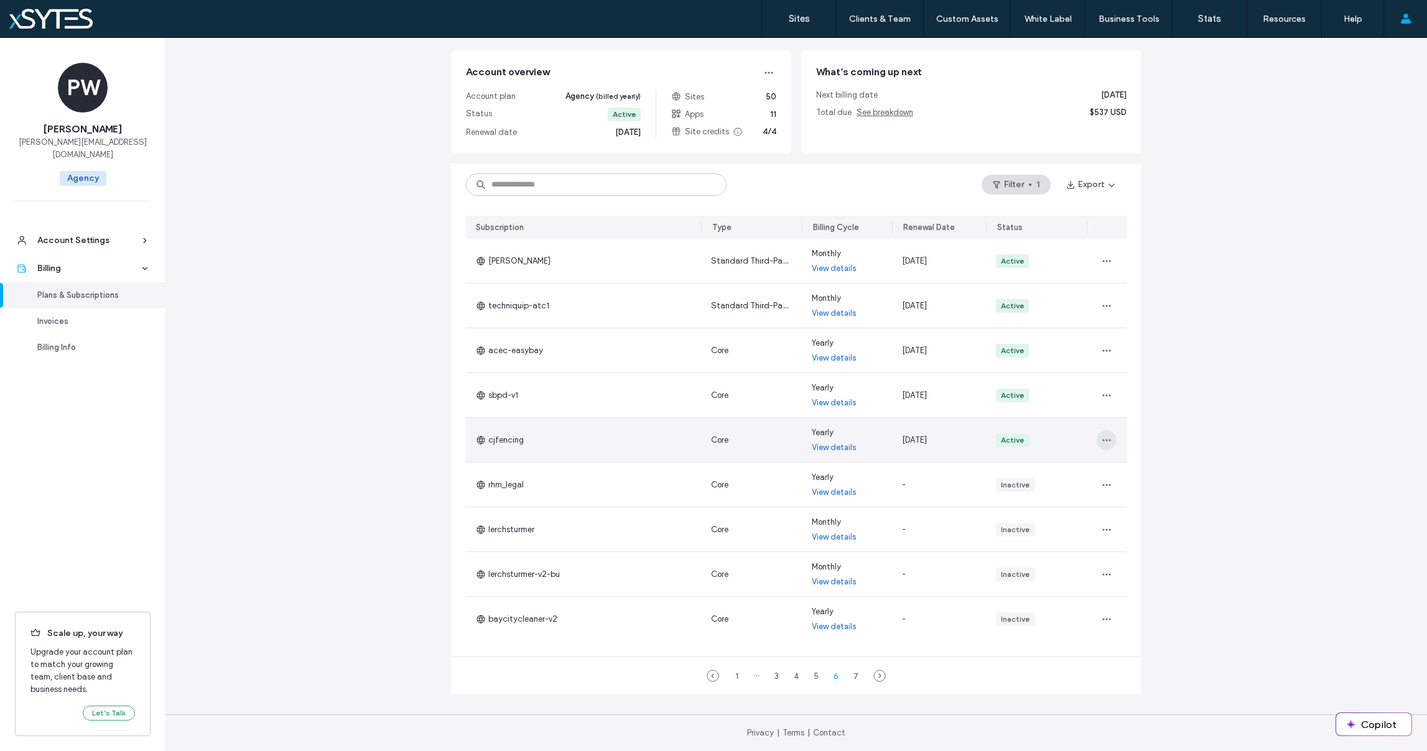
click at [1102, 442] on icon "button" at bounding box center [1107, 440] width 10 height 10
click at [1130, 467] on span "Change Billing Cycle" at bounding box center [1141, 473] width 76 height 12
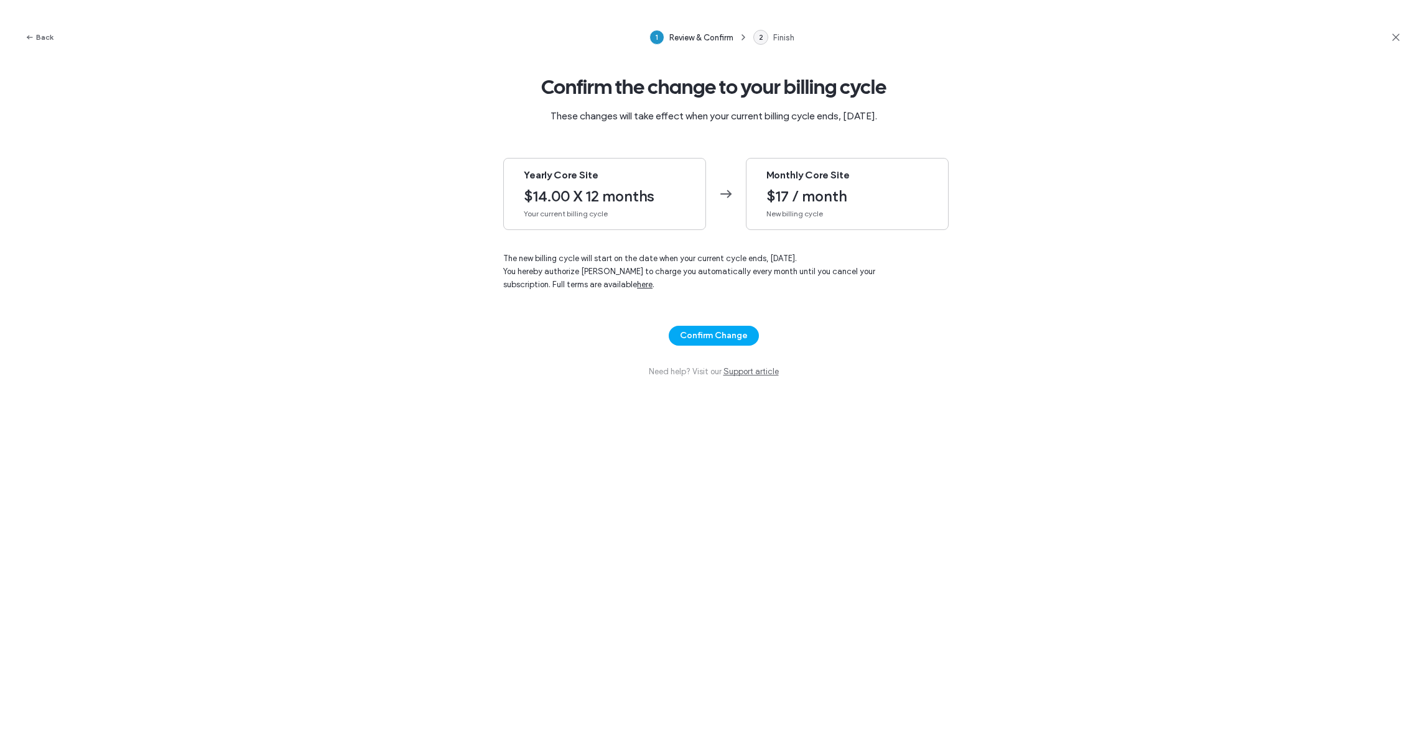
click at [822, 203] on span "$17 / month" at bounding box center [847, 196] width 162 height 19
click at [715, 341] on button "Confirm Change" at bounding box center [714, 336] width 90 height 20
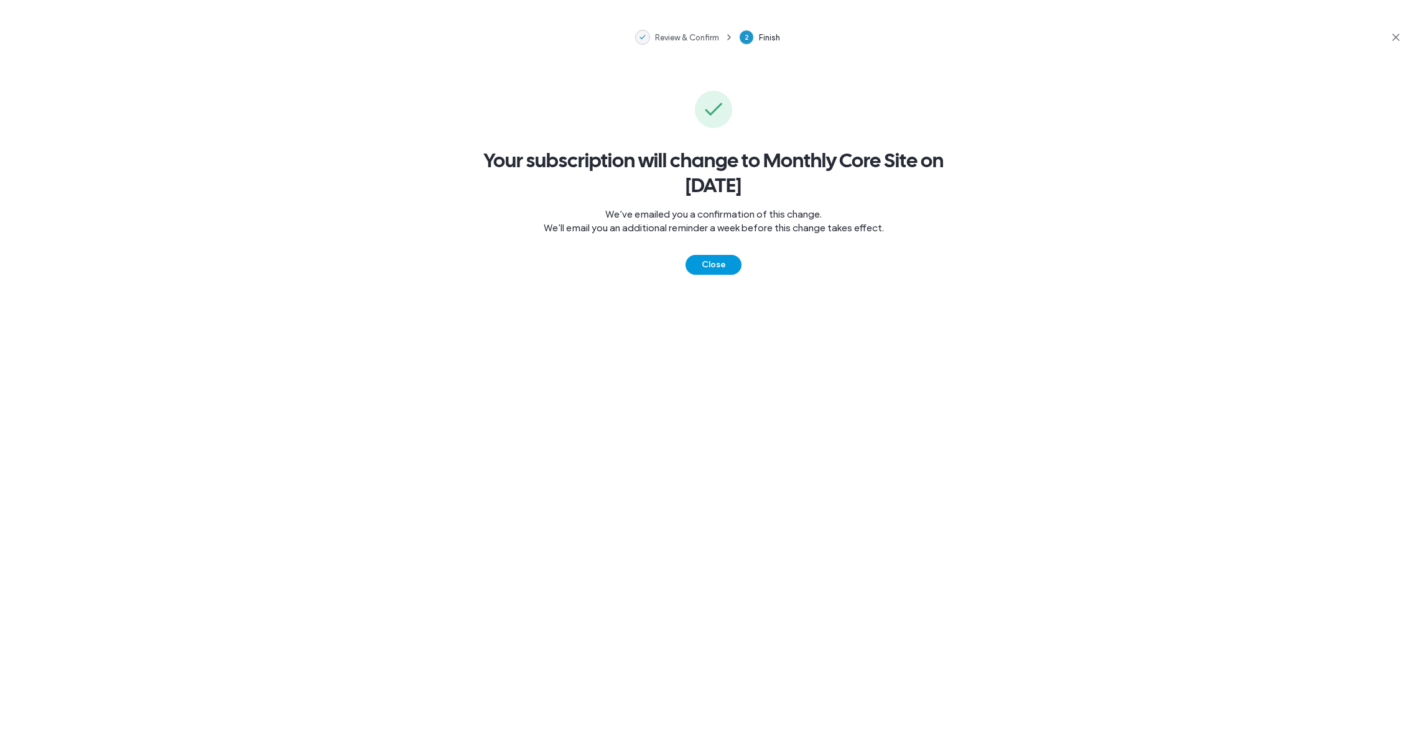
click at [720, 264] on button "Close" at bounding box center [714, 265] width 56 height 20
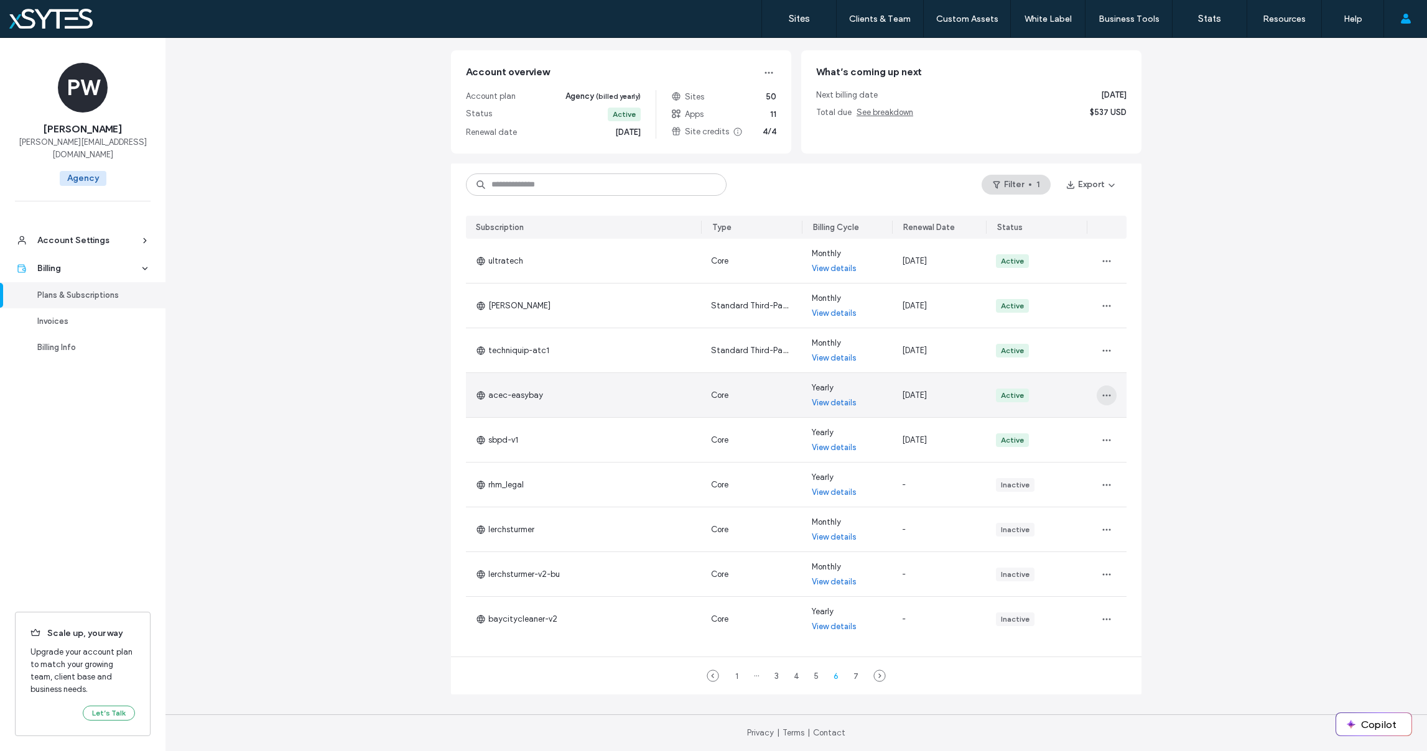
click at [1102, 393] on icon "button" at bounding box center [1107, 396] width 10 height 10
click at [1139, 426] on span "Change Billing Cycle" at bounding box center [1141, 428] width 76 height 12
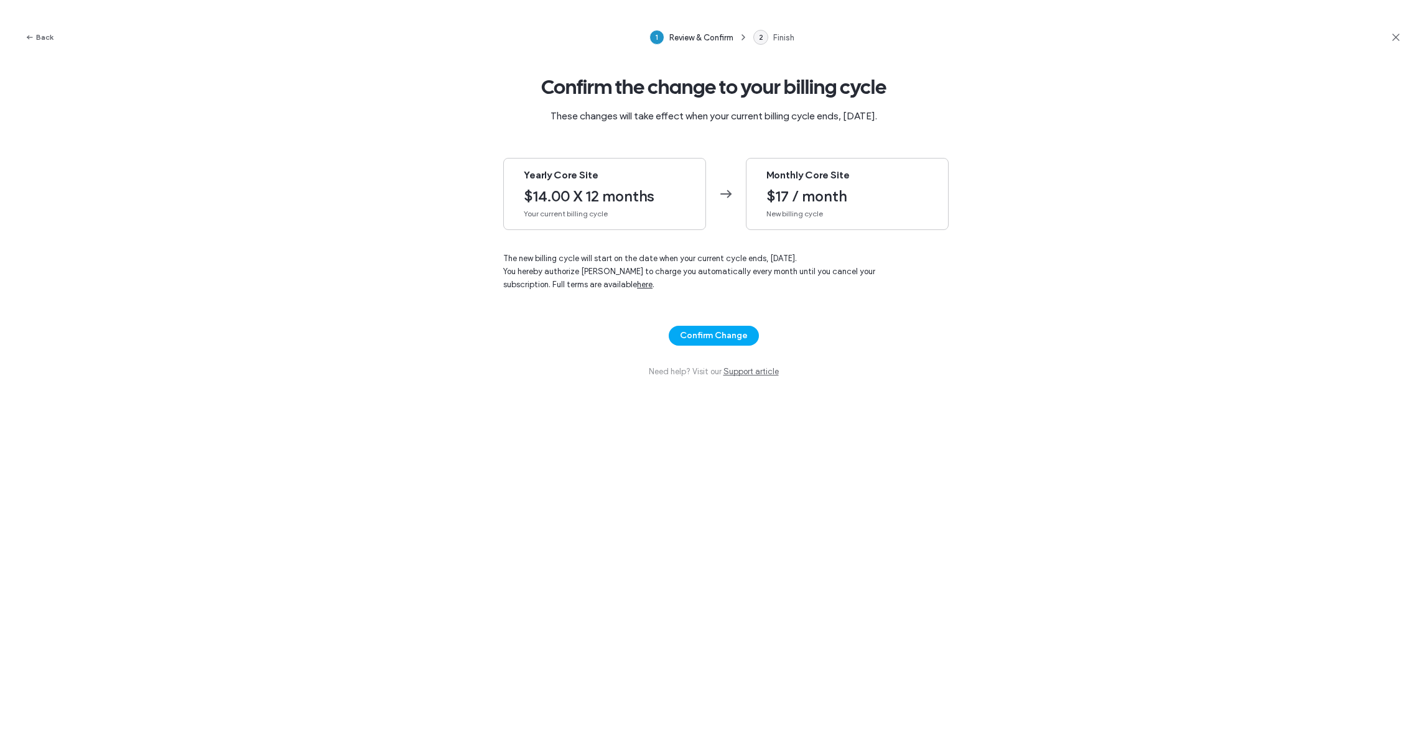
click at [834, 196] on span "$17 / month" at bounding box center [847, 196] width 162 height 19
click at [730, 336] on button "Confirm Change" at bounding box center [714, 336] width 90 height 20
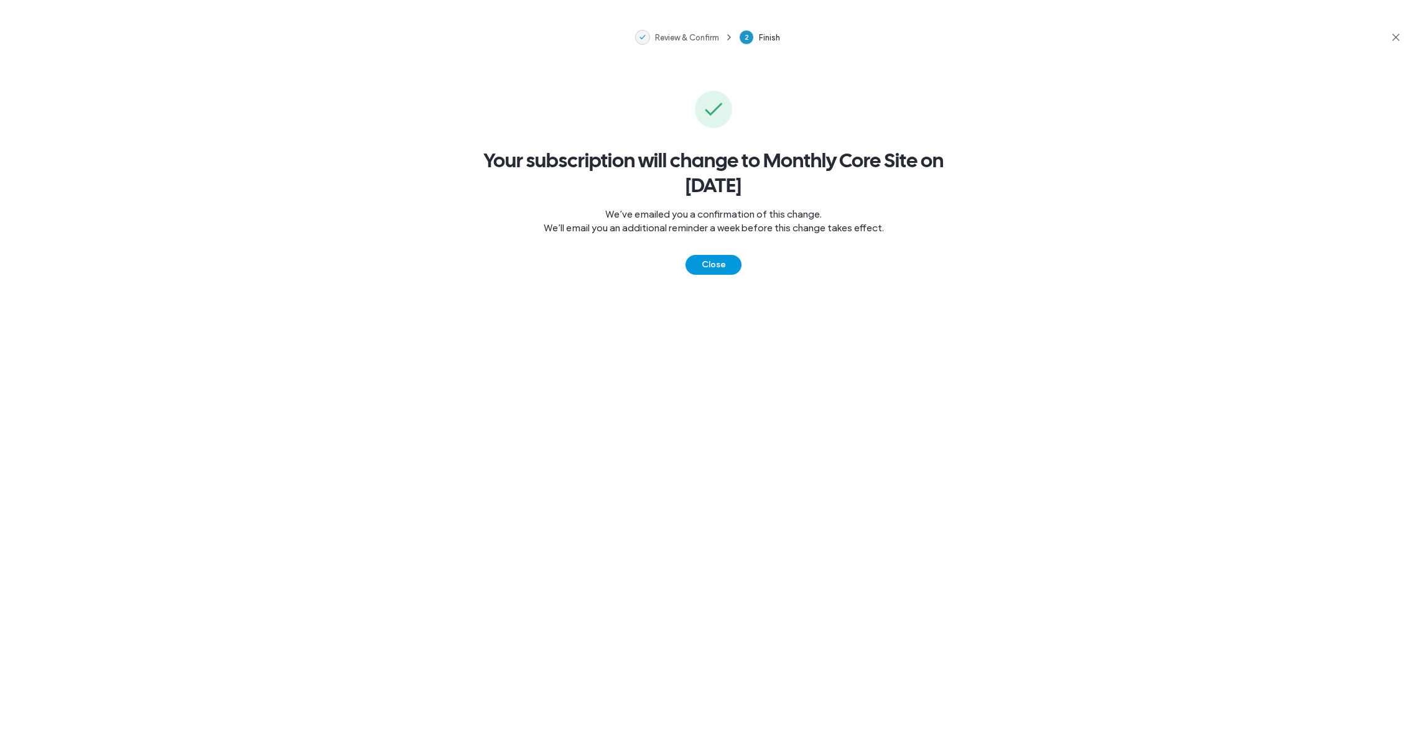
click at [725, 261] on button "Close" at bounding box center [714, 265] width 56 height 20
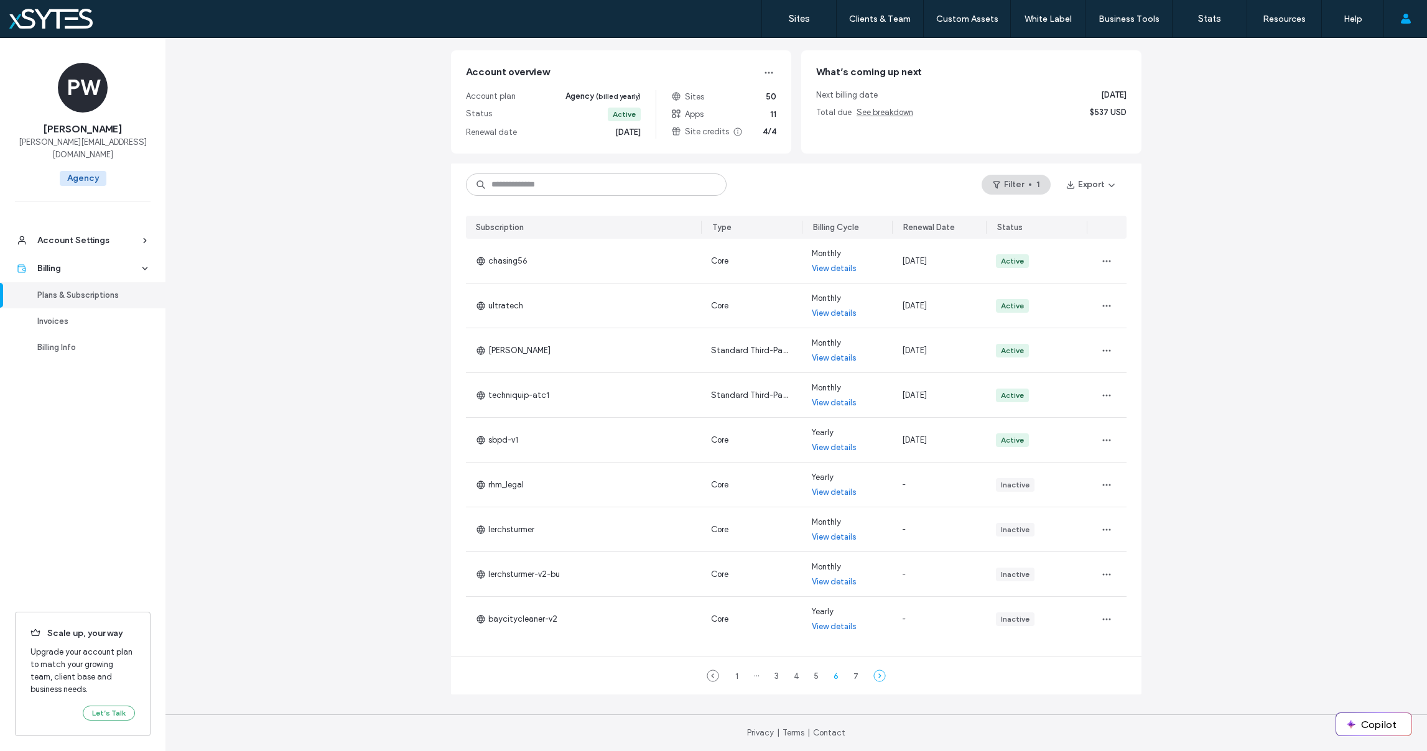
click at [873, 674] on icon at bounding box center [879, 676] width 12 height 12
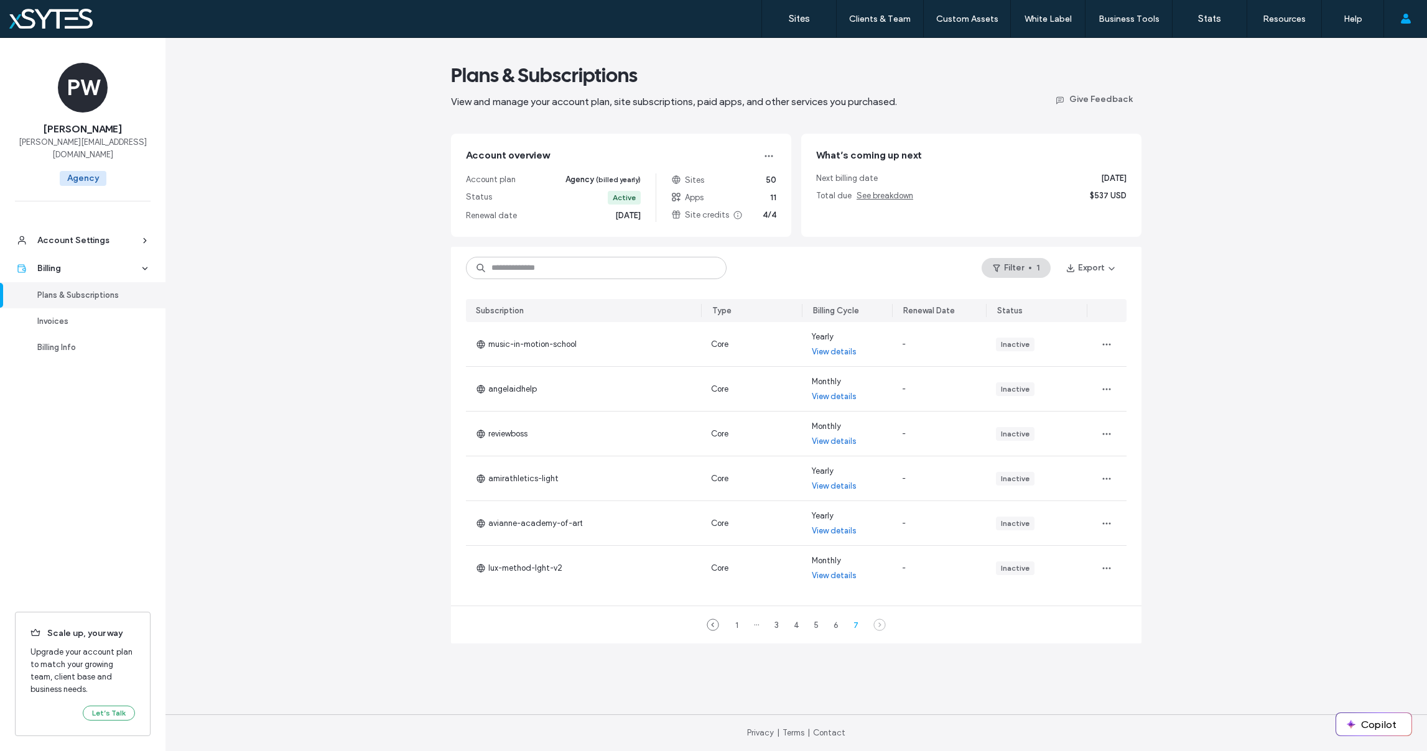
scroll to position [0, 0]
click at [835, 626] on div "6" at bounding box center [836, 625] width 15 height 15
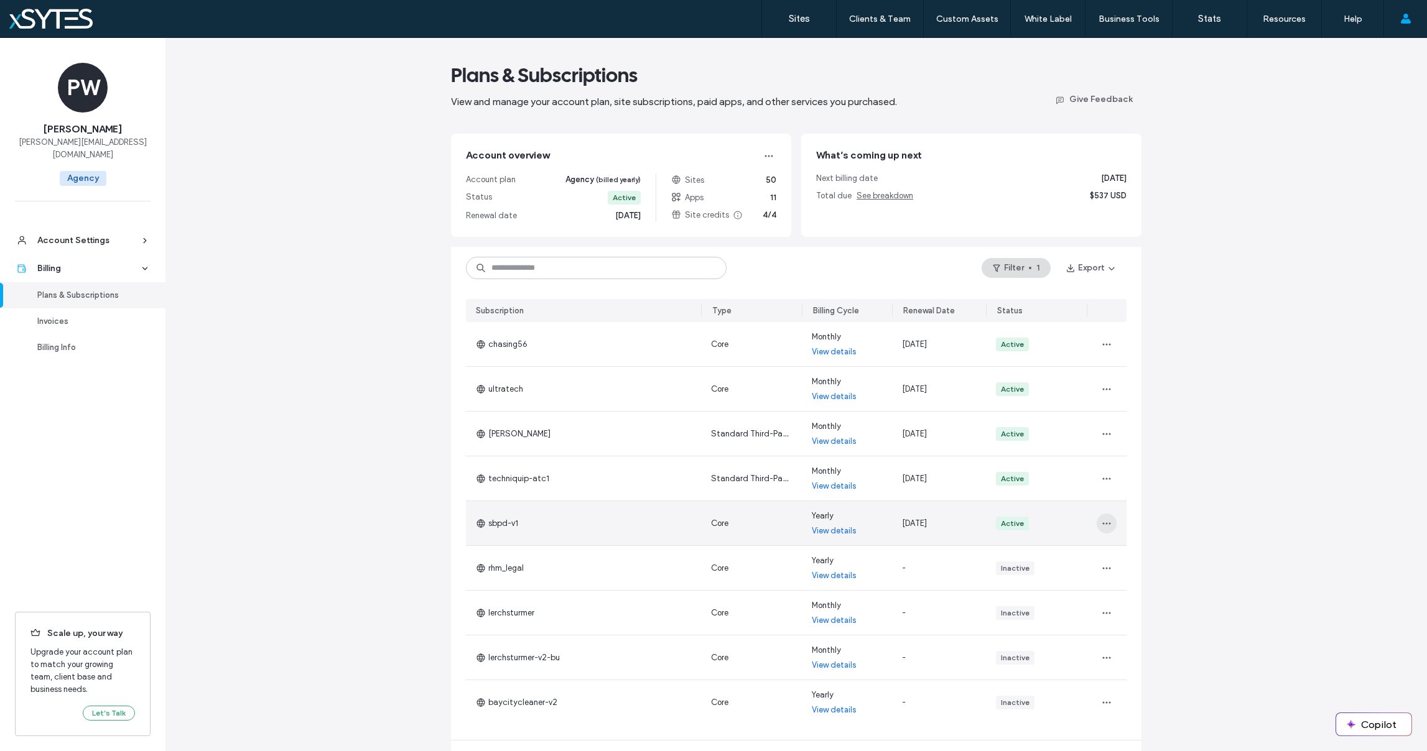
click at [1103, 523] on icon "button" at bounding box center [1107, 524] width 10 height 10
click at [1138, 551] on span "Change Billing Cycle" at bounding box center [1141, 556] width 76 height 12
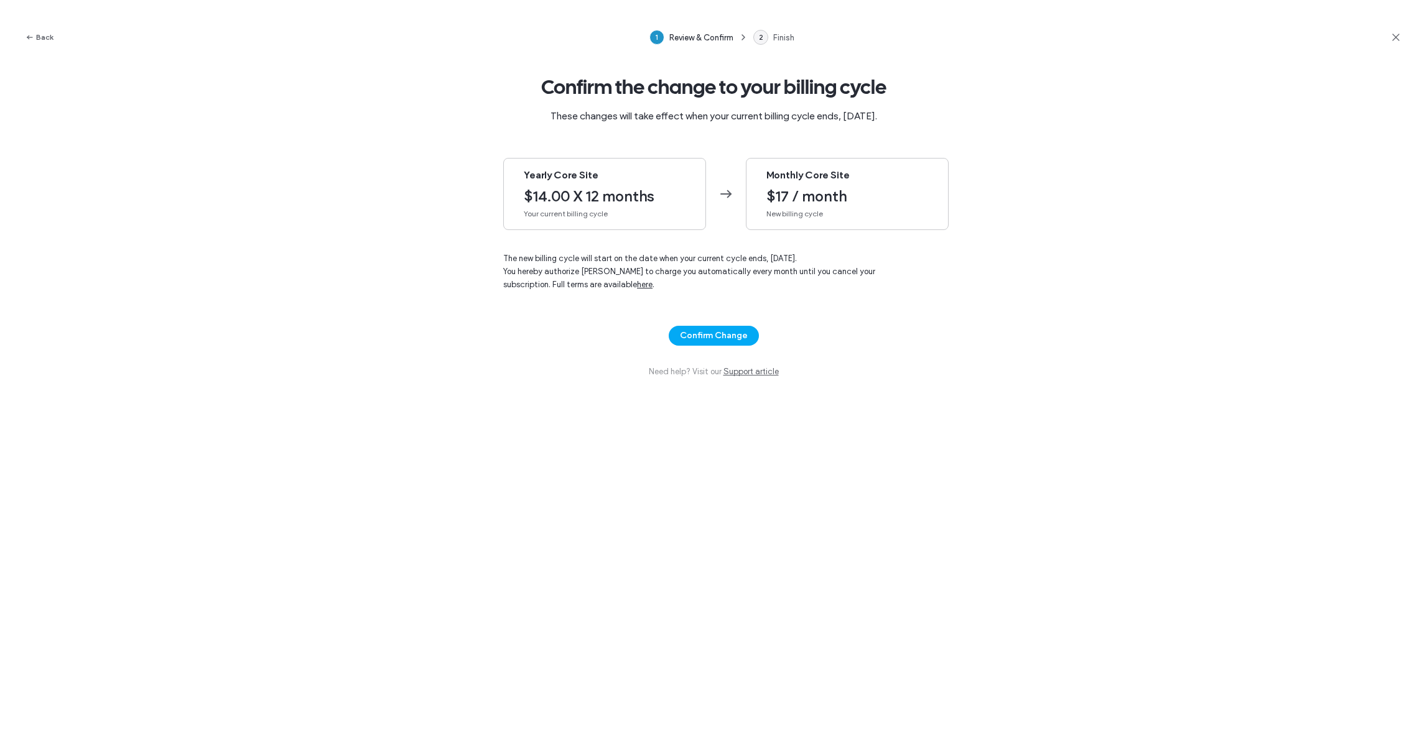
click at [819, 176] on span "Monthly Core Site" at bounding box center [847, 176] width 162 height 14
click at [708, 342] on button "Confirm Change" at bounding box center [714, 336] width 90 height 20
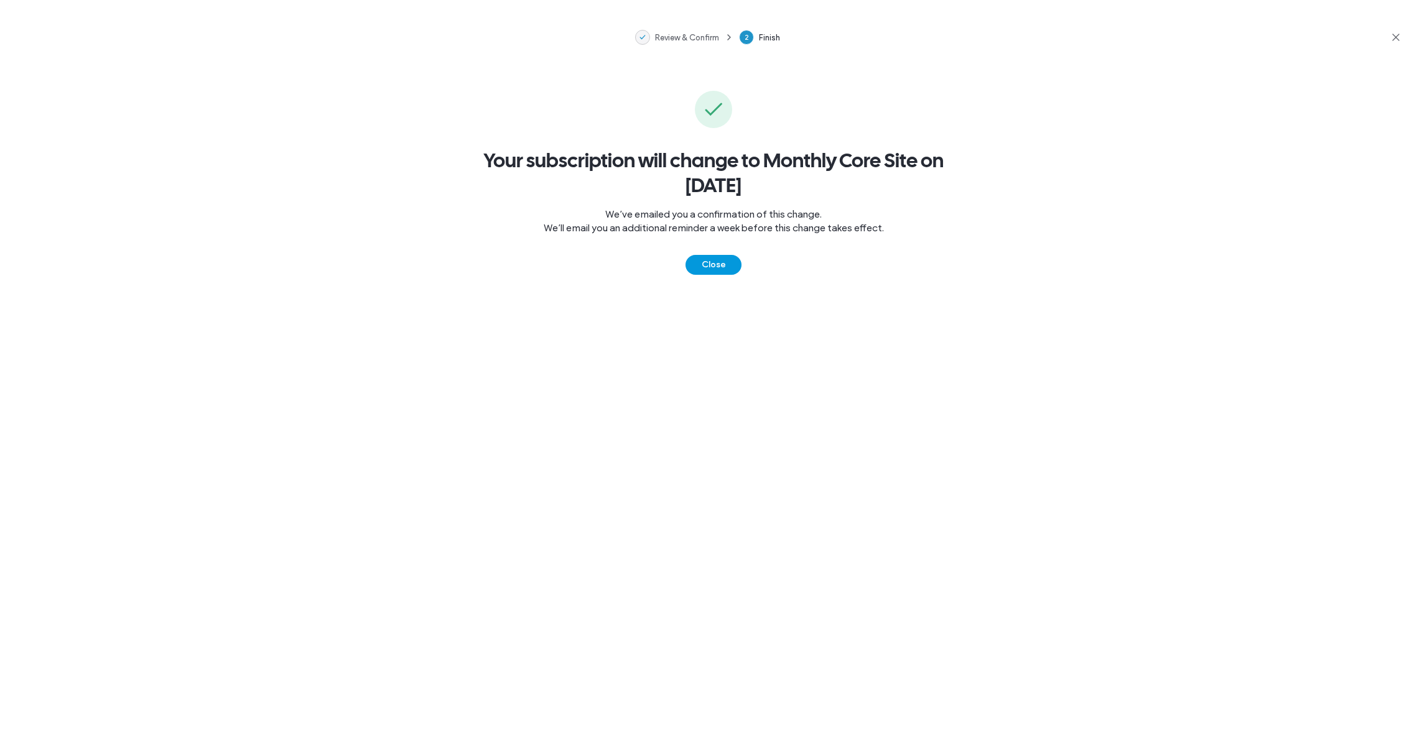
click at [721, 271] on button "Close" at bounding box center [714, 265] width 56 height 20
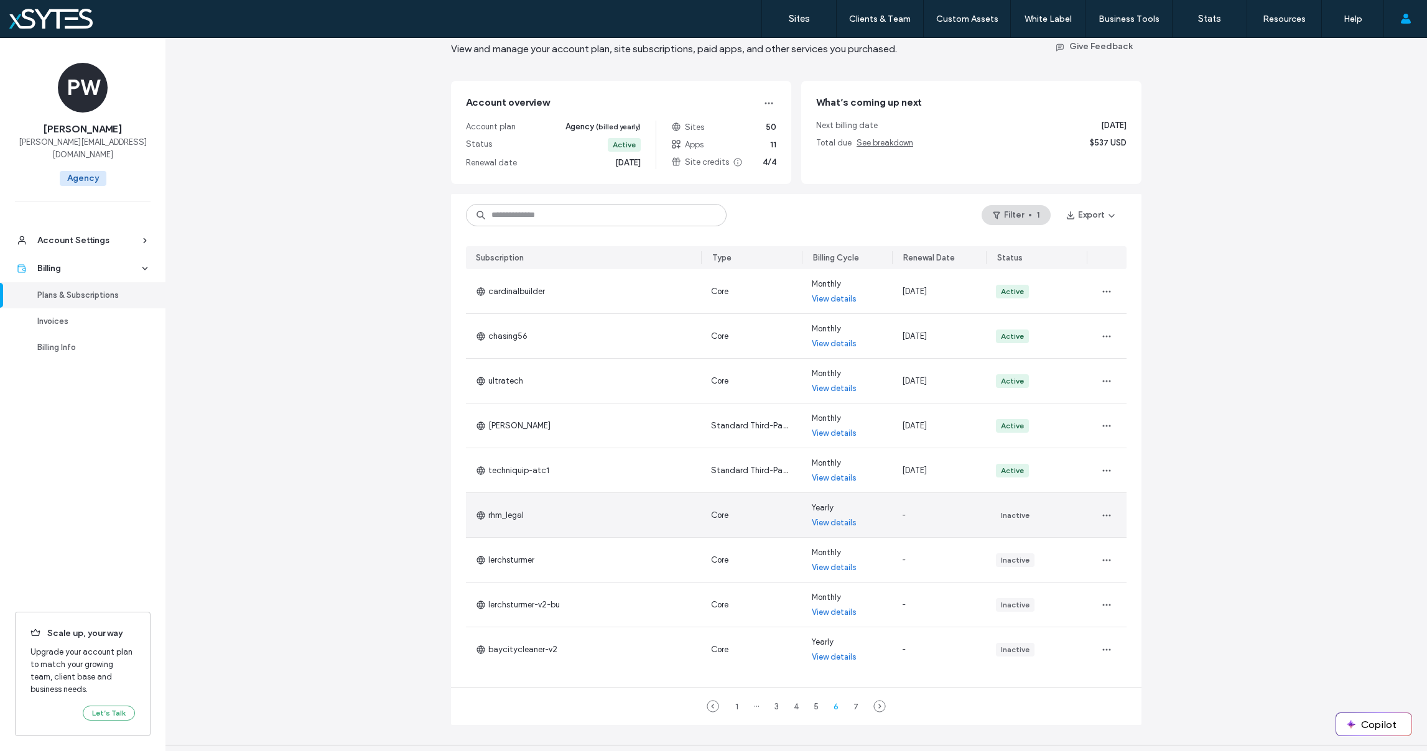
scroll to position [55, 0]
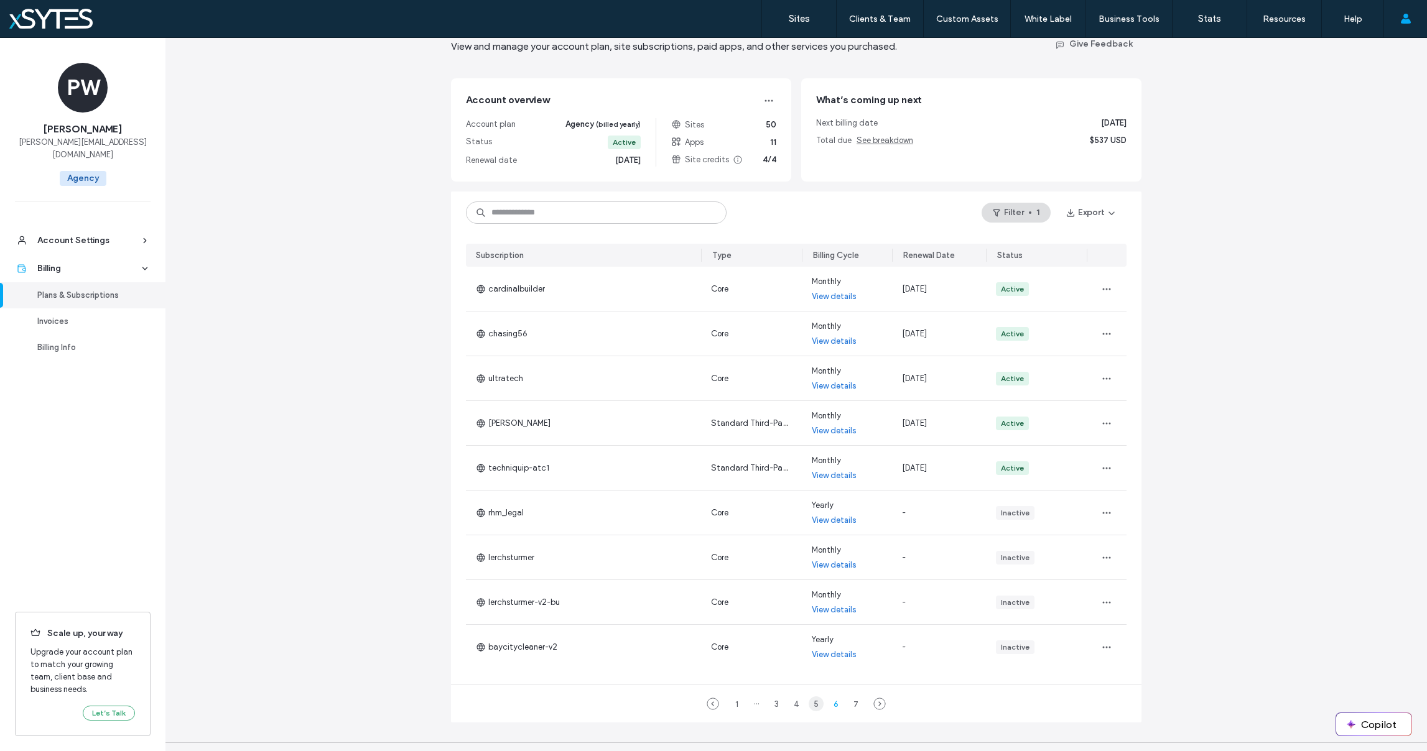
click at [813, 703] on div "5" at bounding box center [816, 704] width 15 height 15
click at [795, 704] on div "4" at bounding box center [796, 704] width 15 height 15
click at [772, 704] on div "3" at bounding box center [776, 704] width 15 height 15
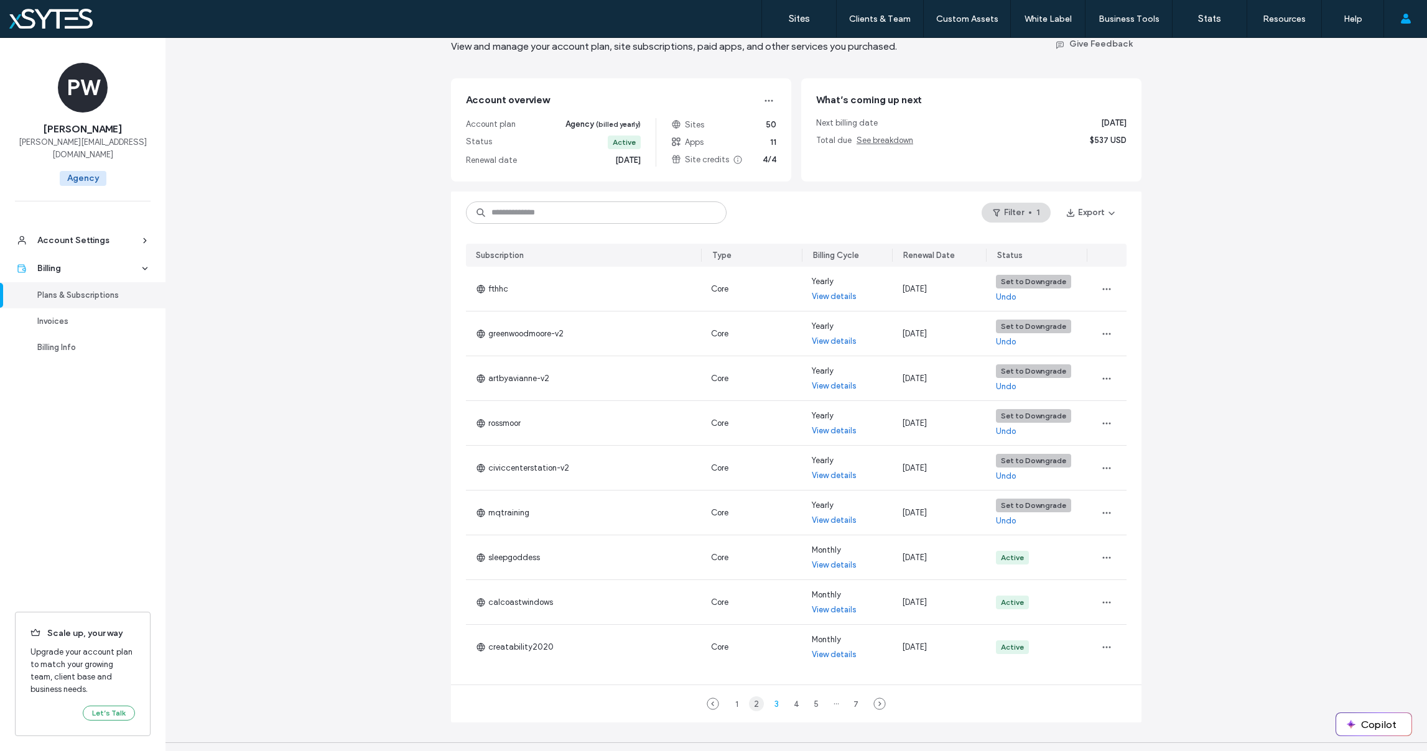
click at [749, 705] on div "2" at bounding box center [756, 704] width 15 height 15
click at [729, 704] on div "1" at bounding box center [736, 704] width 15 height 15
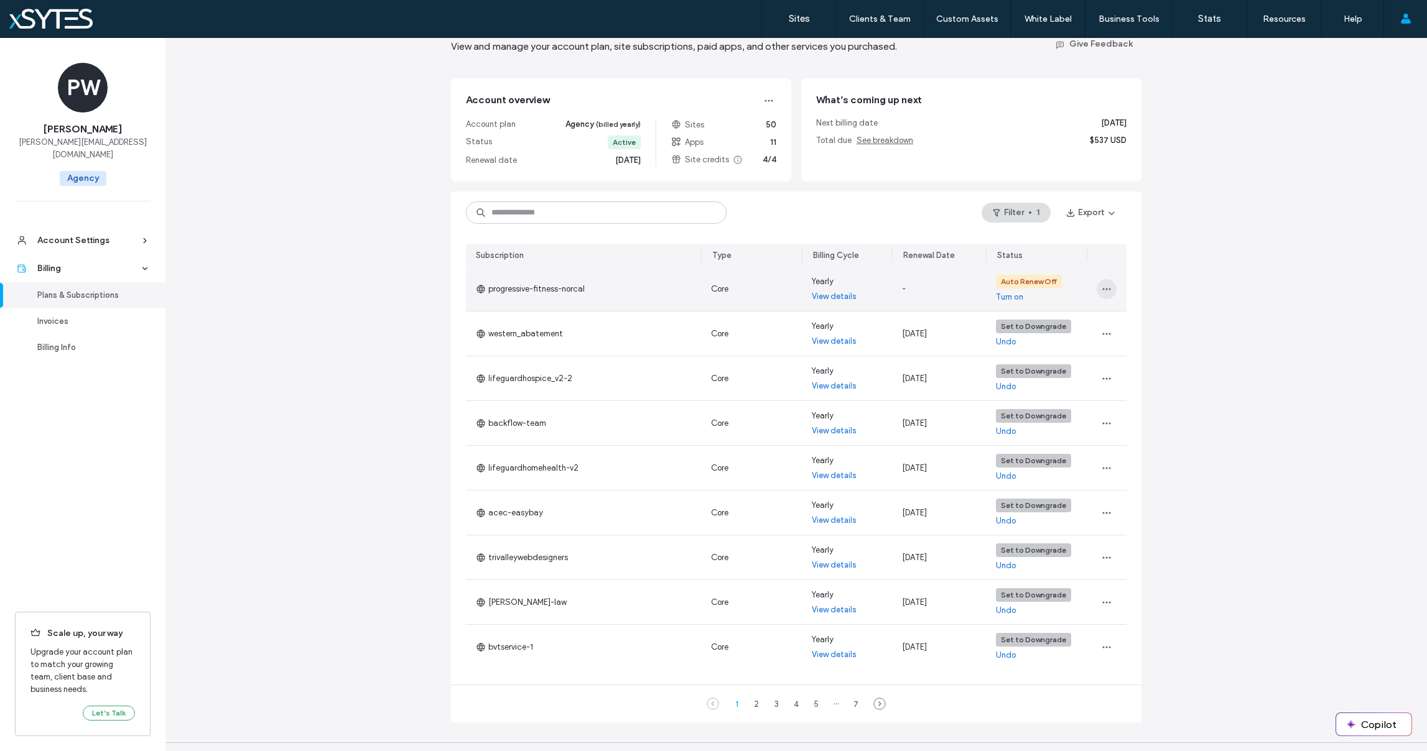
click at [1102, 287] on icon "button" at bounding box center [1107, 289] width 10 height 10
drag, startPoint x: 518, startPoint y: 288, endPoint x: 513, endPoint y: 265, distance: 23.5
click at [518, 288] on span "progressive-fitness-norcal" at bounding box center [530, 289] width 109 height 12
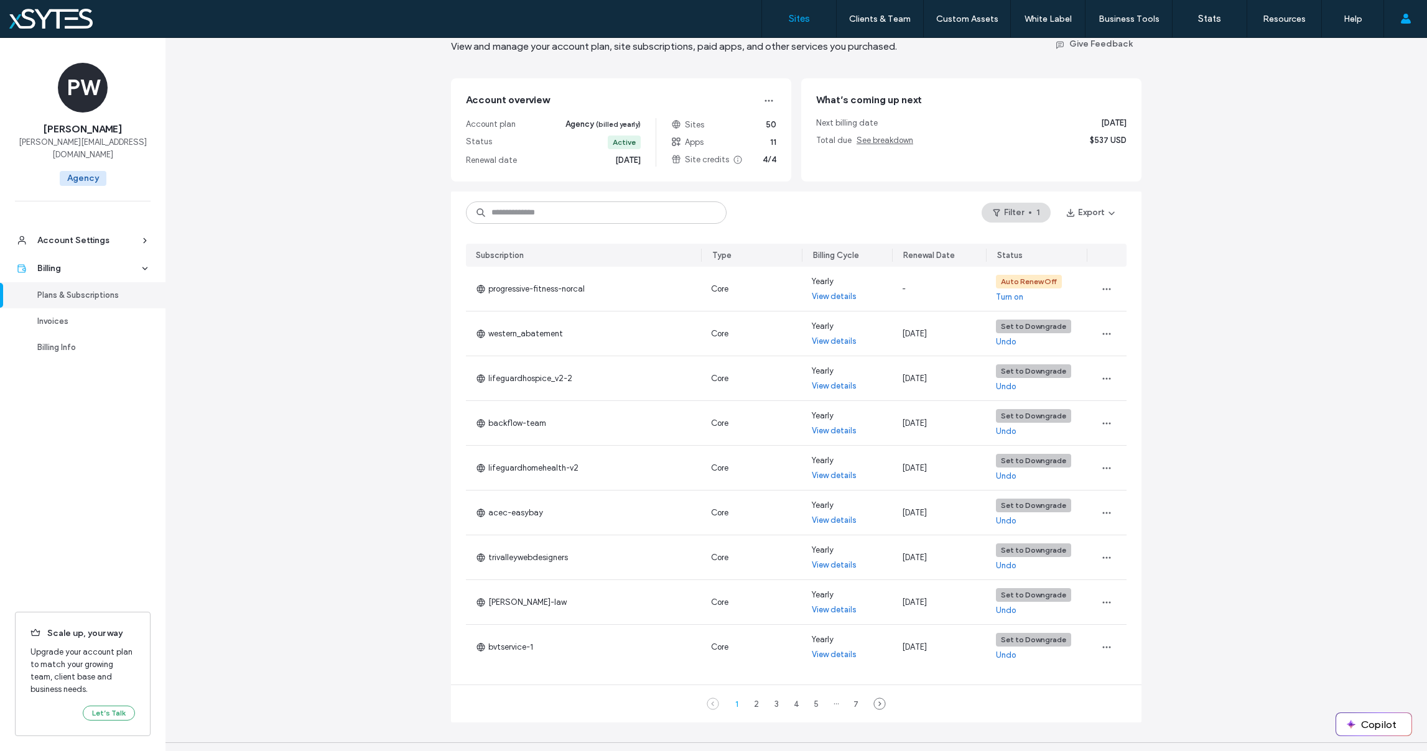
click at [798, 19] on label "Sites" at bounding box center [799, 18] width 21 height 11
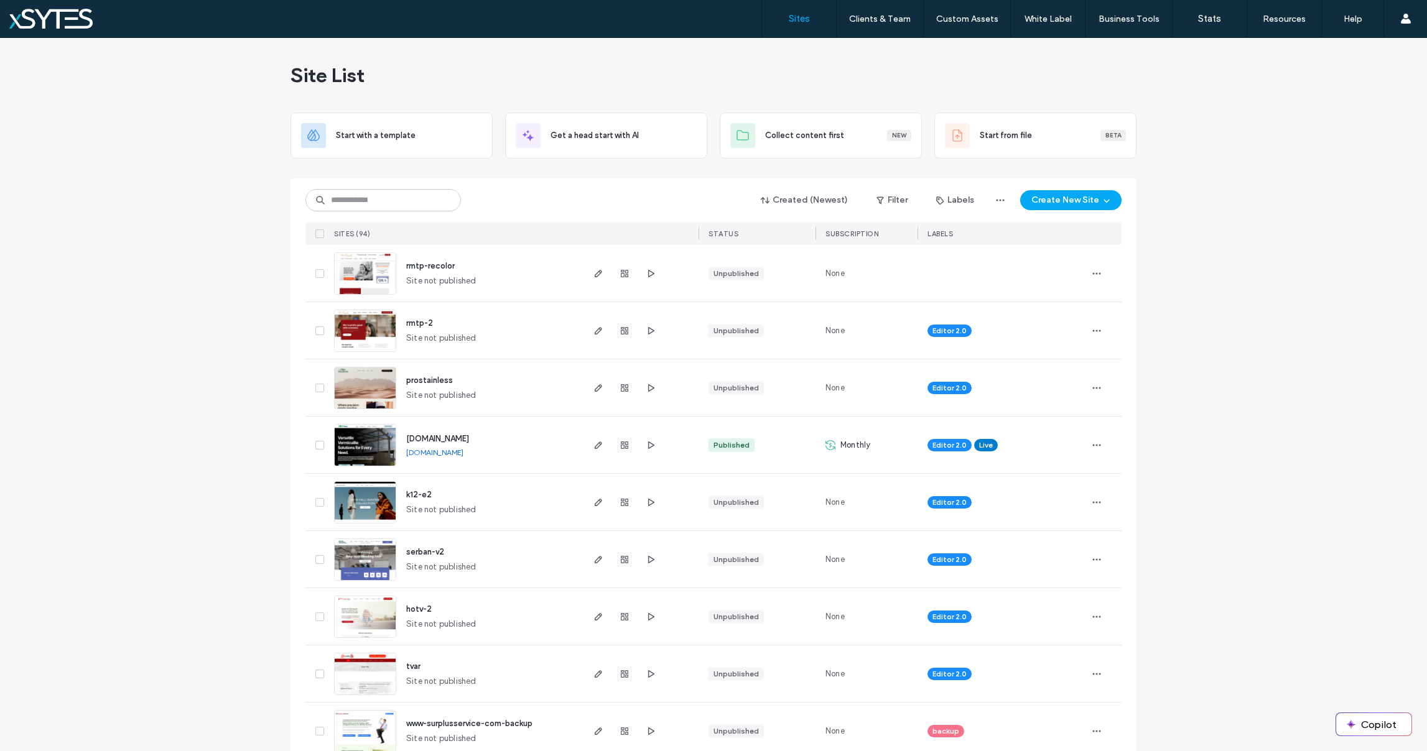
click at [373, 179] on div "Created (Newest) Filter Labels Create New Site SITES (94) STATUS SUBSCRIPTION L…" at bounding box center [713, 212] width 816 height 67
click at [370, 200] on input at bounding box center [383, 200] width 156 height 22
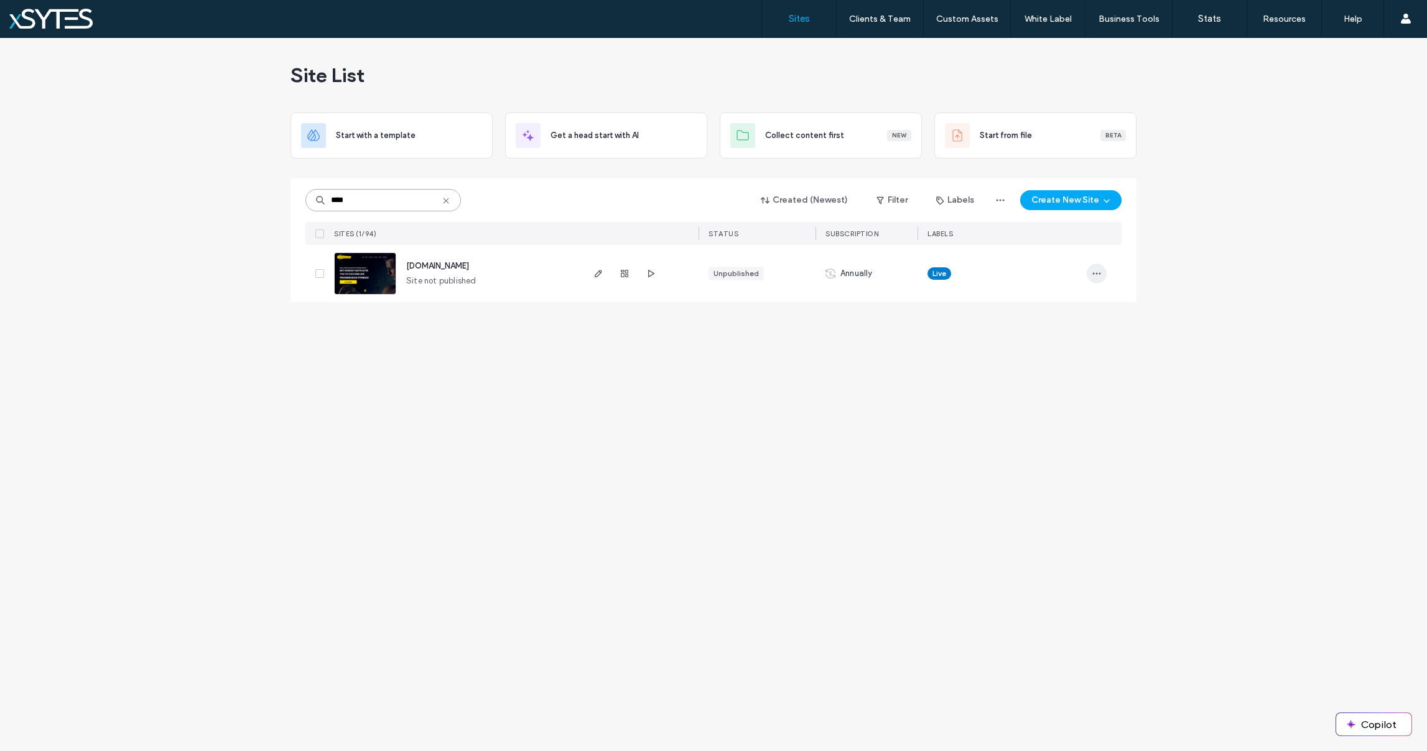
type input "****"
click at [1089, 272] on span "button" at bounding box center [1097, 274] width 20 height 20
click at [626, 272] on use "button" at bounding box center [624, 273] width 7 height 7
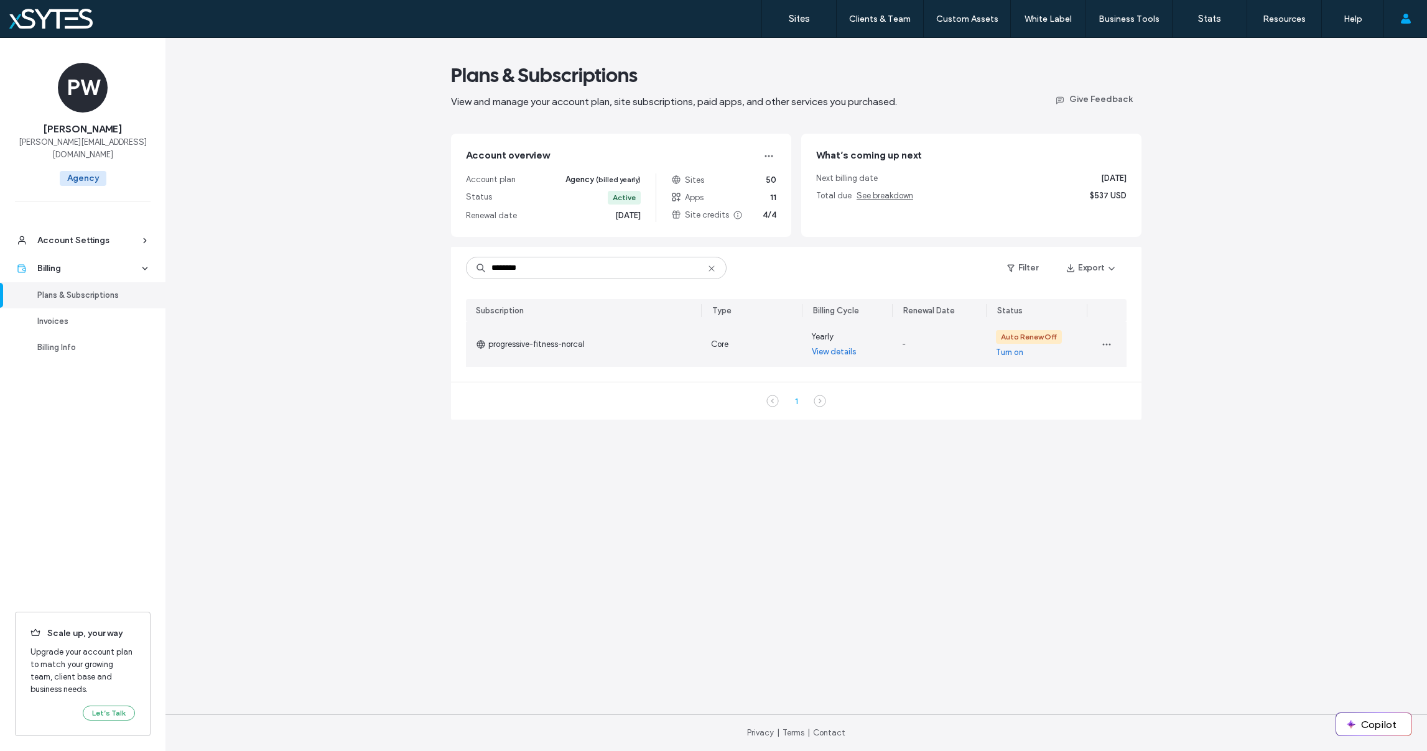
click at [837, 352] on link "View details" at bounding box center [834, 352] width 45 height 12
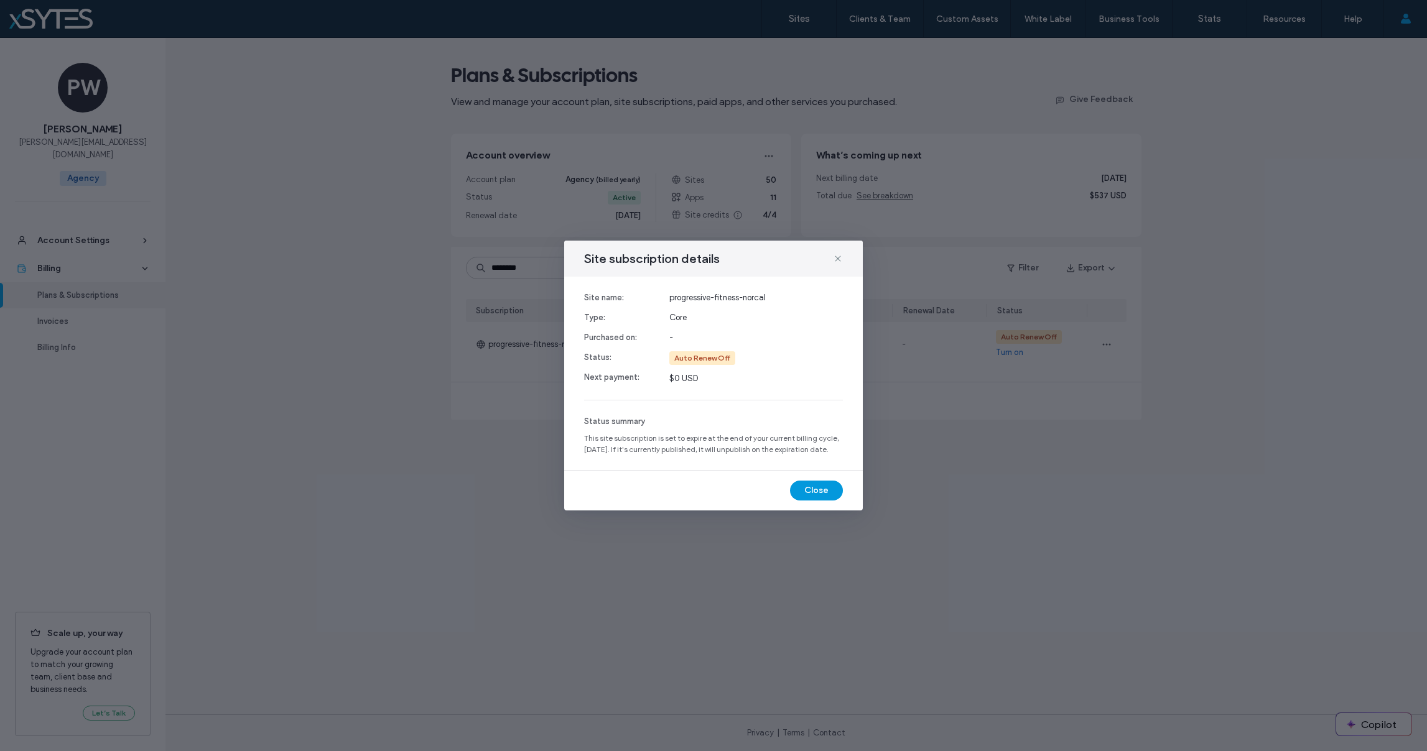
click at [811, 498] on button "Close" at bounding box center [816, 491] width 53 height 20
